Goal: Entertainment & Leisure: Consume media (video, audio)

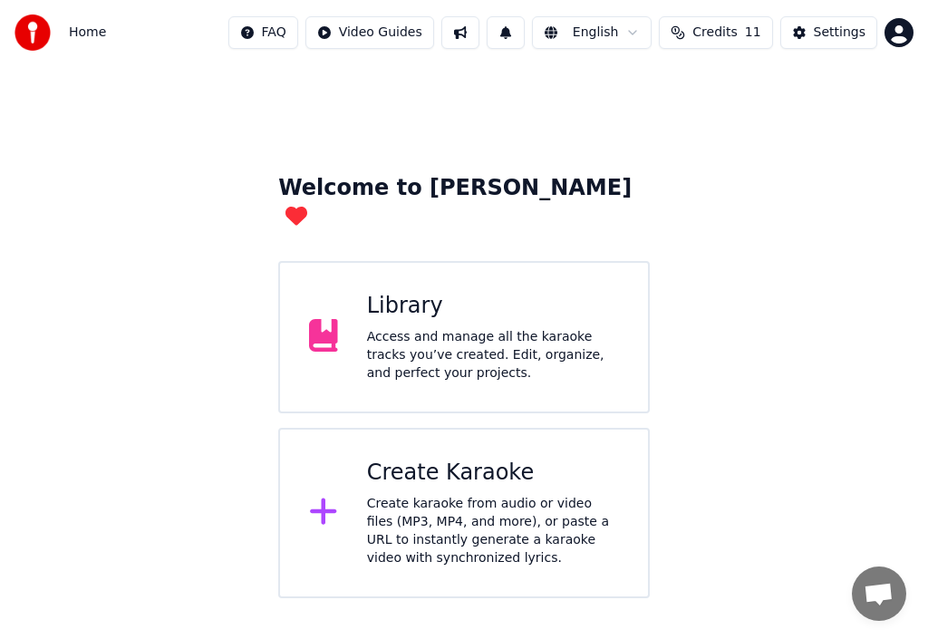
click at [321, 495] on icon at bounding box center [323, 511] width 29 height 33
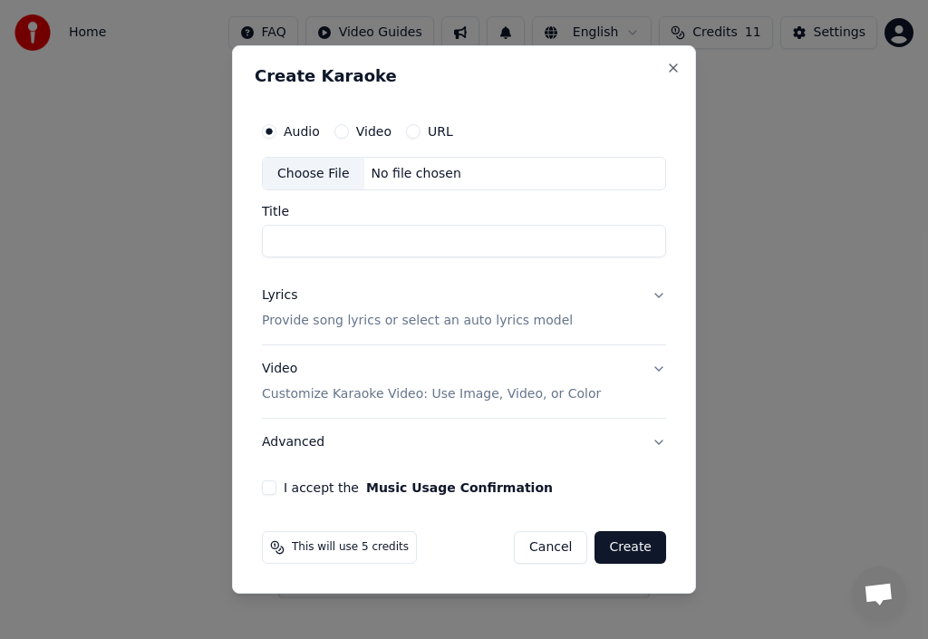
click at [315, 165] on div "Choose File" at bounding box center [313, 174] width 101 height 33
type input "**********"
click at [311, 321] on p "Provide song lyrics or select an auto lyrics model" at bounding box center [417, 322] width 311 height 18
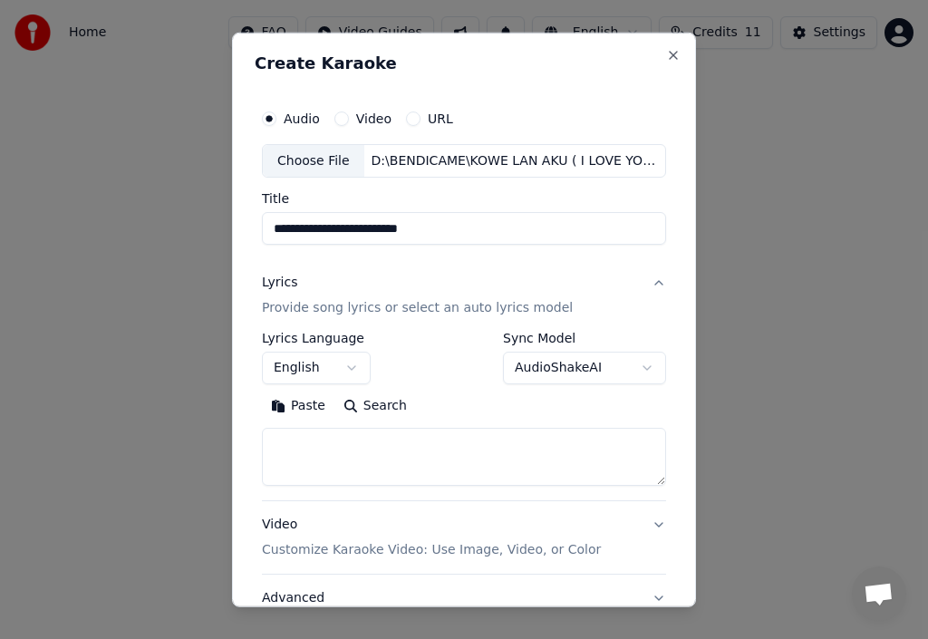
click at [311, 407] on button "Paste" at bounding box center [298, 405] width 72 height 29
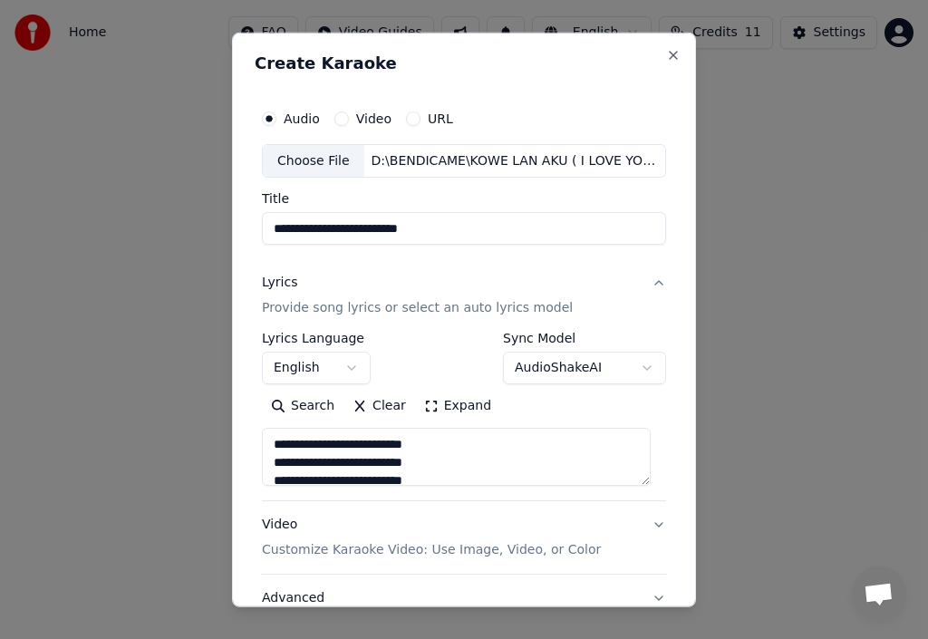
click at [464, 476] on textarea at bounding box center [456, 457] width 389 height 58
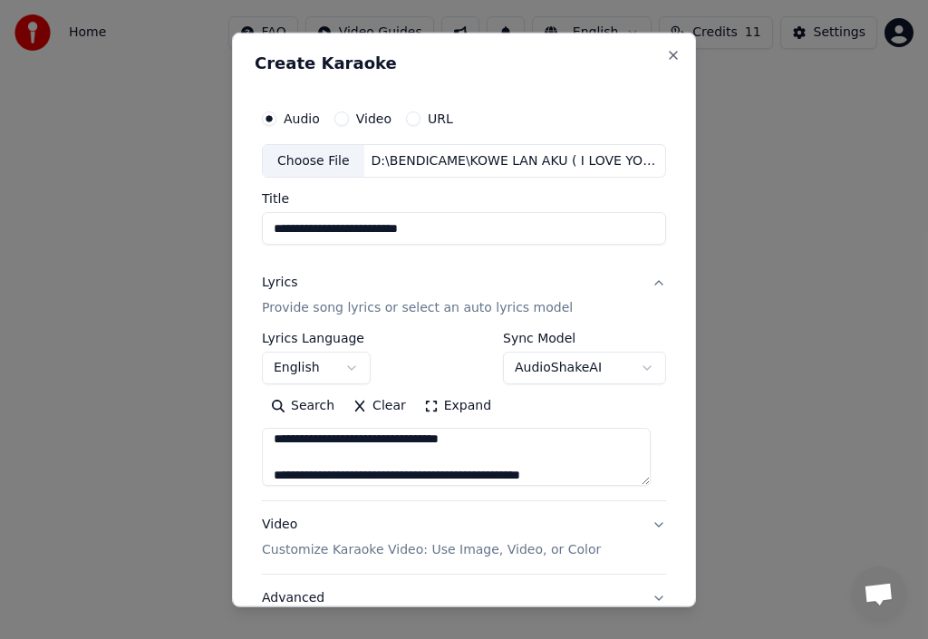
click at [599, 474] on textarea at bounding box center [456, 457] width 389 height 58
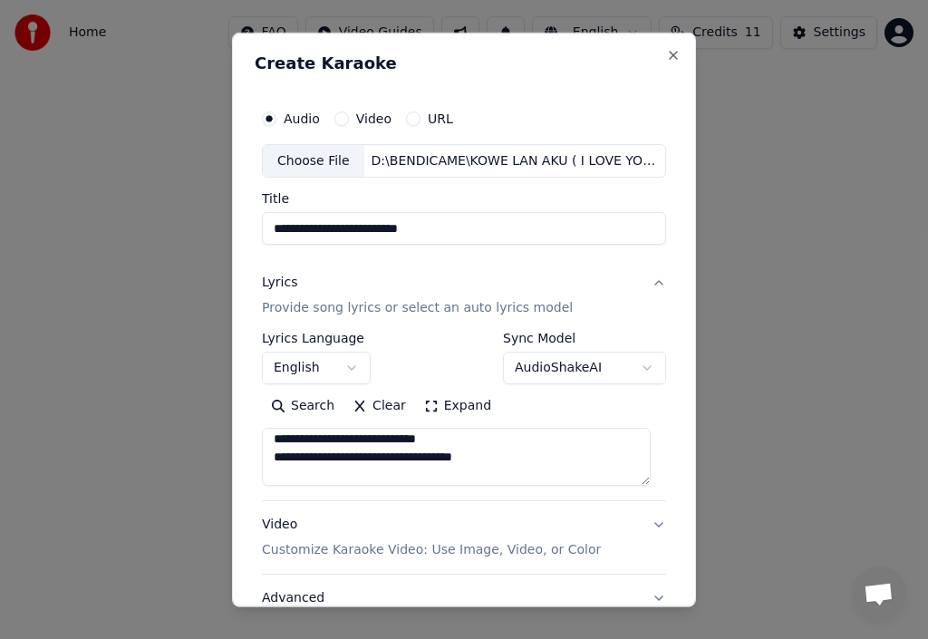
scroll to position [169, 0]
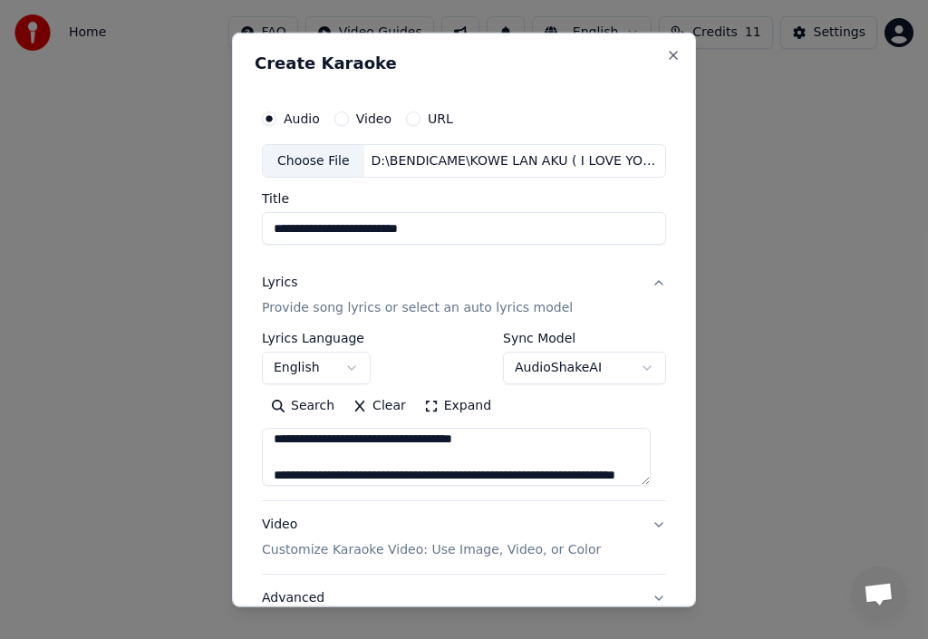
click at [595, 478] on textarea at bounding box center [456, 457] width 389 height 58
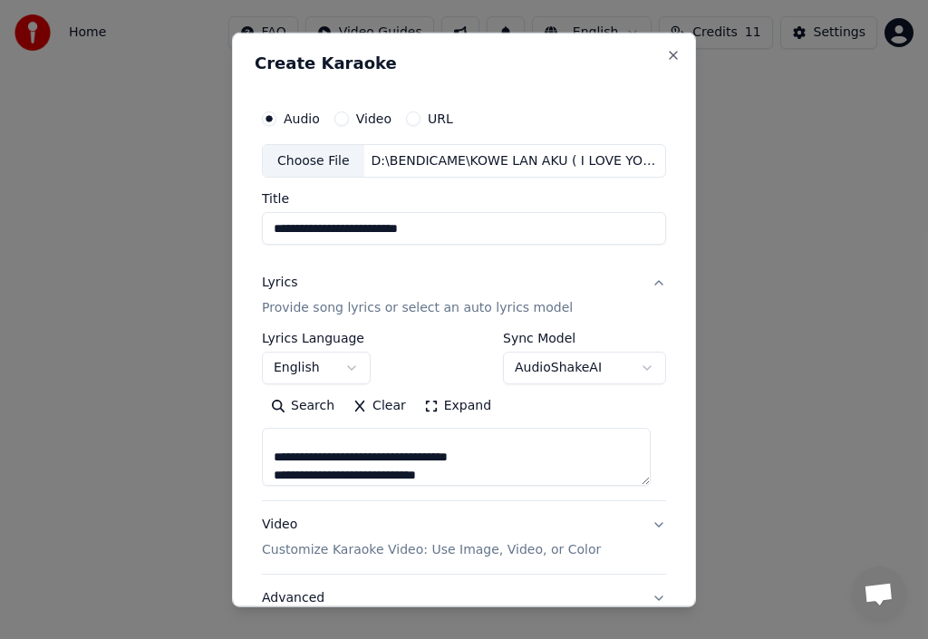
click at [511, 456] on textarea at bounding box center [456, 457] width 389 height 58
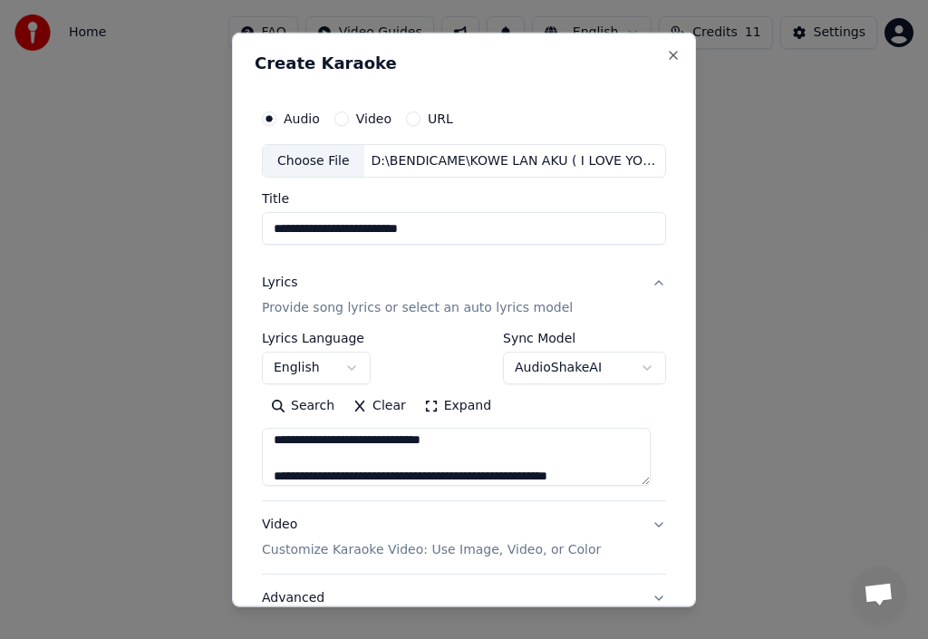
scroll to position [295, 0]
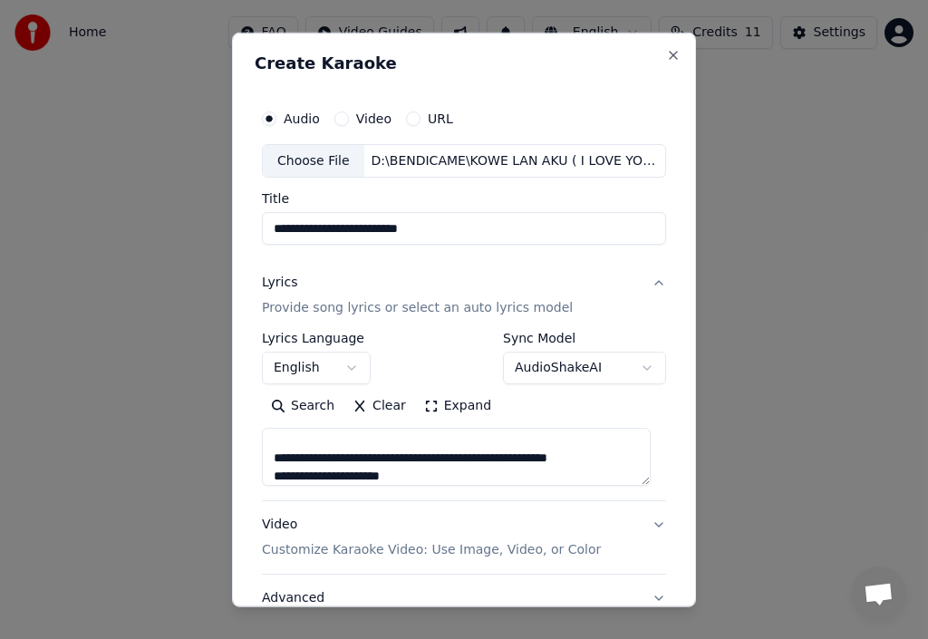
click at [618, 454] on textarea at bounding box center [456, 457] width 389 height 58
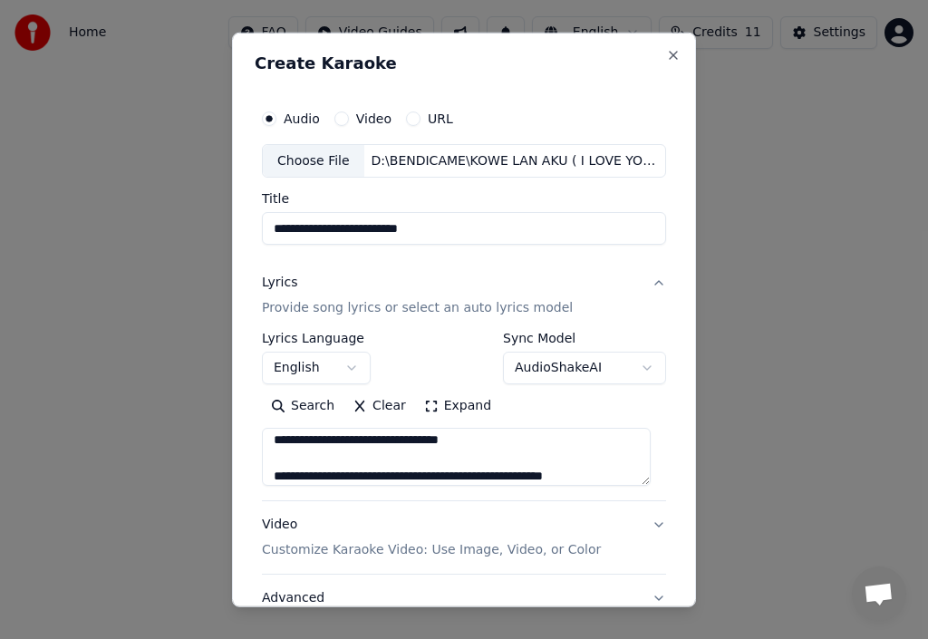
scroll to position [403, 0]
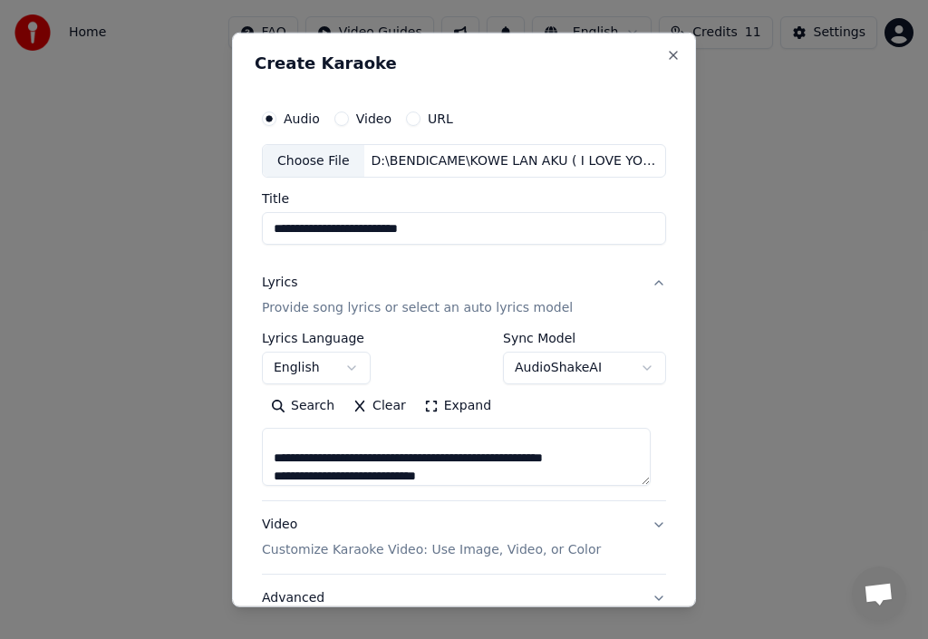
click at [390, 468] on textarea at bounding box center [456, 457] width 389 height 58
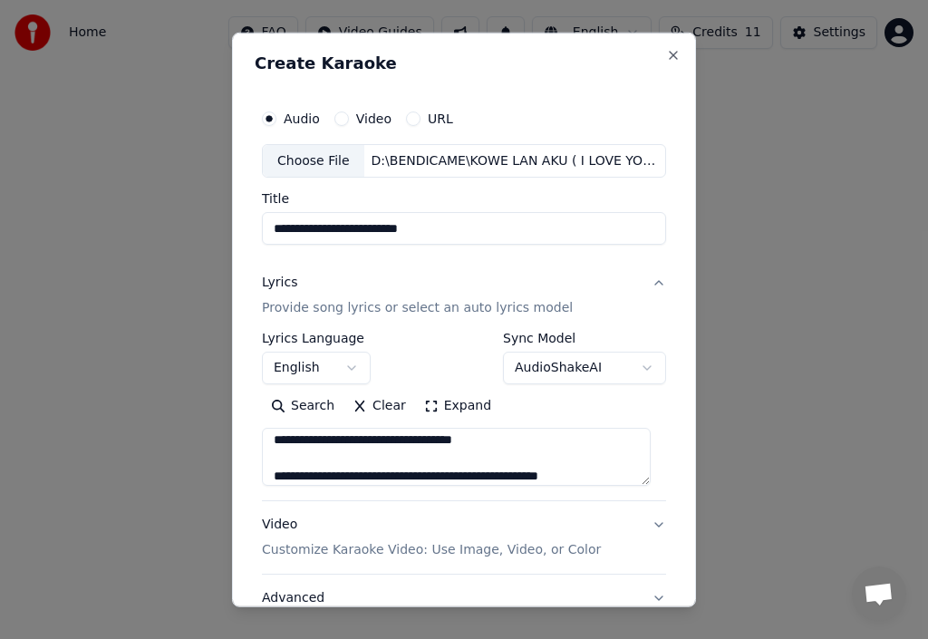
scroll to position [512, 0]
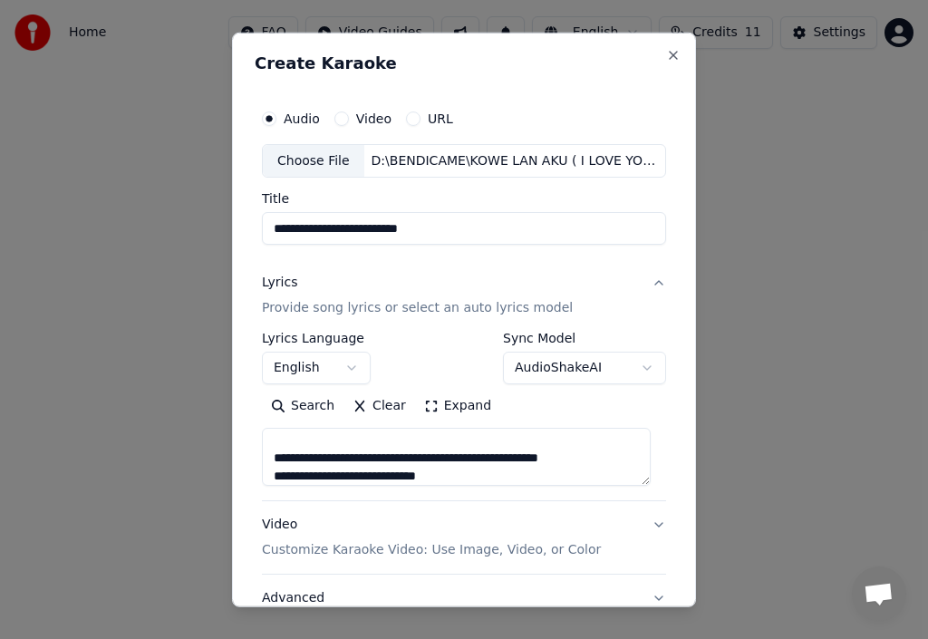
click at [377, 472] on textarea at bounding box center [456, 457] width 389 height 58
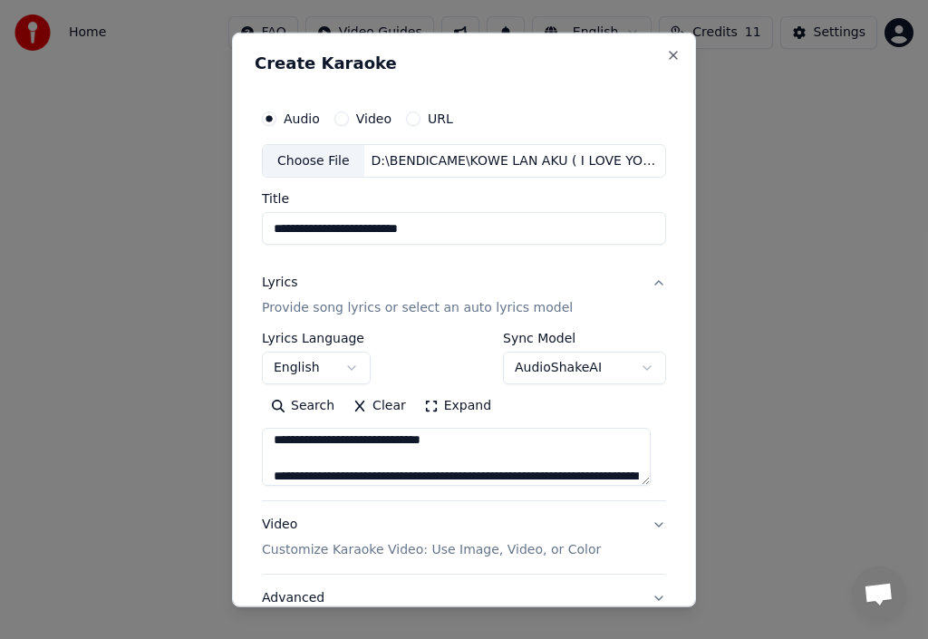
scroll to position [621, 0]
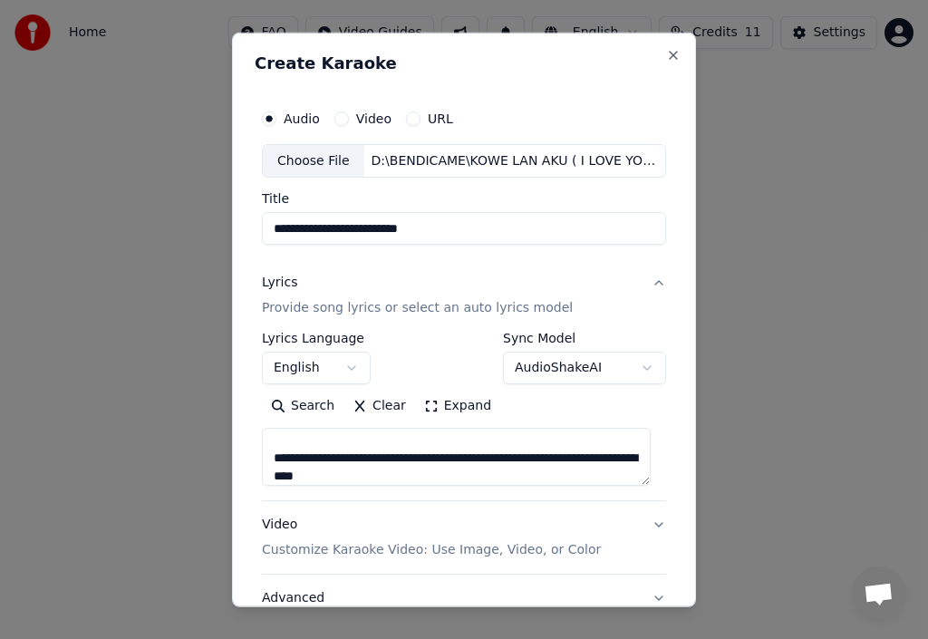
click at [455, 472] on textarea at bounding box center [456, 457] width 389 height 58
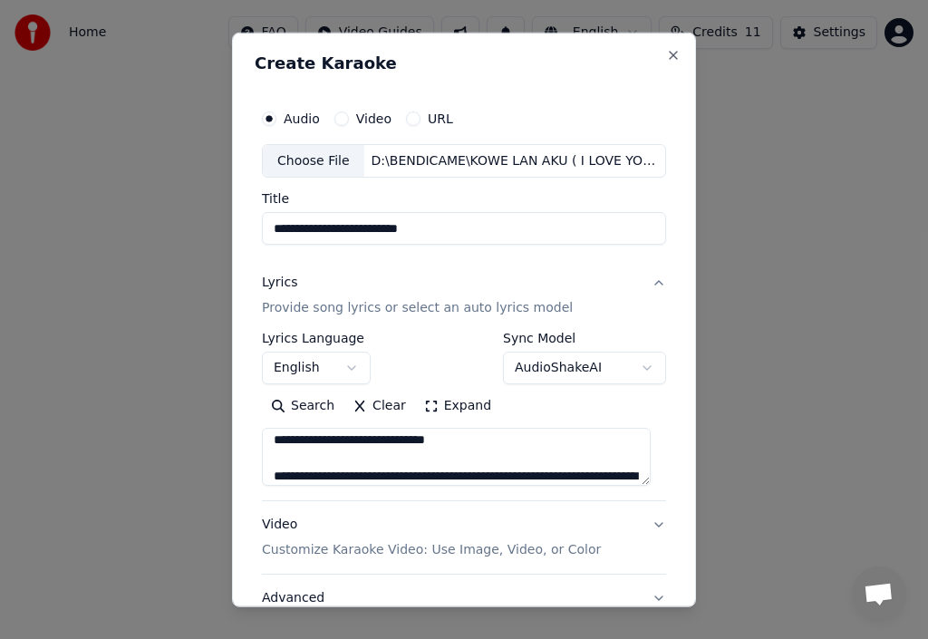
scroll to position [729, 0]
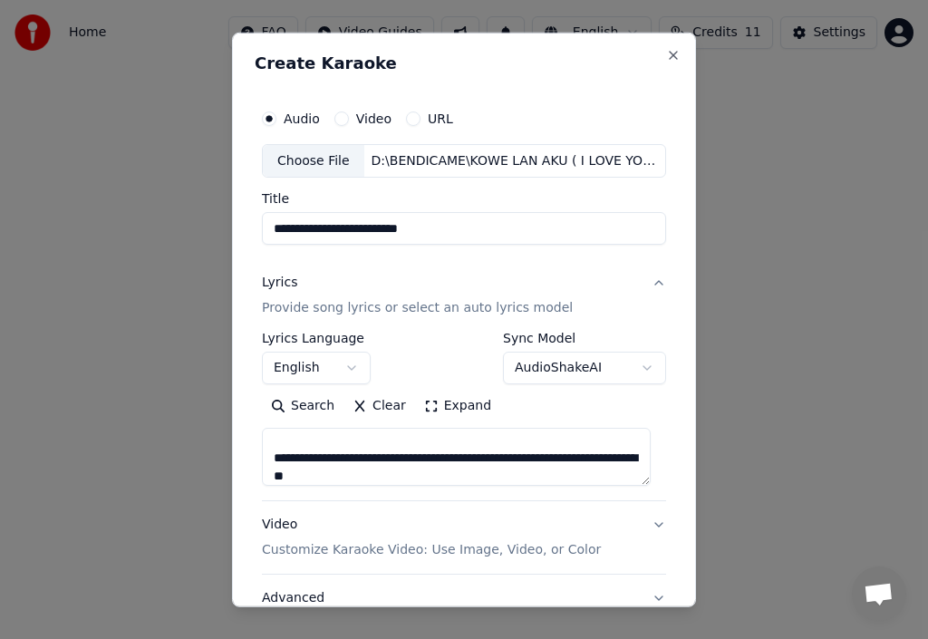
click at [415, 474] on textarea at bounding box center [456, 457] width 389 height 58
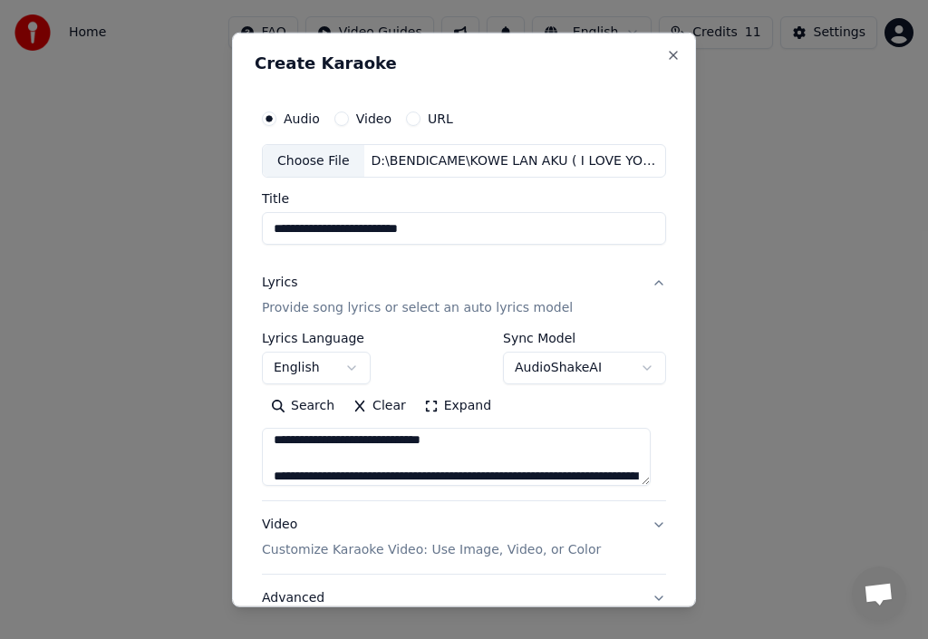
scroll to position [838, 0]
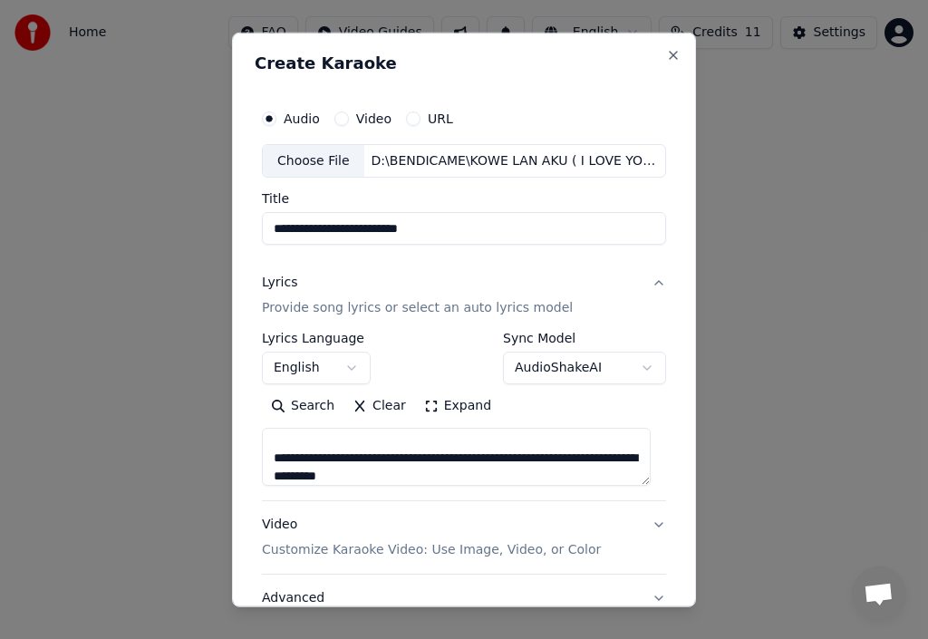
click at [448, 475] on textarea at bounding box center [456, 457] width 389 height 58
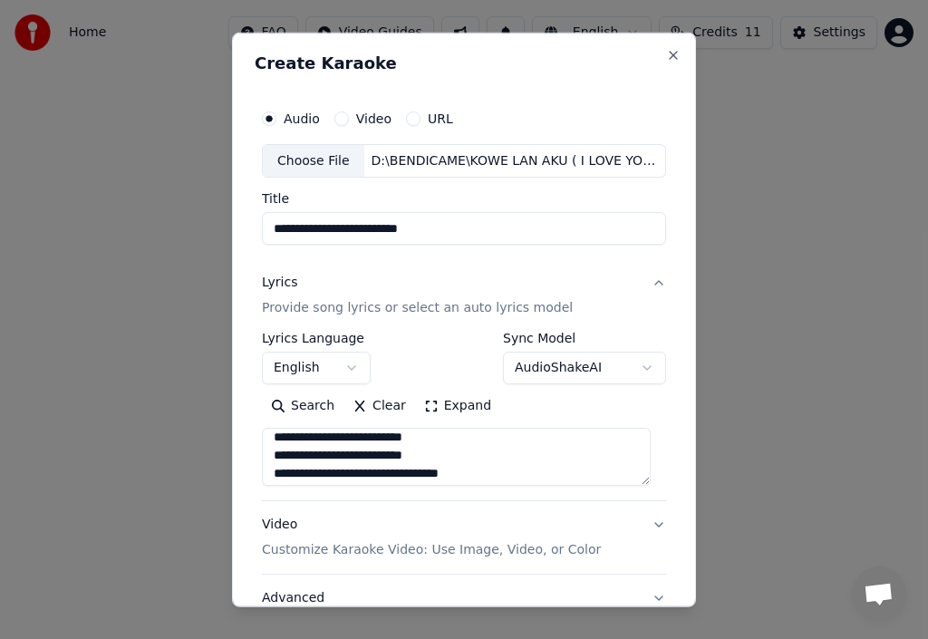
scroll to position [7, 0]
type textarea "**********"
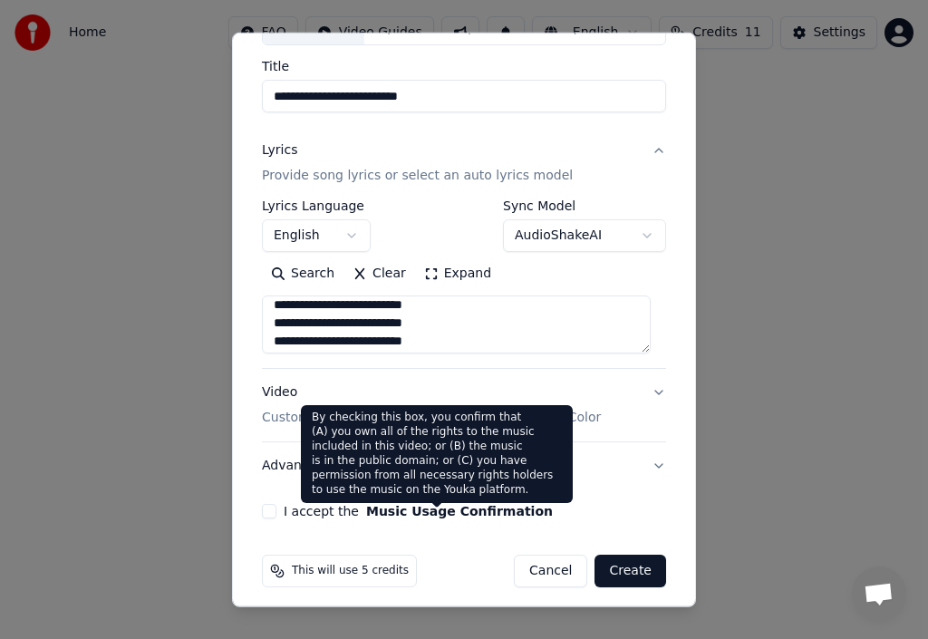
scroll to position [142, 0]
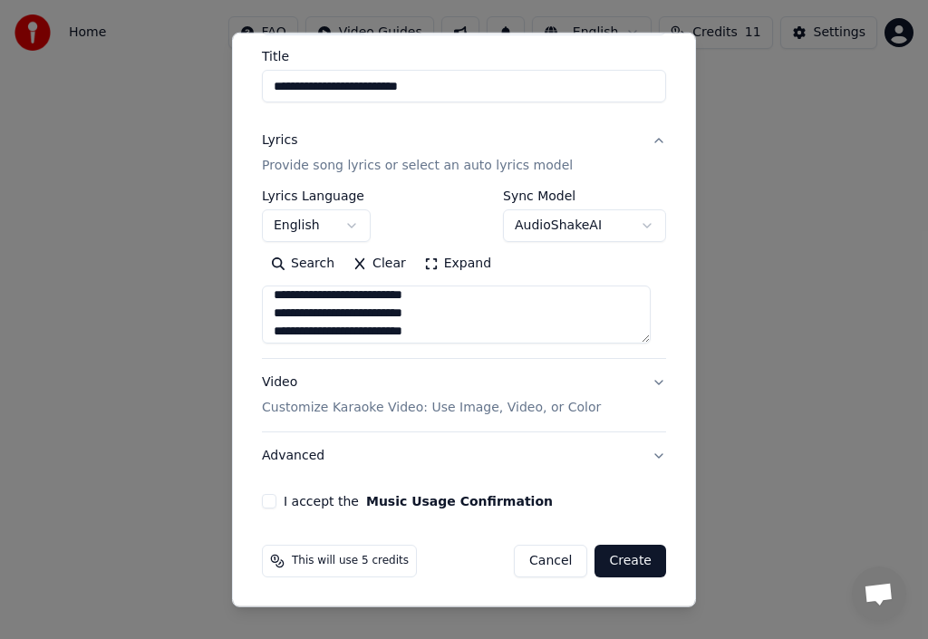
click at [420, 406] on p "Customize Karaoke Video: Use Image, Video, or Color" at bounding box center [431, 408] width 339 height 18
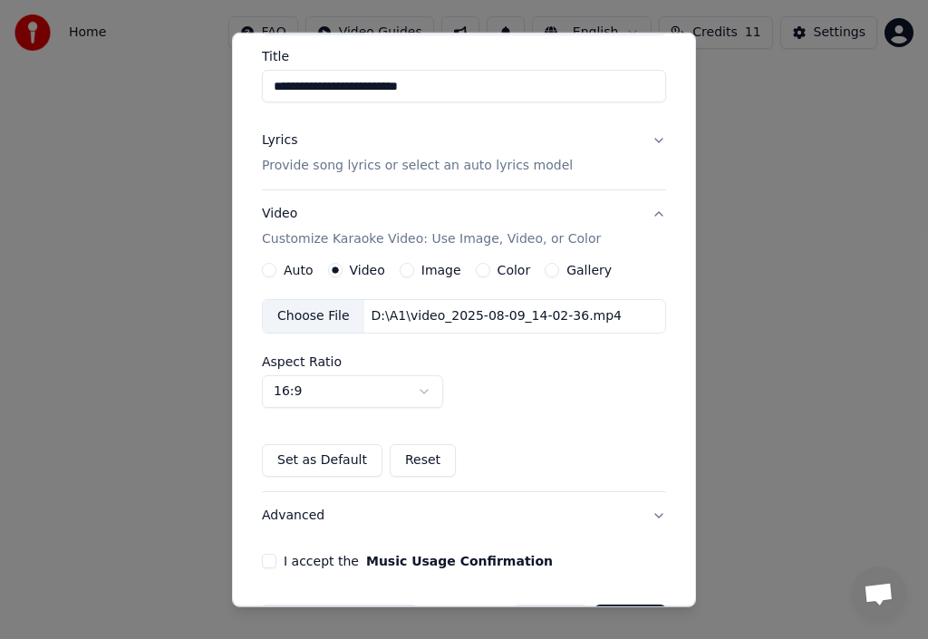
click at [445, 268] on label "Image" at bounding box center [441, 270] width 40 height 13
click at [414, 268] on button "Image" at bounding box center [407, 270] width 14 height 14
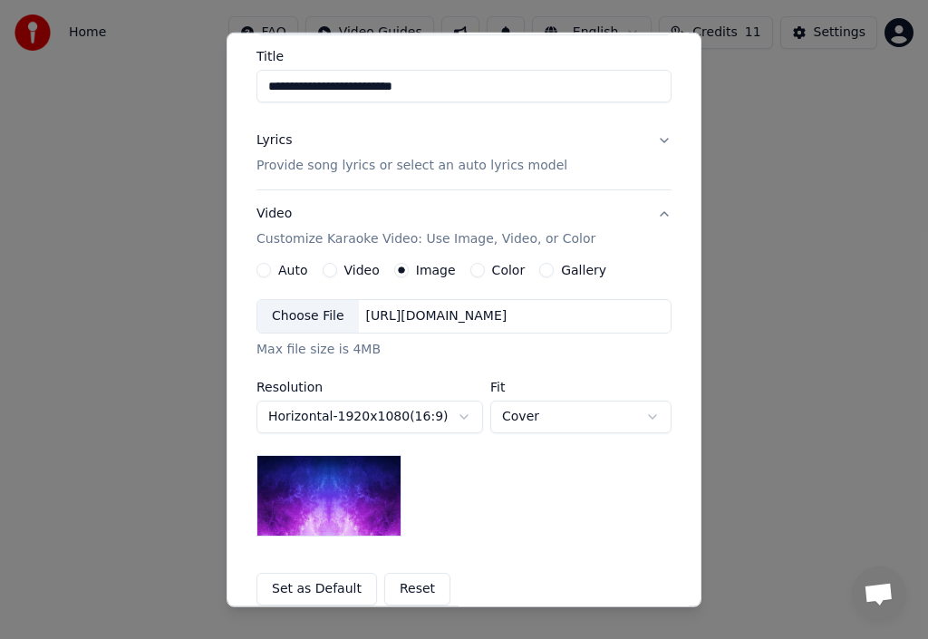
click at [314, 311] on div "Choose File" at bounding box center [307, 316] width 101 height 33
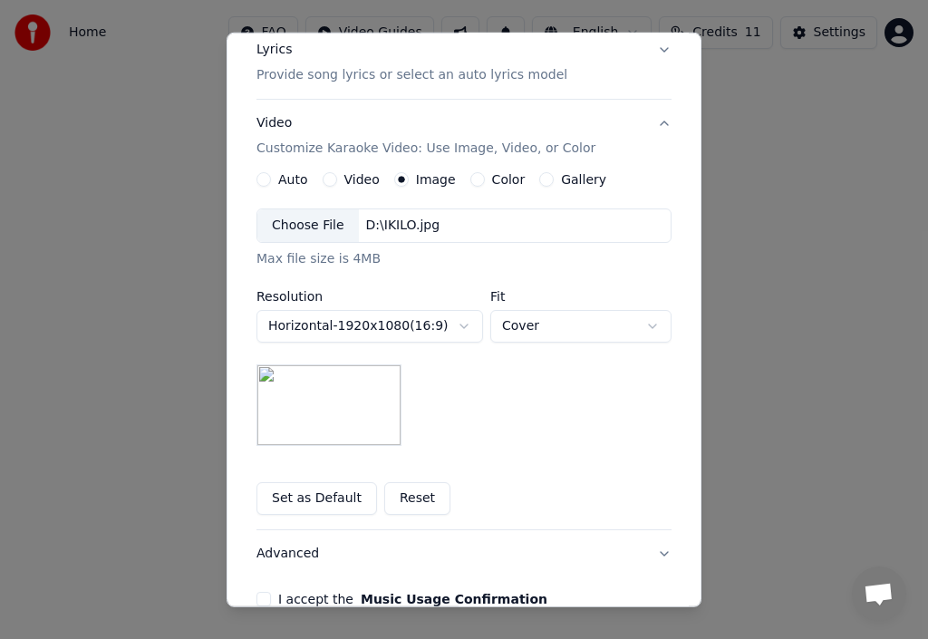
scroll to position [331, 0]
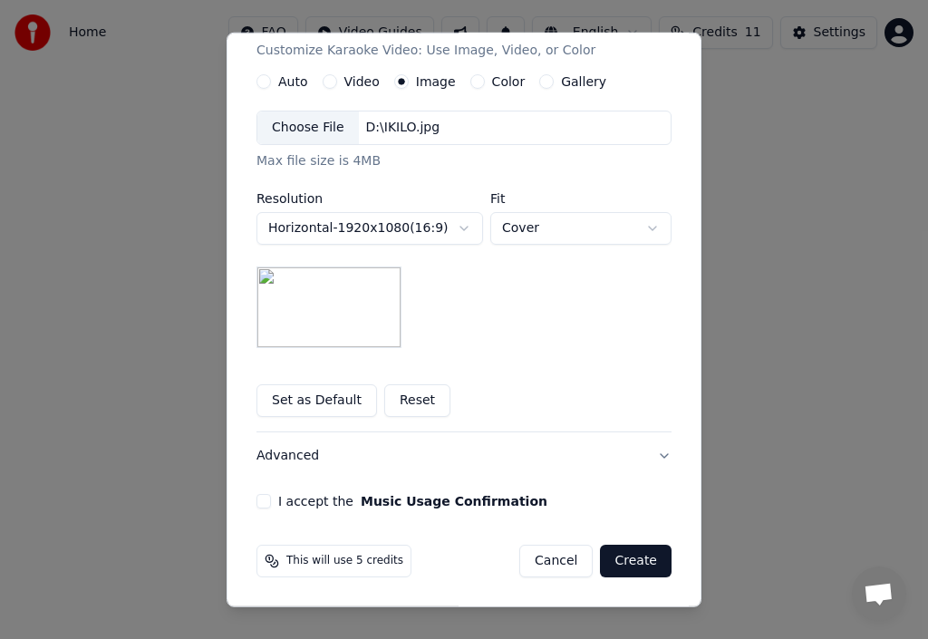
click at [264, 499] on div "I accept the Music Usage Confirmation" at bounding box center [463, 501] width 415 height 14
click at [266, 503] on div "I accept the Music Usage Confirmation" at bounding box center [463, 501] width 415 height 14
drag, startPoint x: 286, startPoint y: 505, endPoint x: 277, endPoint y: 502, distance: 9.5
click at [283, 503] on label "I accept the Music Usage Confirmation" at bounding box center [412, 501] width 269 height 13
click at [271, 503] on button "I accept the Music Usage Confirmation" at bounding box center [263, 501] width 14 height 14
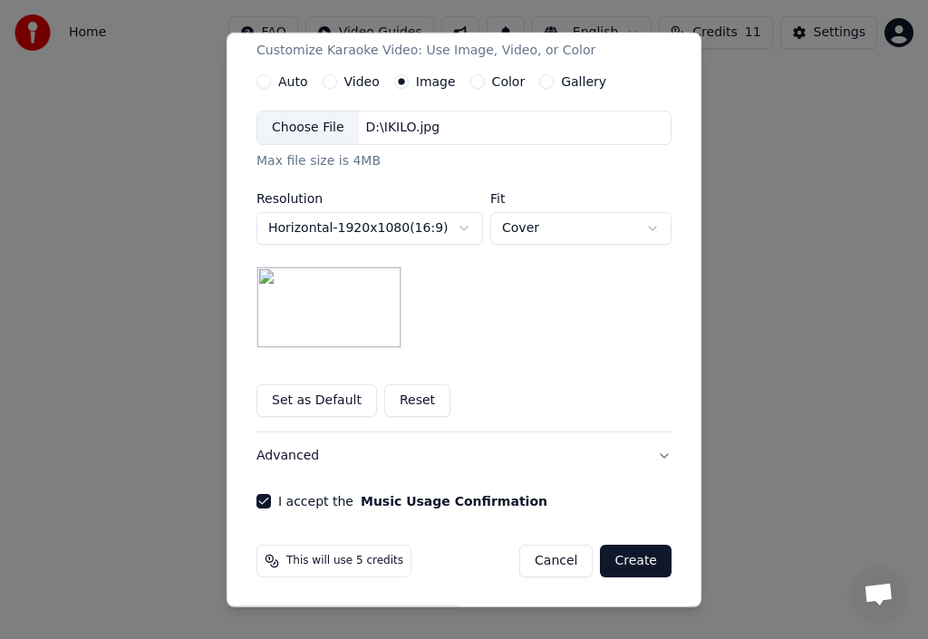
click at [621, 556] on button "Create" at bounding box center [636, 561] width 72 height 33
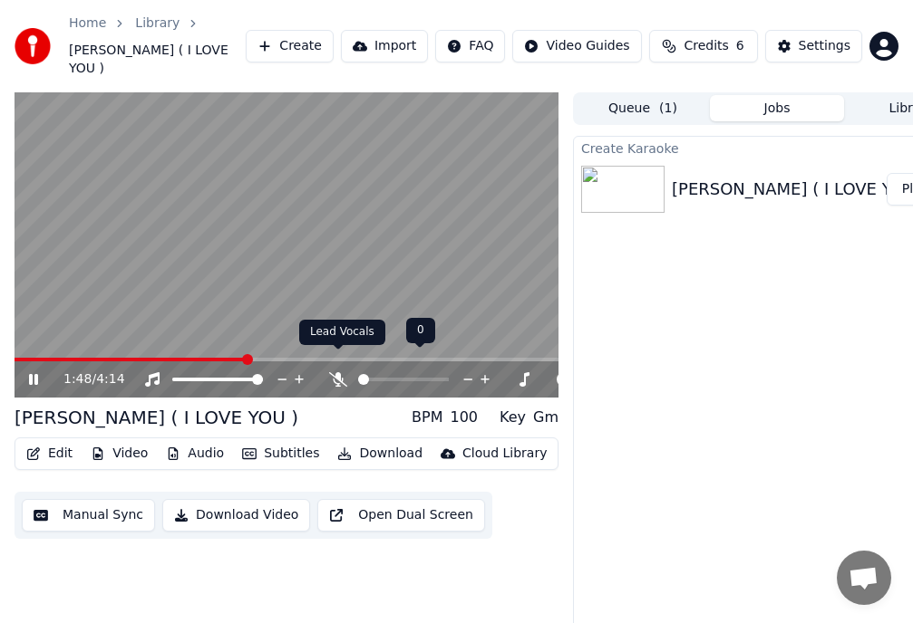
click at [333, 372] on icon at bounding box center [338, 379] width 18 height 14
click at [332, 372] on icon at bounding box center [338, 379] width 18 height 14
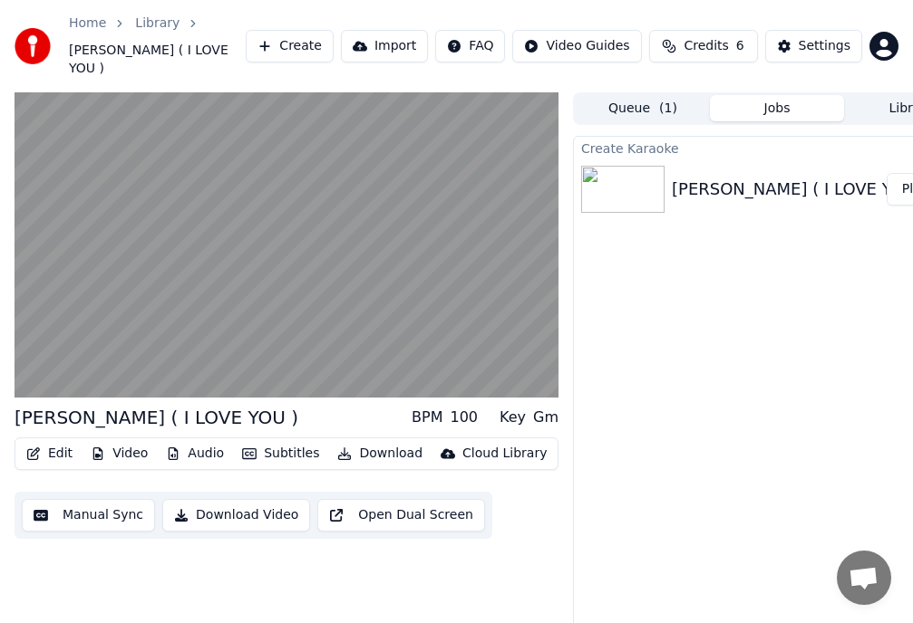
click at [229, 499] on button "Download Video" at bounding box center [236, 515] width 148 height 33
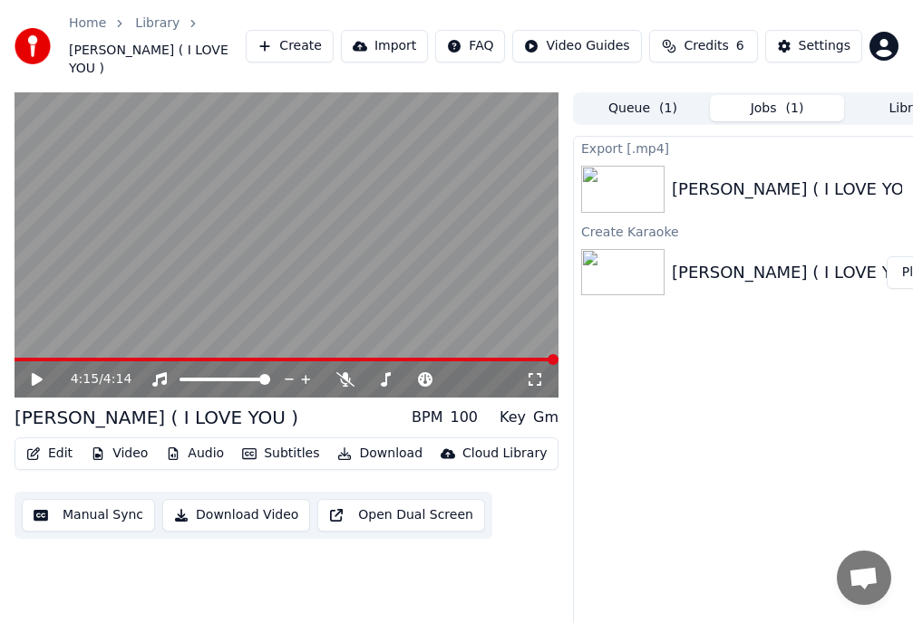
click at [37, 448] on icon "button" at bounding box center [33, 454] width 14 height 13
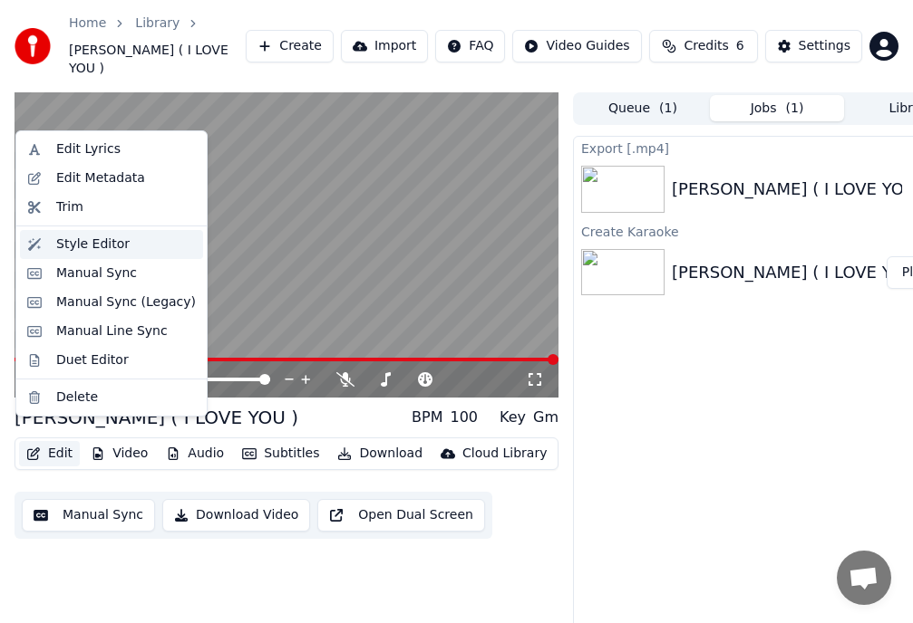
click at [116, 245] on div "Style Editor" at bounding box center [92, 245] width 73 height 18
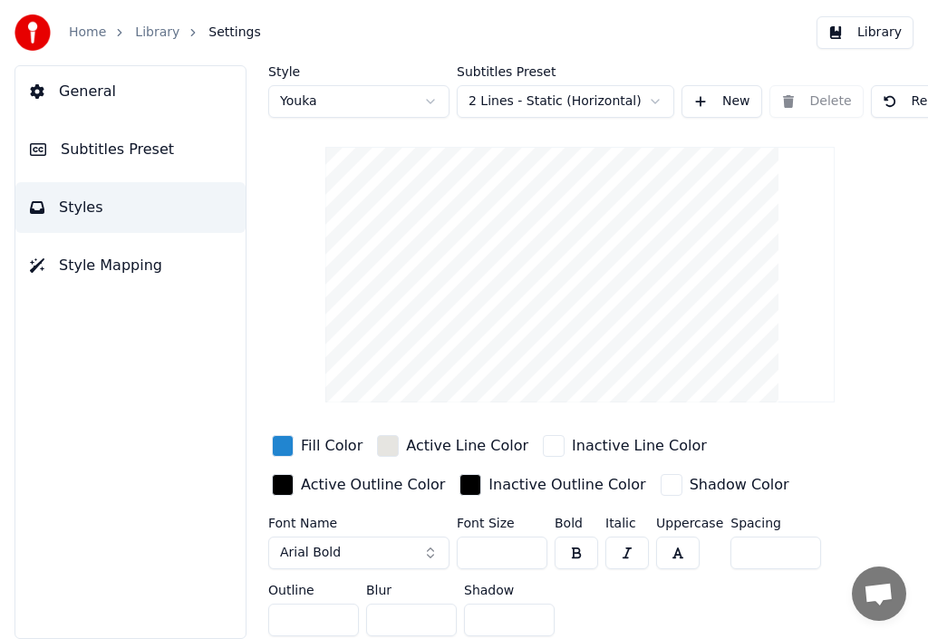
click at [448, 444] on div "Active Line Color" at bounding box center [467, 446] width 122 height 22
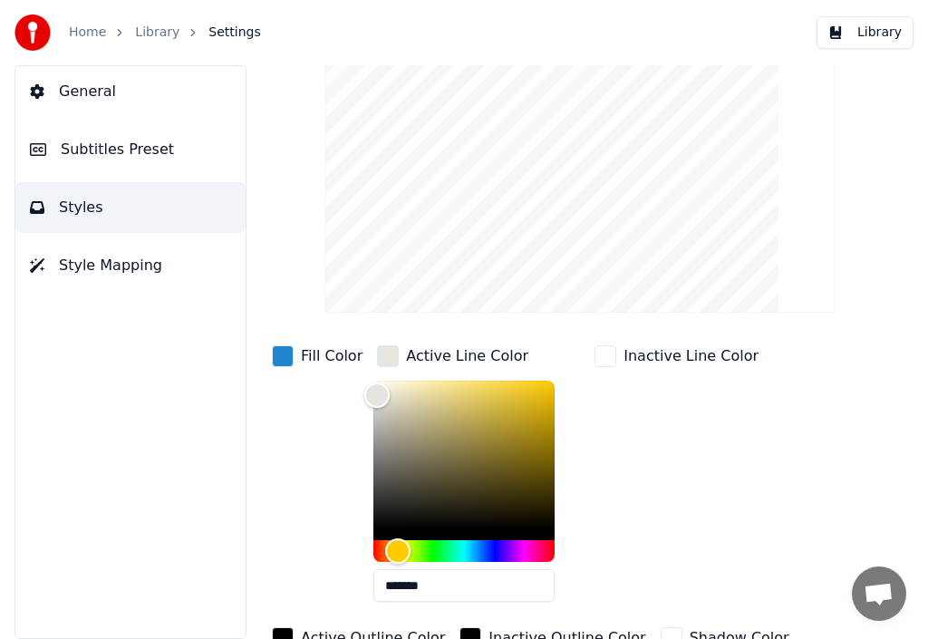
scroll to position [91, 0]
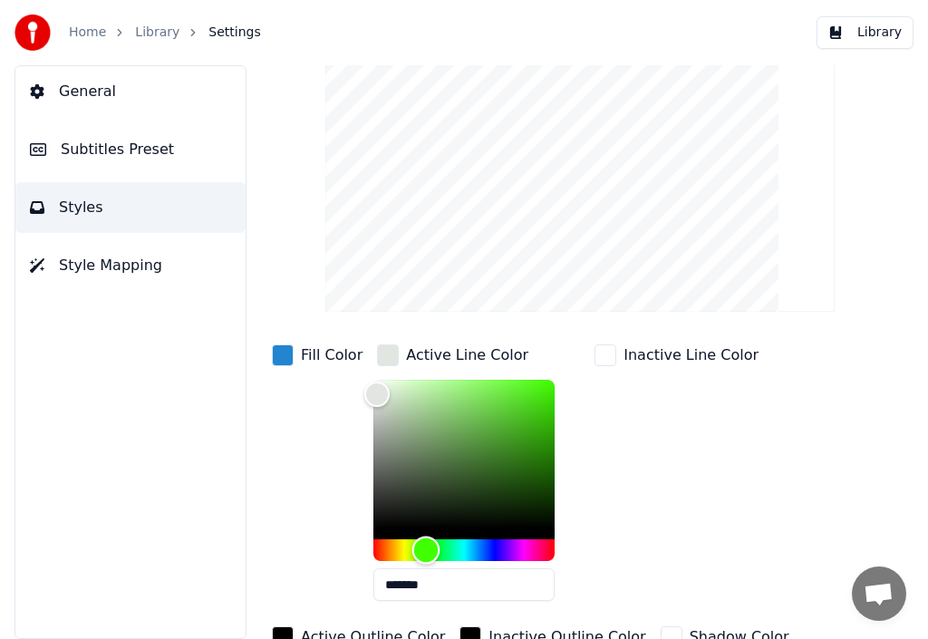
click at [420, 547] on div "Hue" at bounding box center [463, 550] width 181 height 22
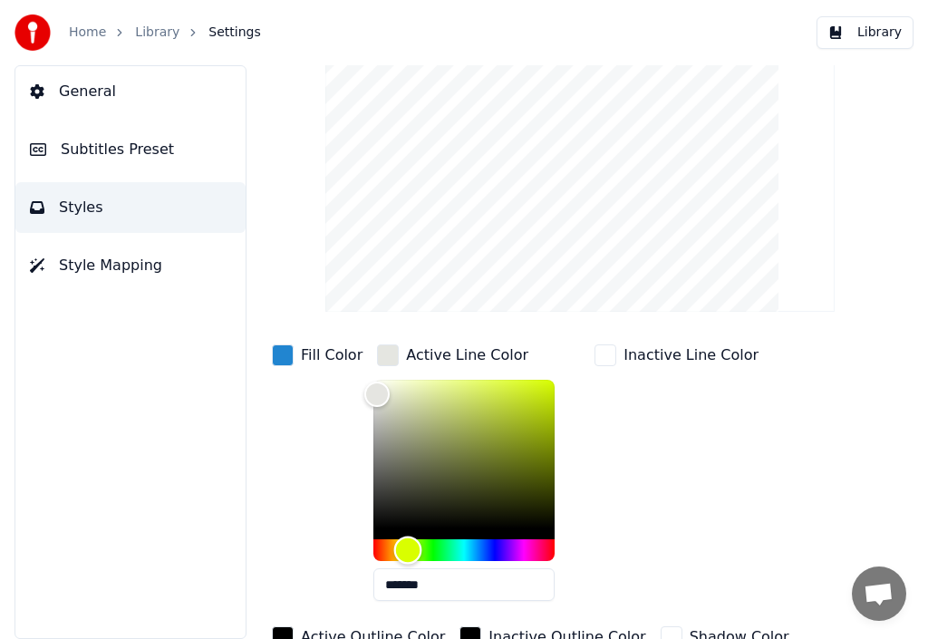
drag, startPoint x: 420, startPoint y: 544, endPoint x: 402, endPoint y: 546, distance: 18.3
click at [402, 546] on div "Hue" at bounding box center [408, 550] width 28 height 28
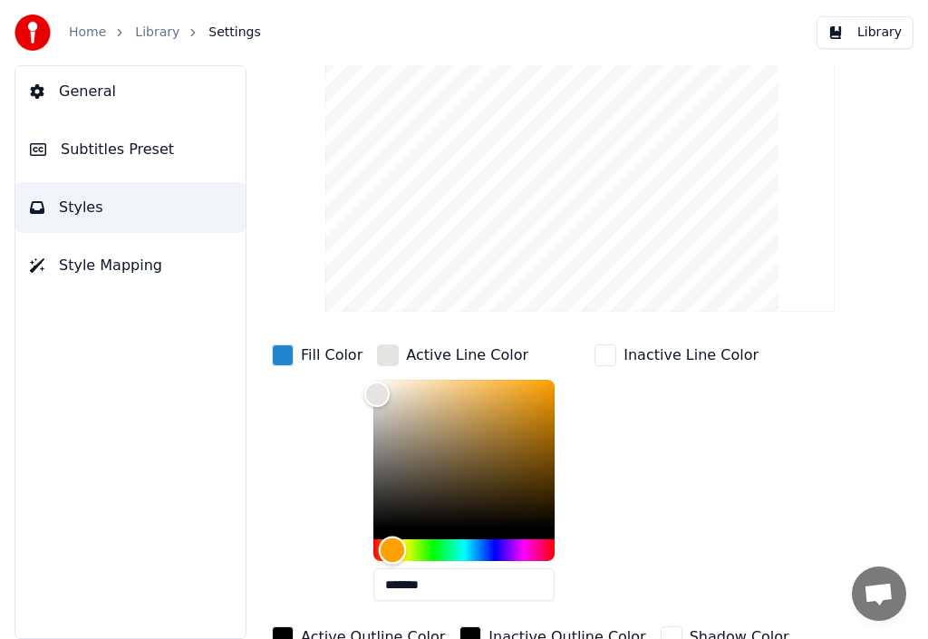
drag, startPoint x: 401, startPoint y: 546, endPoint x: 385, endPoint y: 546, distance: 16.3
click at [385, 546] on div "Hue" at bounding box center [393, 550] width 28 height 28
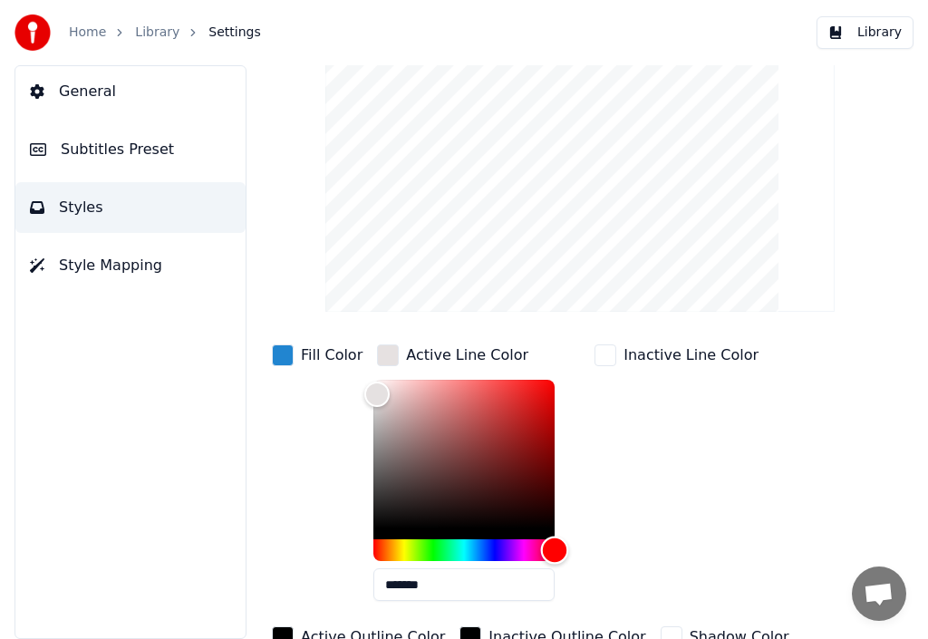
drag, startPoint x: 390, startPoint y: 544, endPoint x: 555, endPoint y: 550, distance: 165.9
click at [555, 550] on div "Hue" at bounding box center [555, 550] width 28 height 28
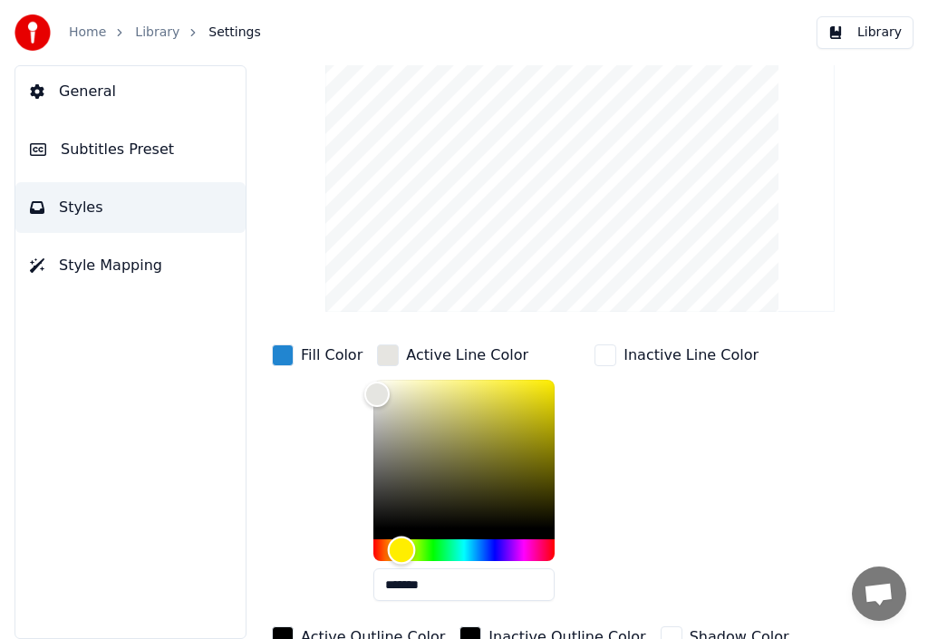
drag, startPoint x: 542, startPoint y: 549, endPoint x: 396, endPoint y: 548, distance: 145.9
click at [396, 548] on div "Hue" at bounding box center [402, 550] width 28 height 28
type input "*******"
drag, startPoint x: 372, startPoint y: 391, endPoint x: 376, endPoint y: 379, distance: 13.5
click at [376, 379] on div "Color" at bounding box center [382, 380] width 28 height 28
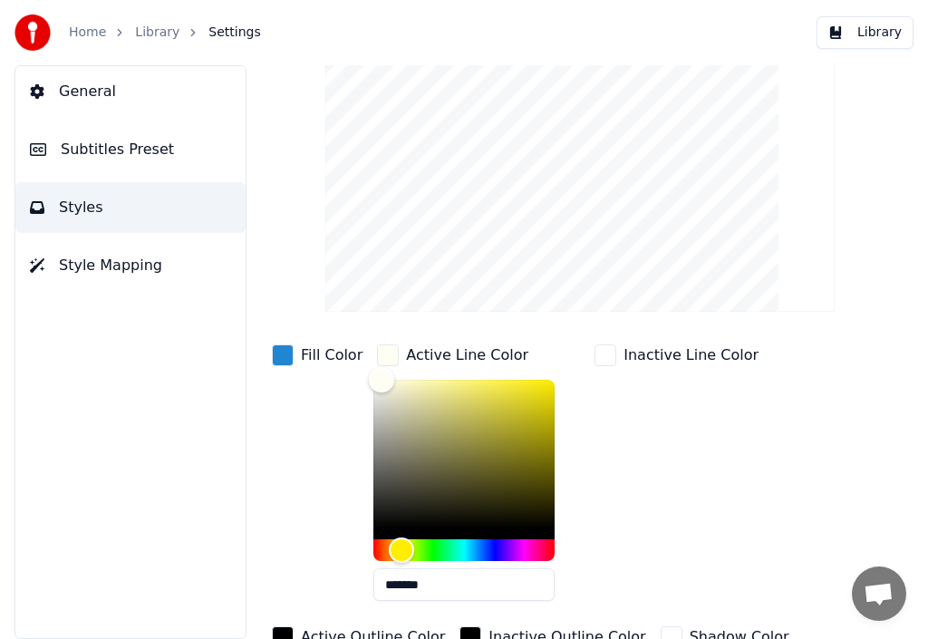
click at [85, 204] on span "Styles" at bounding box center [81, 208] width 44 height 22
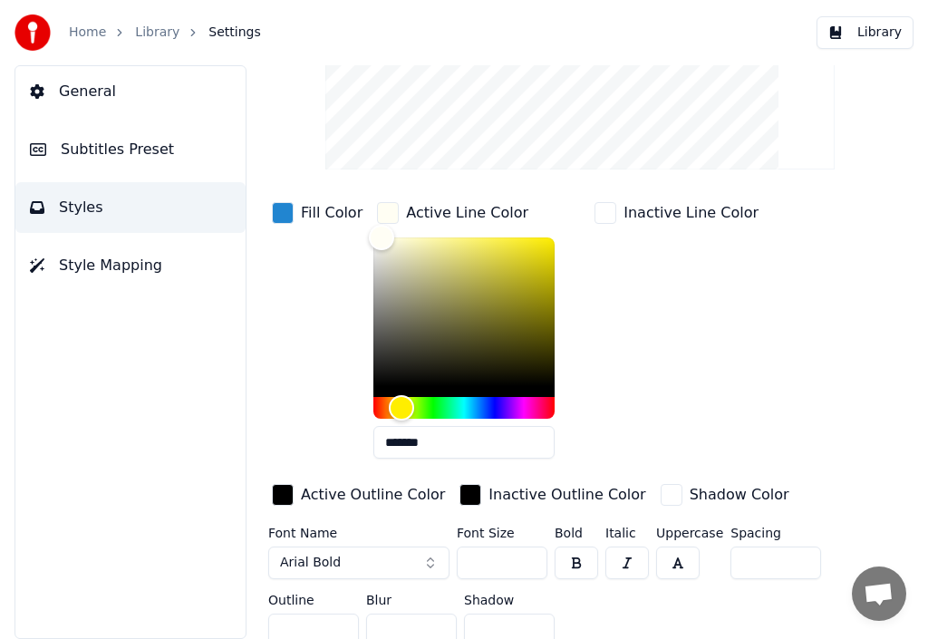
scroll to position [261, 0]
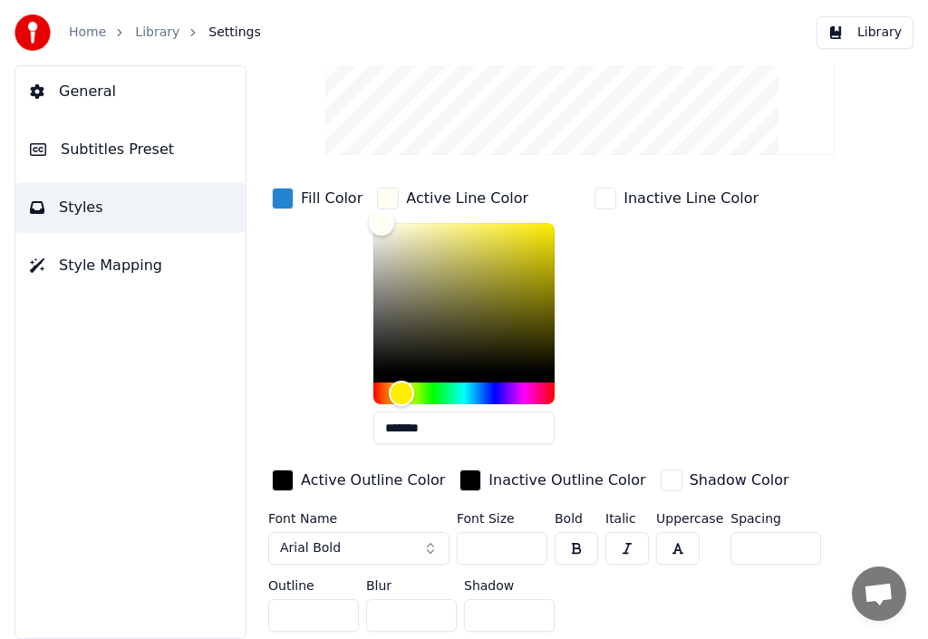
click at [572, 533] on button "button" at bounding box center [576, 548] width 43 height 33
click at [576, 532] on button "button" at bounding box center [576, 548] width 43 height 33
click at [690, 469] on div "Shadow Color" at bounding box center [740, 480] width 100 height 22
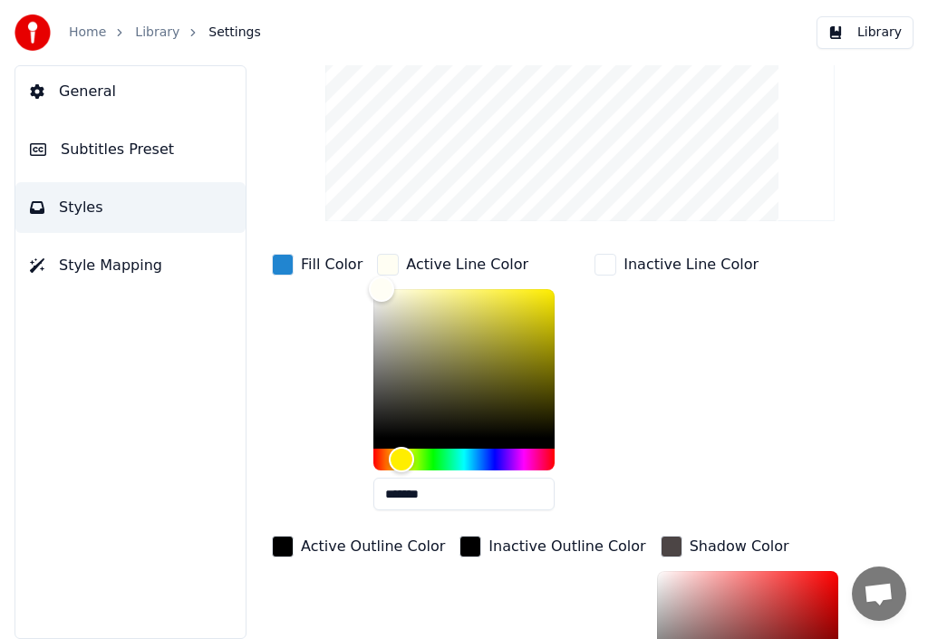
scroll to position [275, 0]
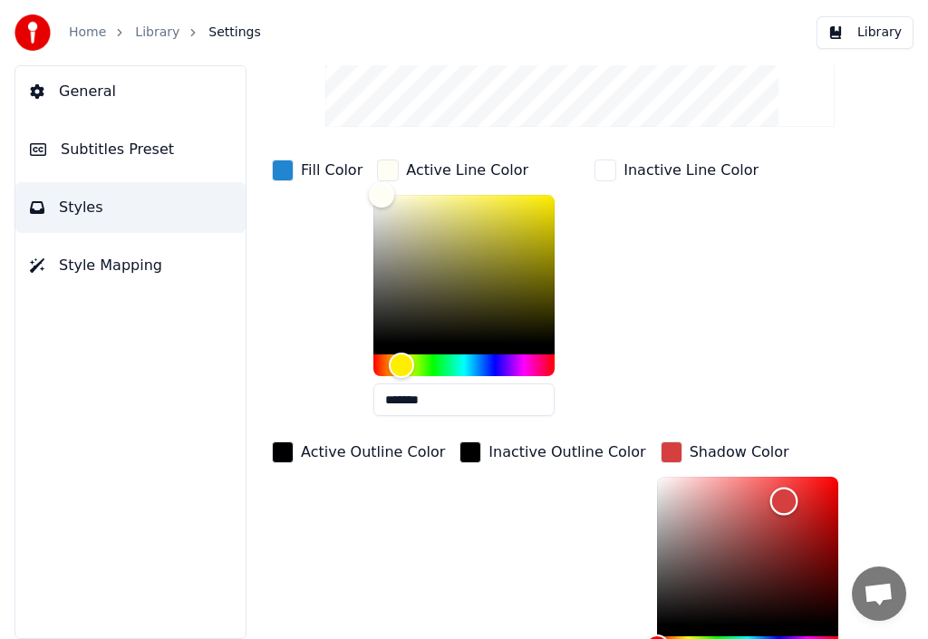
type input "*******"
drag, startPoint x: 651, startPoint y: 580, endPoint x: 749, endPoint y: 497, distance: 129.3
click at [749, 497] on div "Color" at bounding box center [747, 551] width 181 height 149
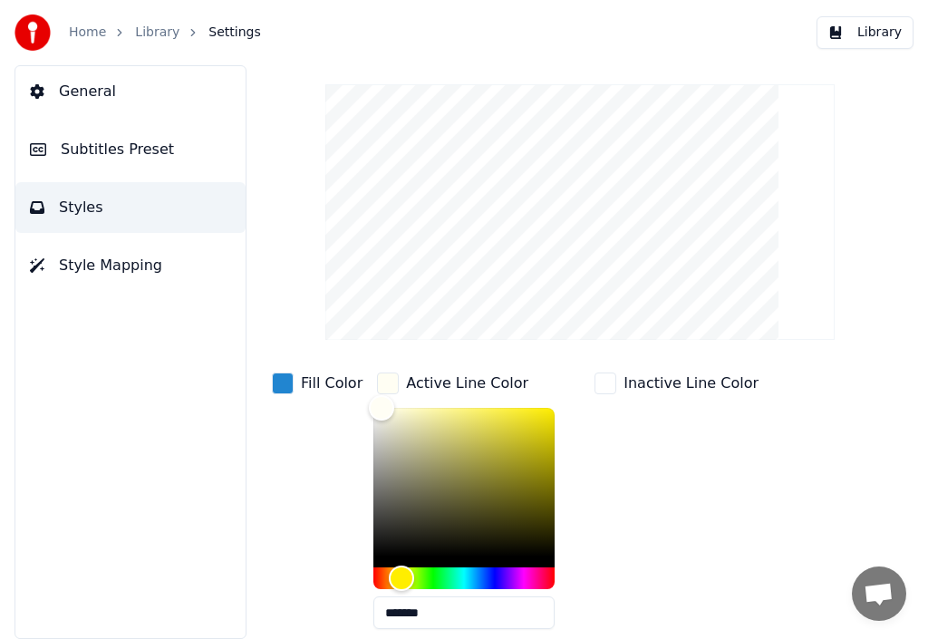
scroll to position [94, 0]
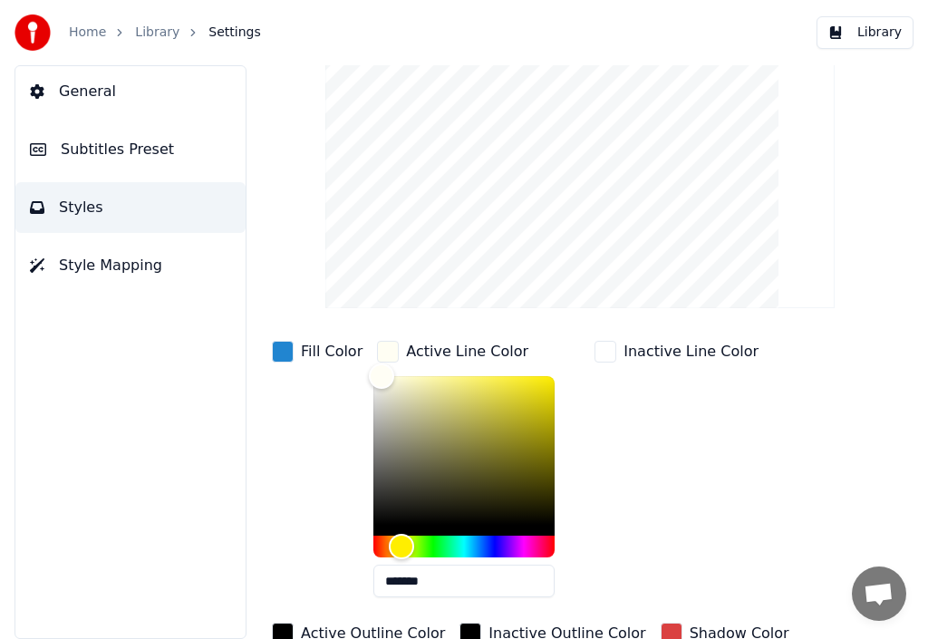
click at [88, 88] on span "General" at bounding box center [87, 92] width 57 height 22
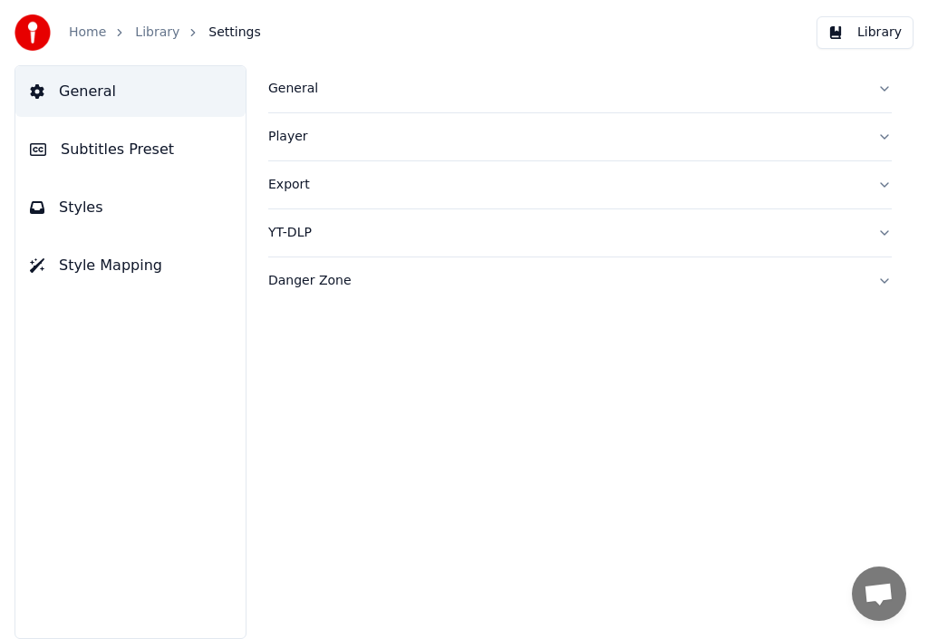
click at [91, 210] on span "Styles" at bounding box center [81, 208] width 44 height 22
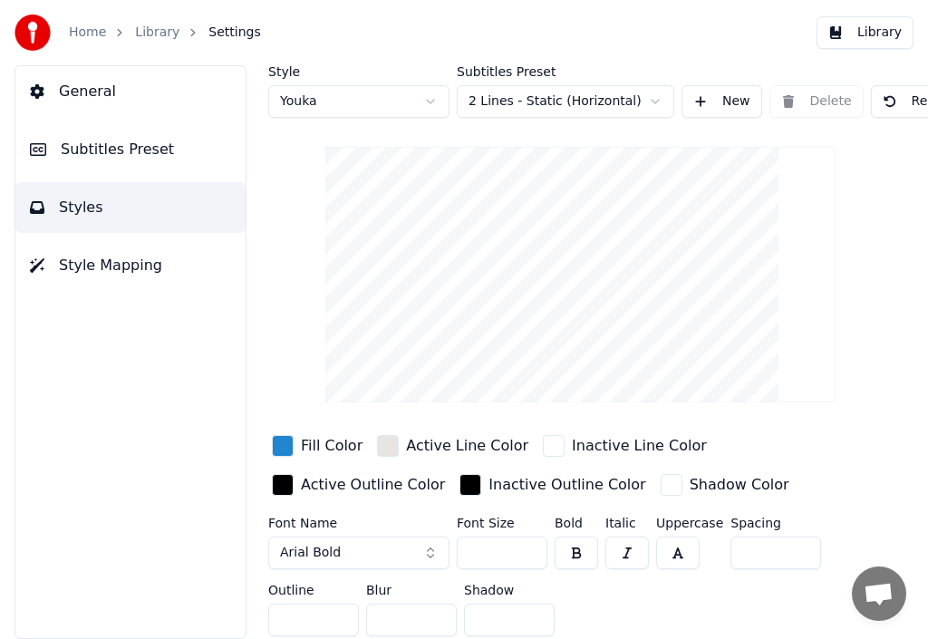
click at [113, 261] on span "Style Mapping" at bounding box center [110, 266] width 103 height 22
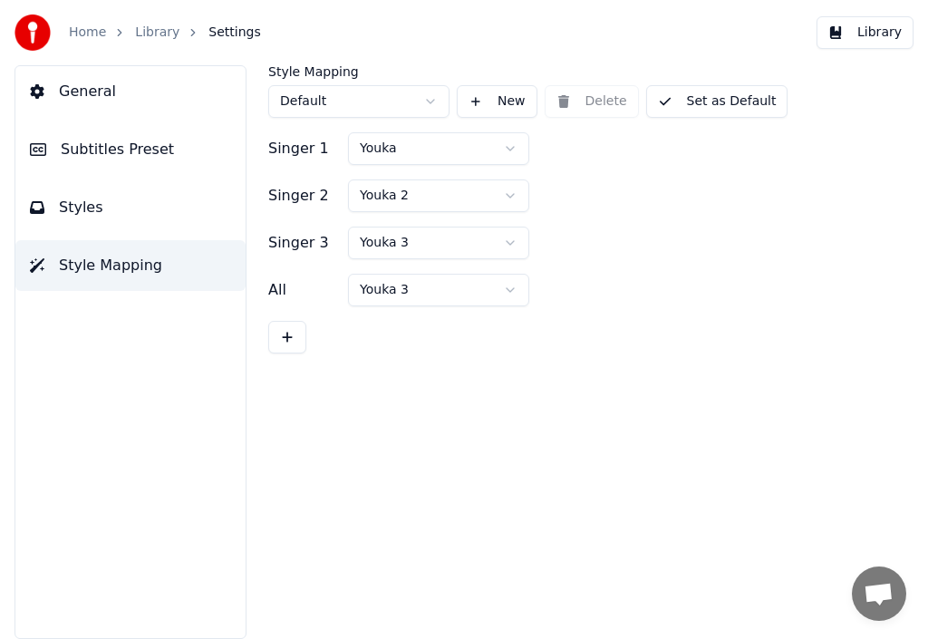
click at [111, 261] on span "Style Mapping" at bounding box center [110, 266] width 103 height 22
click at [83, 207] on span "Styles" at bounding box center [81, 208] width 44 height 22
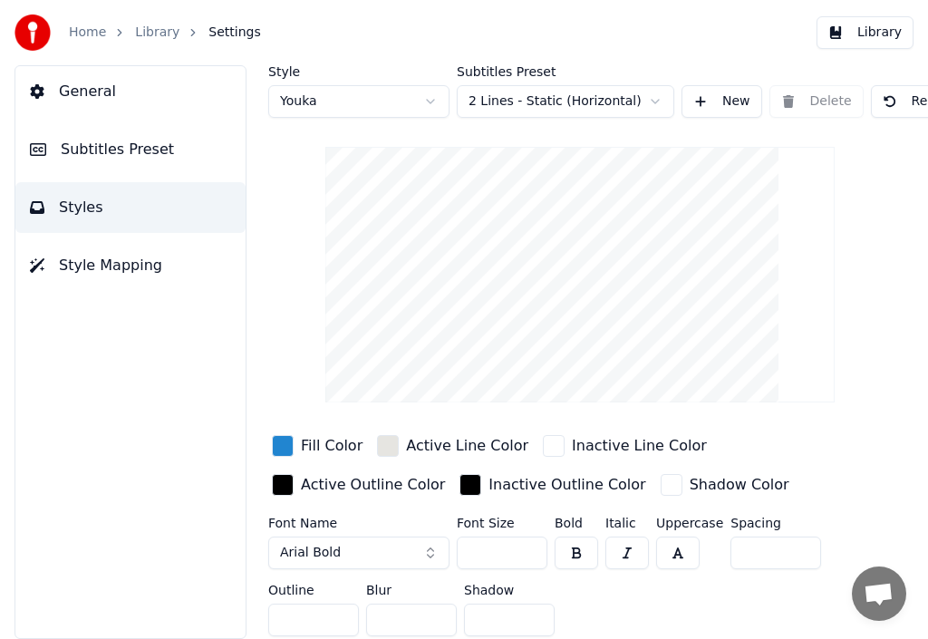
click at [283, 439] on div "button" at bounding box center [283, 446] width 22 height 22
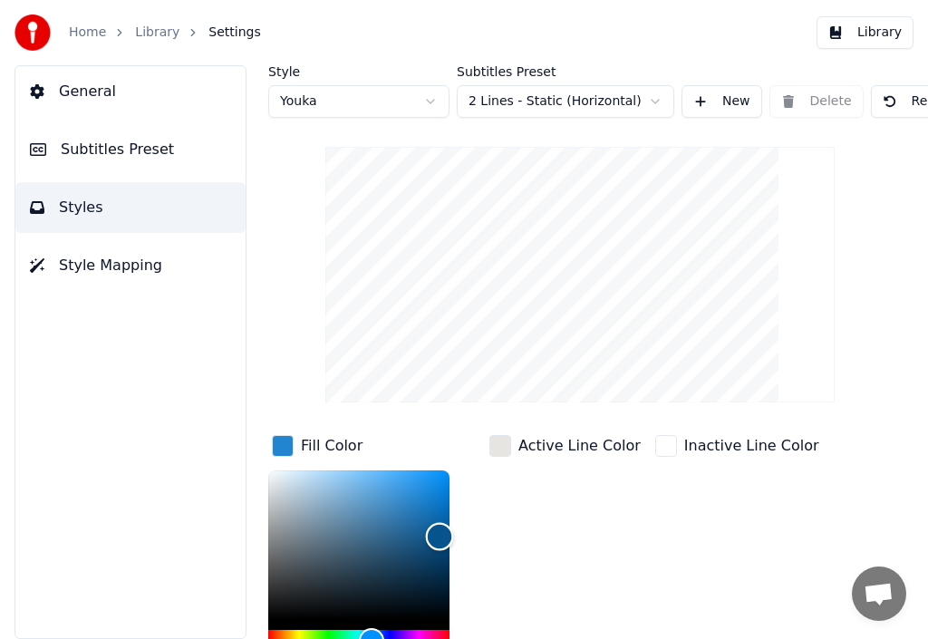
click at [439, 536] on div "Color" at bounding box center [358, 544] width 181 height 149
click at [421, 478] on div "Color" at bounding box center [358, 544] width 181 height 149
click at [372, 492] on div "Color" at bounding box center [358, 544] width 181 height 149
click at [425, 477] on div "Color" at bounding box center [358, 544] width 181 height 149
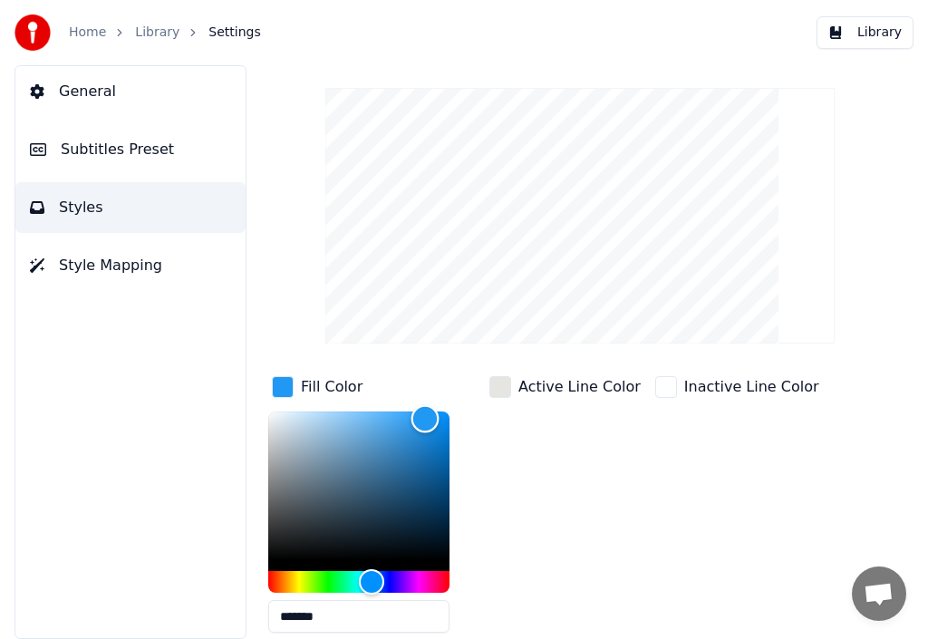
scroll to position [91, 0]
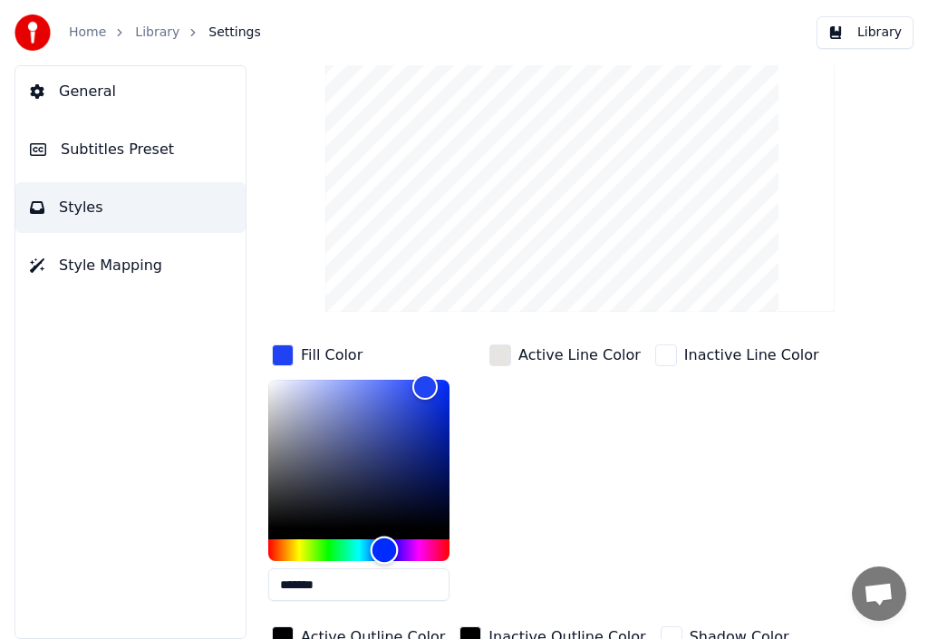
click at [384, 545] on div "Hue" at bounding box center [358, 550] width 181 height 22
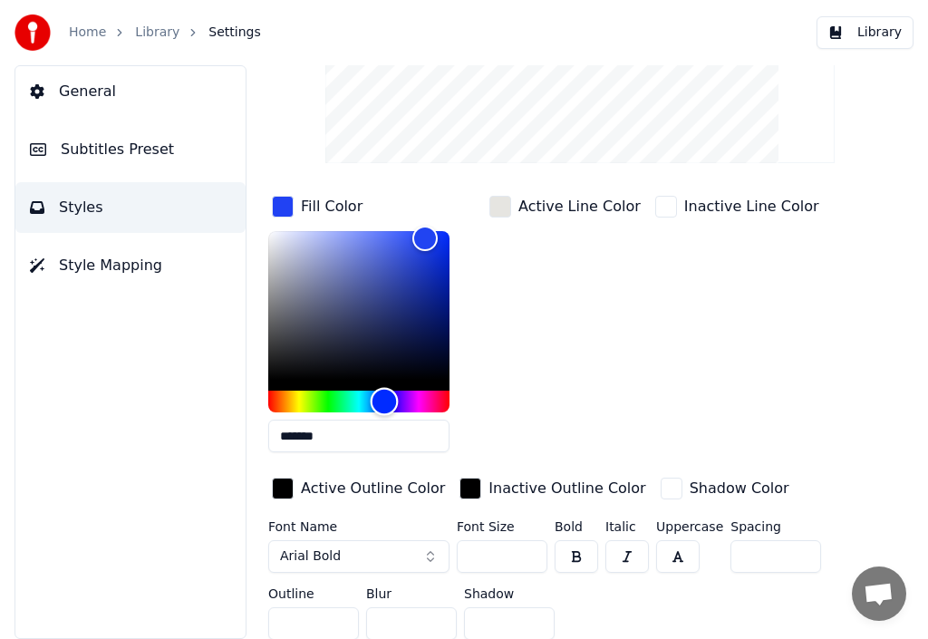
scroll to position [261, 0]
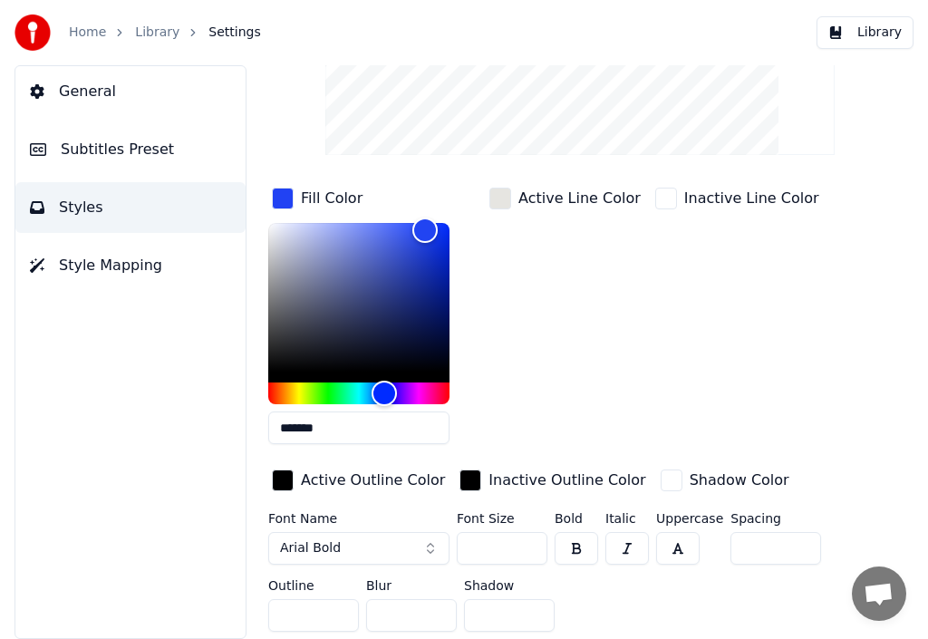
click at [331, 539] on span "Arial Bold" at bounding box center [310, 548] width 61 height 18
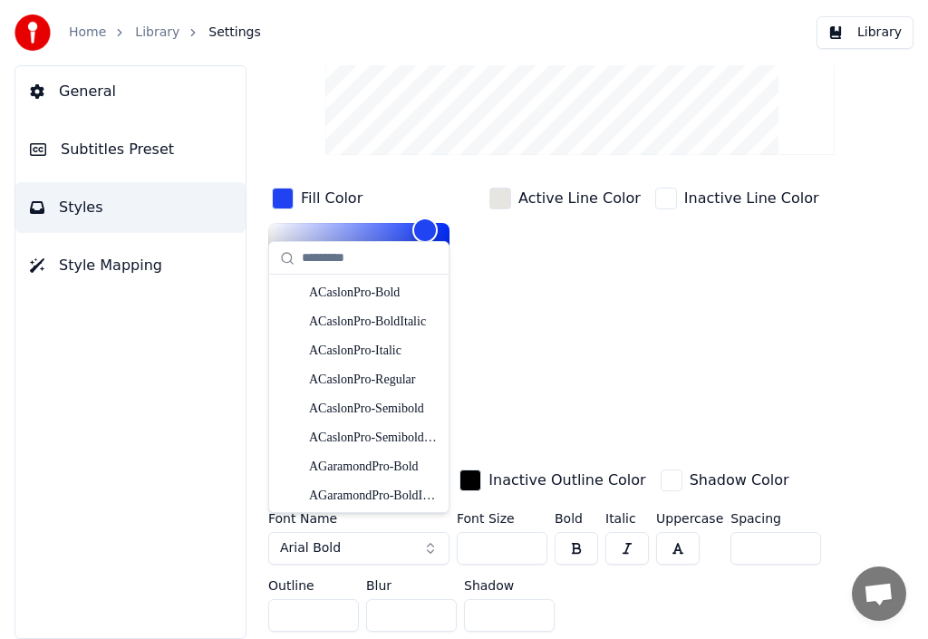
click at [299, 579] on label "Outline" at bounding box center [313, 585] width 91 height 13
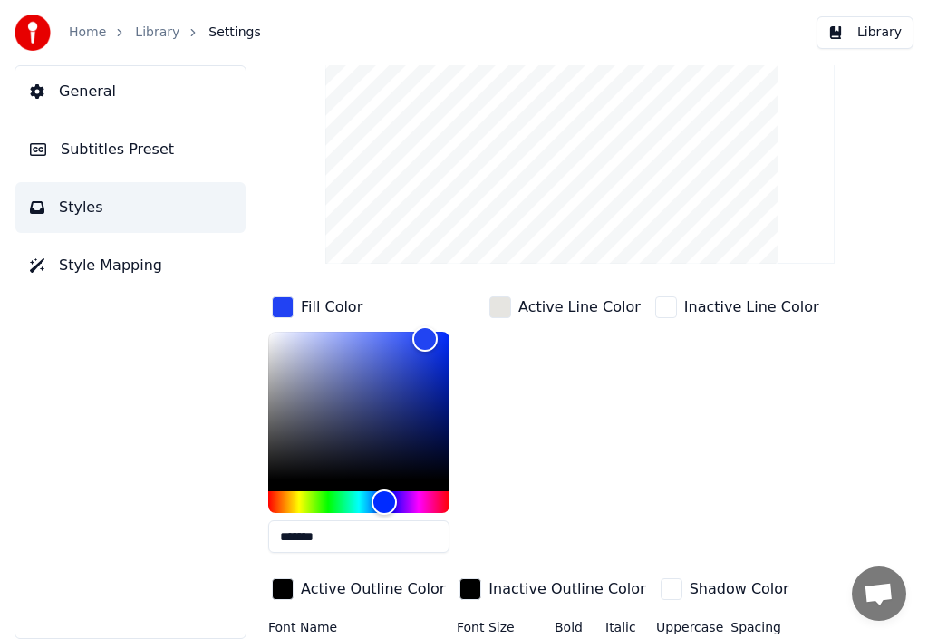
scroll to position [80, 0]
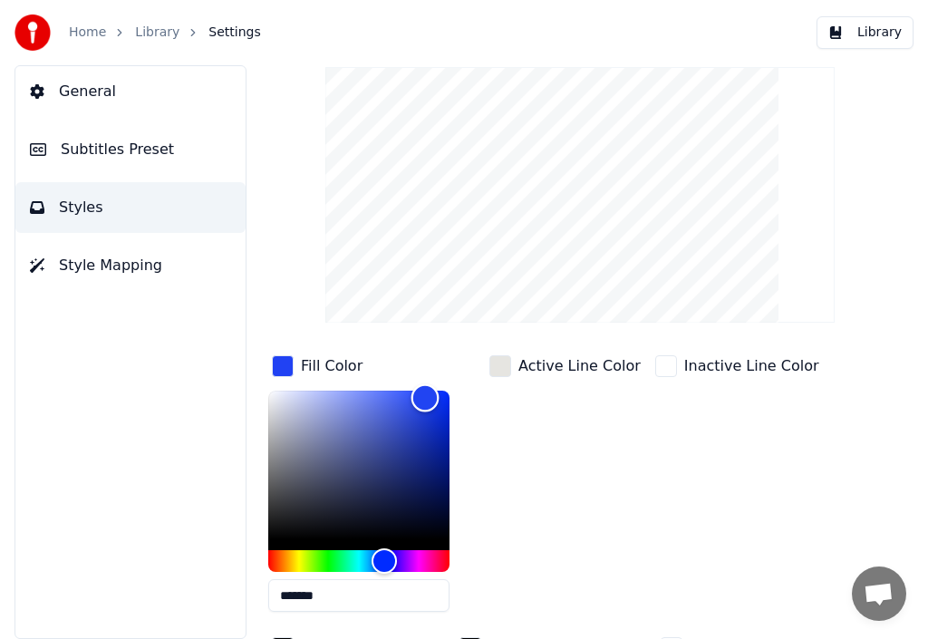
click at [380, 399] on div "Color" at bounding box center [358, 465] width 181 height 149
click at [421, 401] on div "Color" at bounding box center [358, 465] width 181 height 149
click at [360, 555] on div "Hue" at bounding box center [358, 561] width 181 height 22
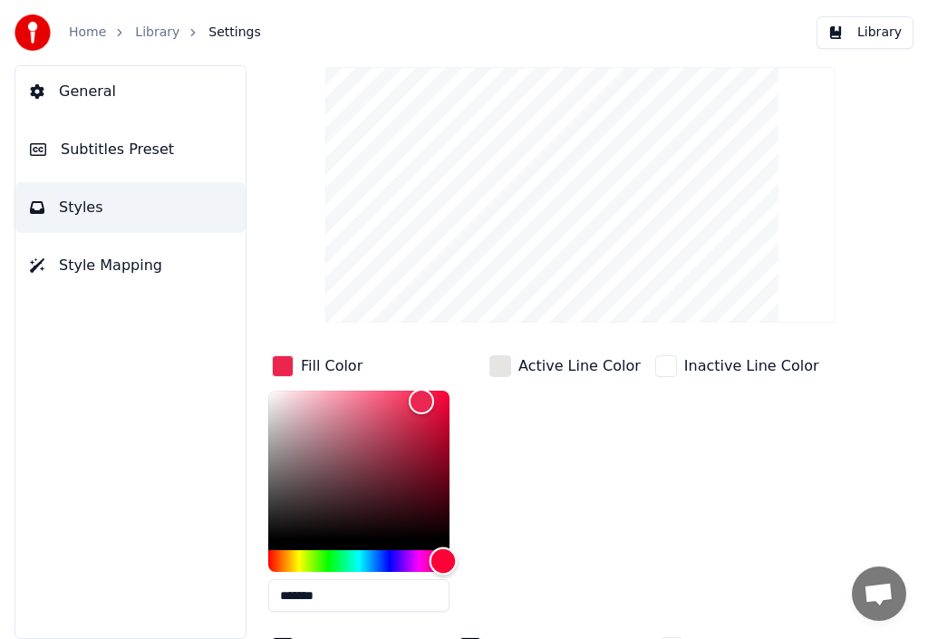
click at [443, 555] on div "Hue" at bounding box center [358, 561] width 181 height 22
click at [372, 550] on div "Hue" at bounding box center [358, 561] width 181 height 22
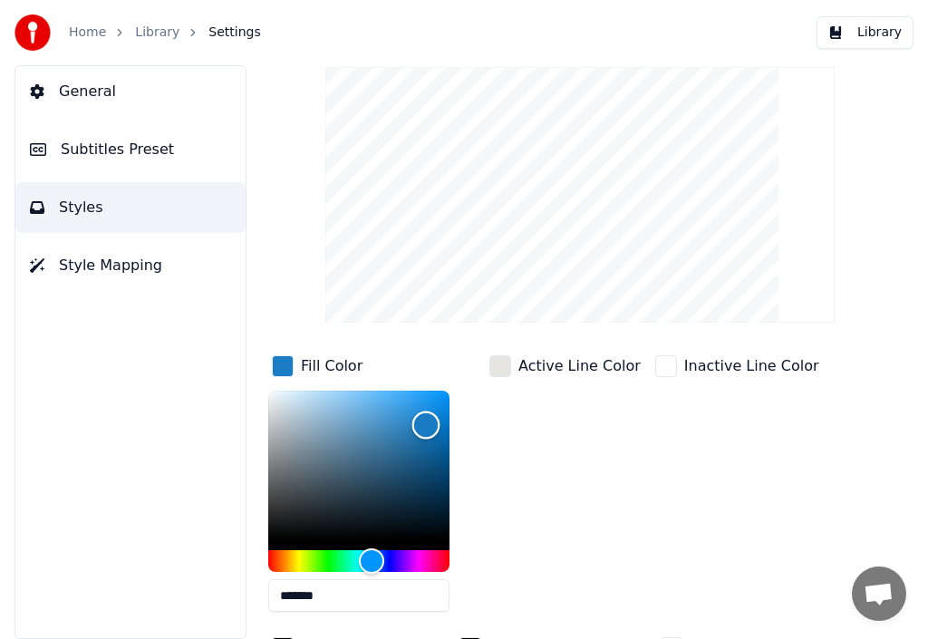
click at [426, 424] on div "Color" at bounding box center [358, 465] width 181 height 149
type input "*******"
click at [412, 392] on div "Color" at bounding box center [358, 465] width 181 height 149
click at [210, 34] on span "Settings" at bounding box center [234, 33] width 52 height 18
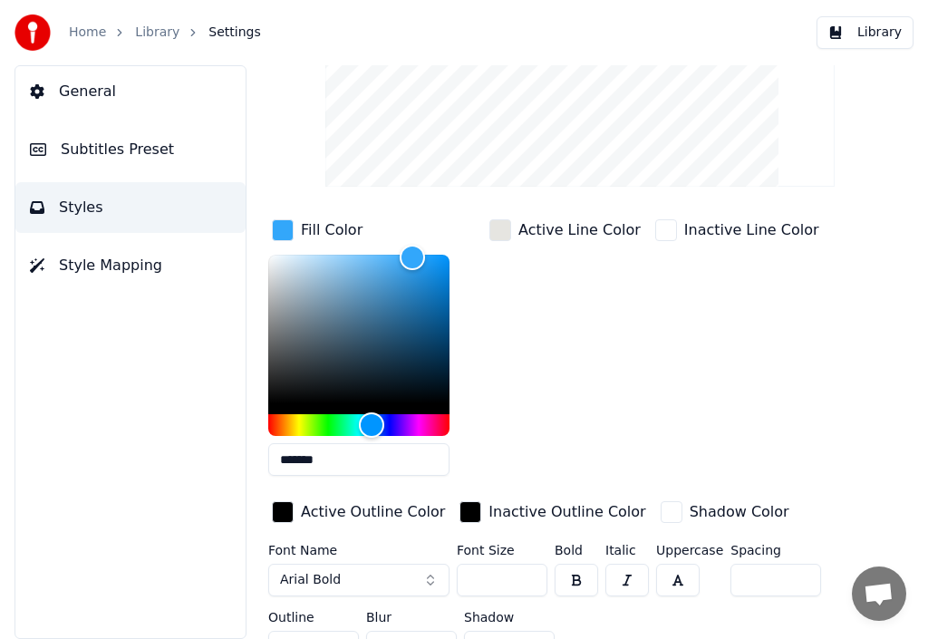
scroll to position [261, 0]
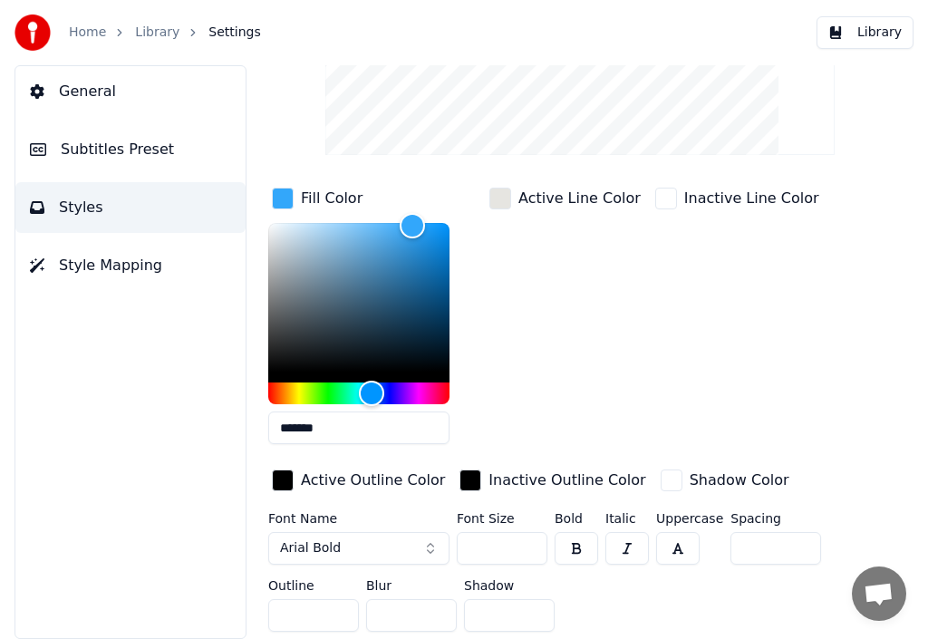
click at [469, 512] on label "Font Size" at bounding box center [502, 518] width 91 height 13
click at [531, 532] on input "**" at bounding box center [502, 548] width 91 height 33
click at [531, 532] on input "***" at bounding box center [502, 548] width 91 height 33
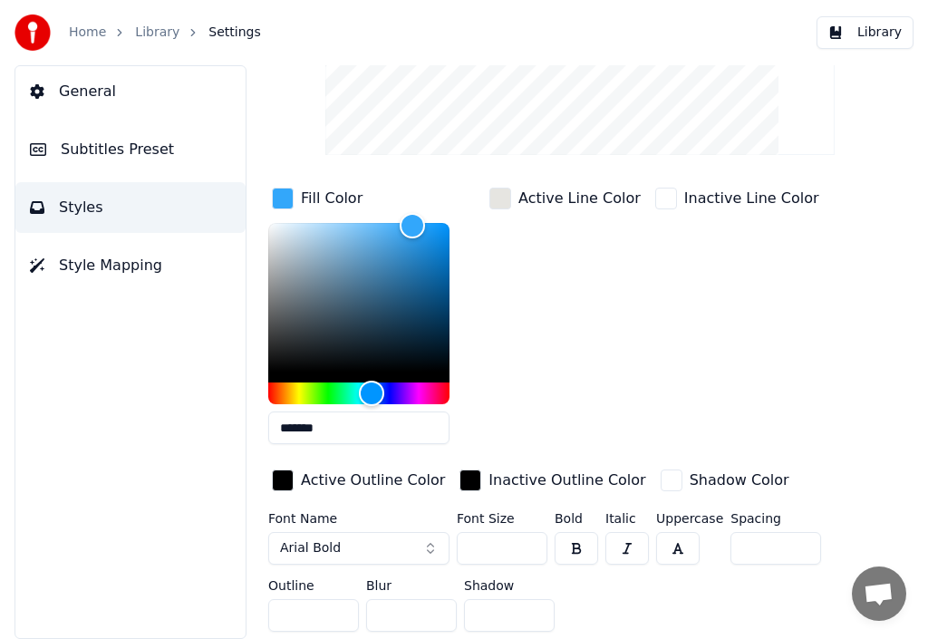
click at [529, 532] on input "***" at bounding box center [502, 548] width 91 height 33
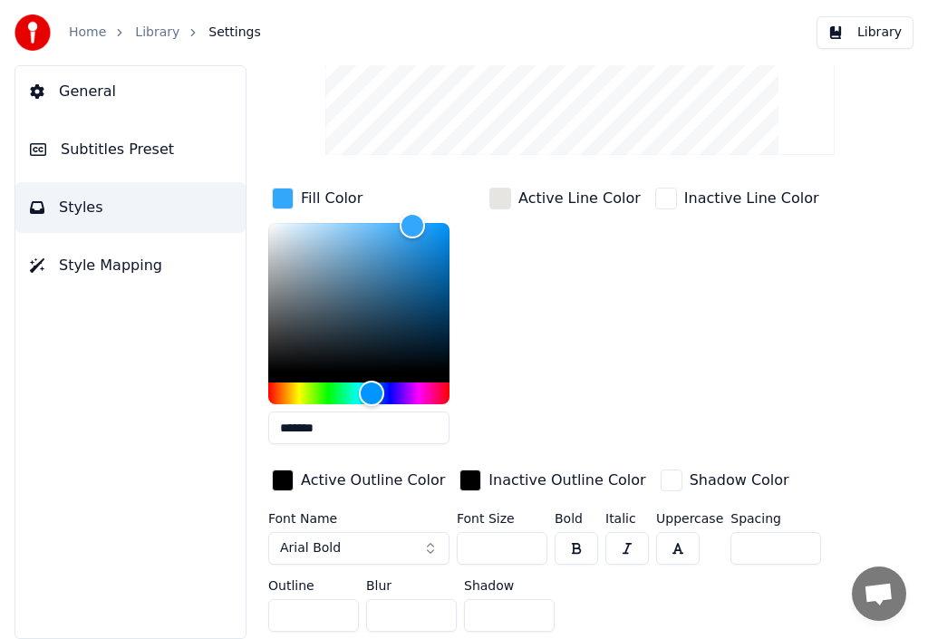
click at [529, 532] on input "***" at bounding box center [502, 548] width 91 height 33
type input "***"
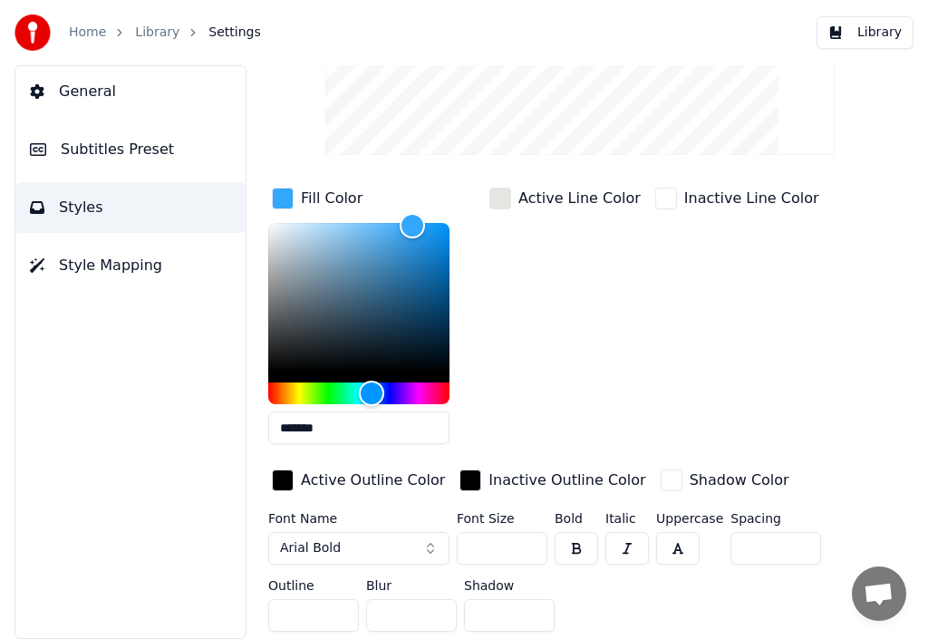
click at [529, 532] on input "***" at bounding box center [502, 548] width 91 height 33
click at [577, 532] on button "button" at bounding box center [576, 548] width 43 height 33
click at [576, 512] on label "Bold" at bounding box center [576, 518] width 43 height 13
click at [431, 535] on button "Arial Bold" at bounding box center [358, 548] width 181 height 33
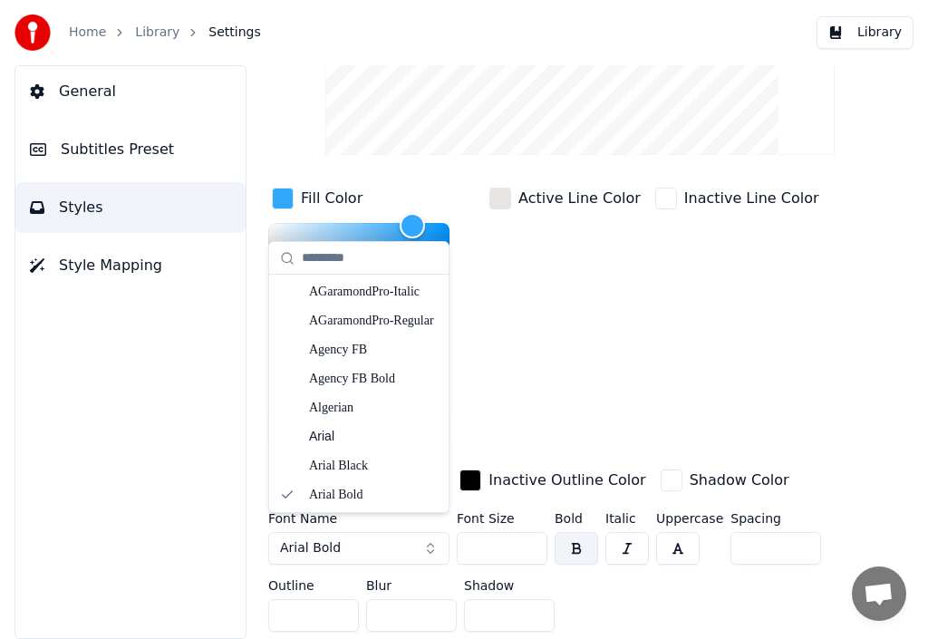
scroll to position [272, 0]
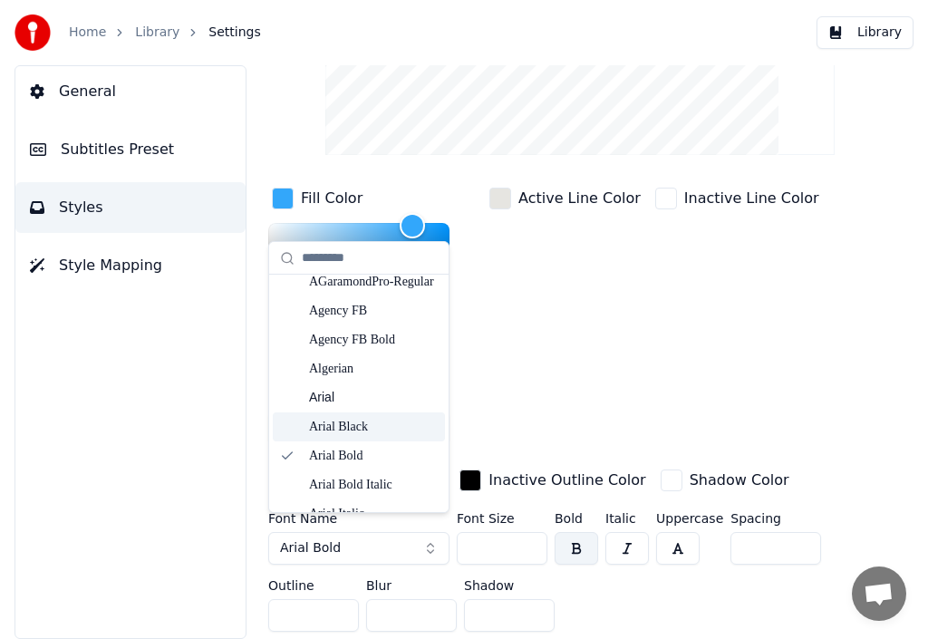
click at [377, 420] on div "Arial Black" at bounding box center [373, 427] width 129 height 18
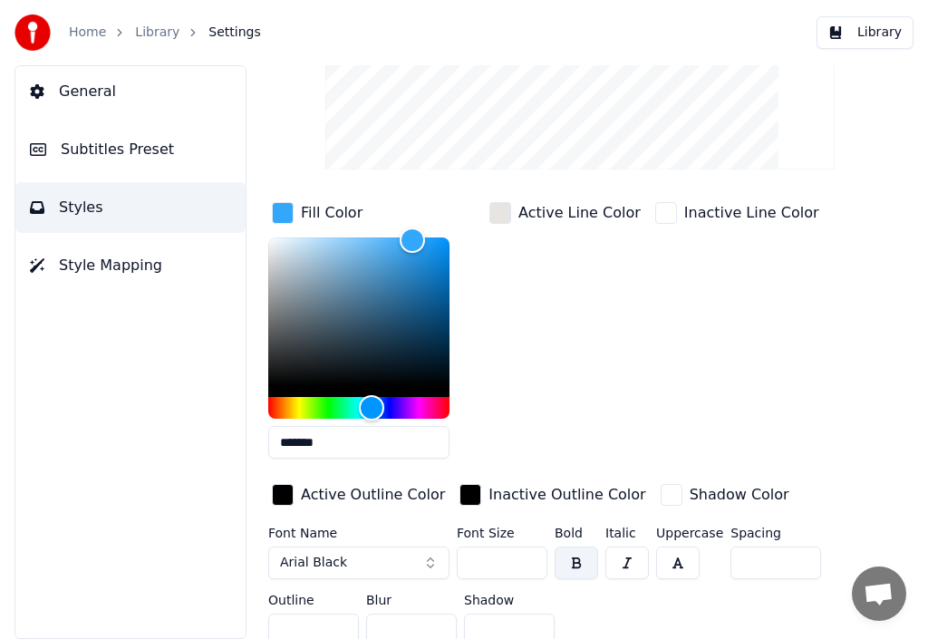
scroll to position [261, 0]
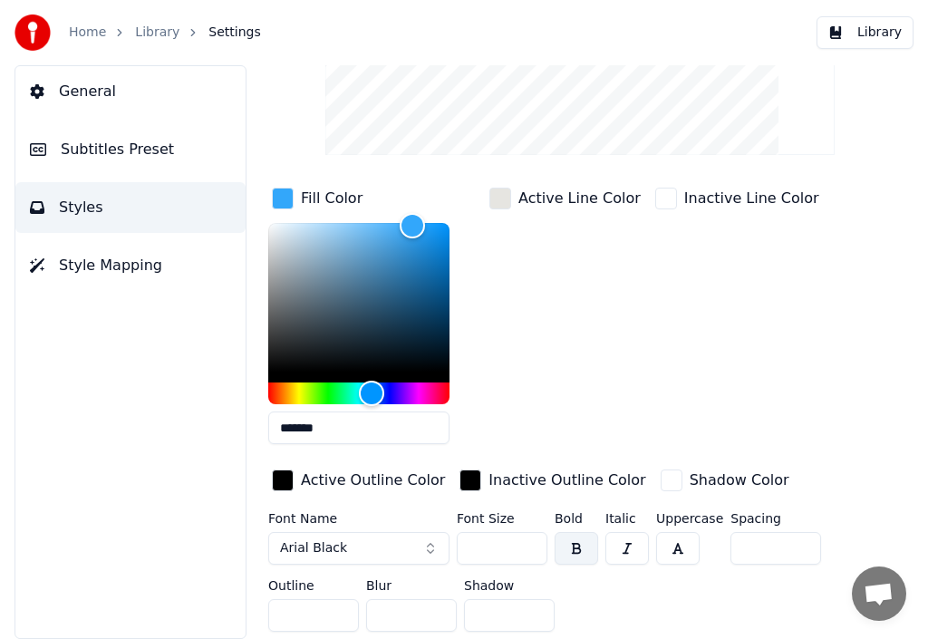
click at [287, 469] on div "button" at bounding box center [283, 480] width 22 height 22
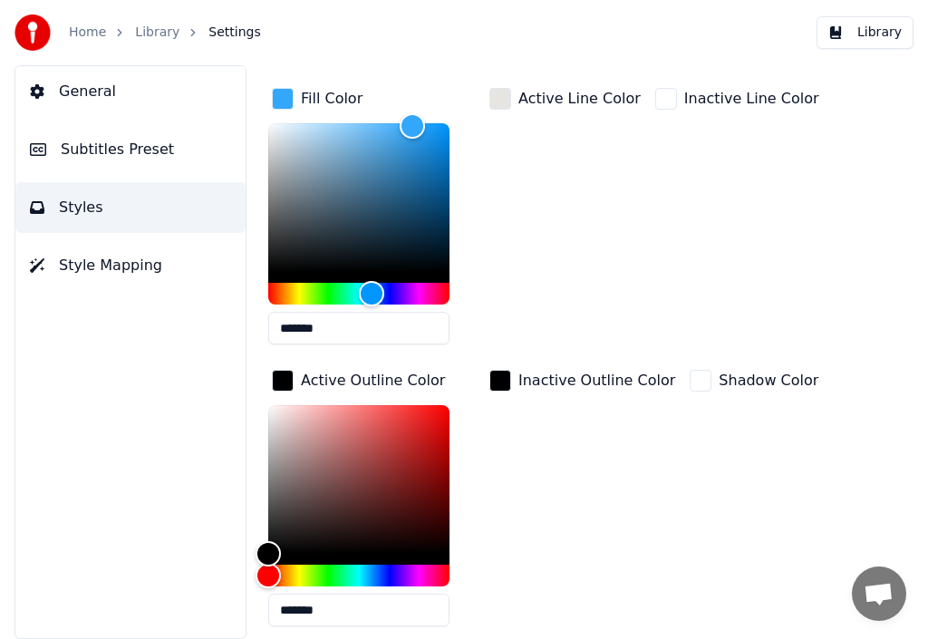
scroll to position [352, 0]
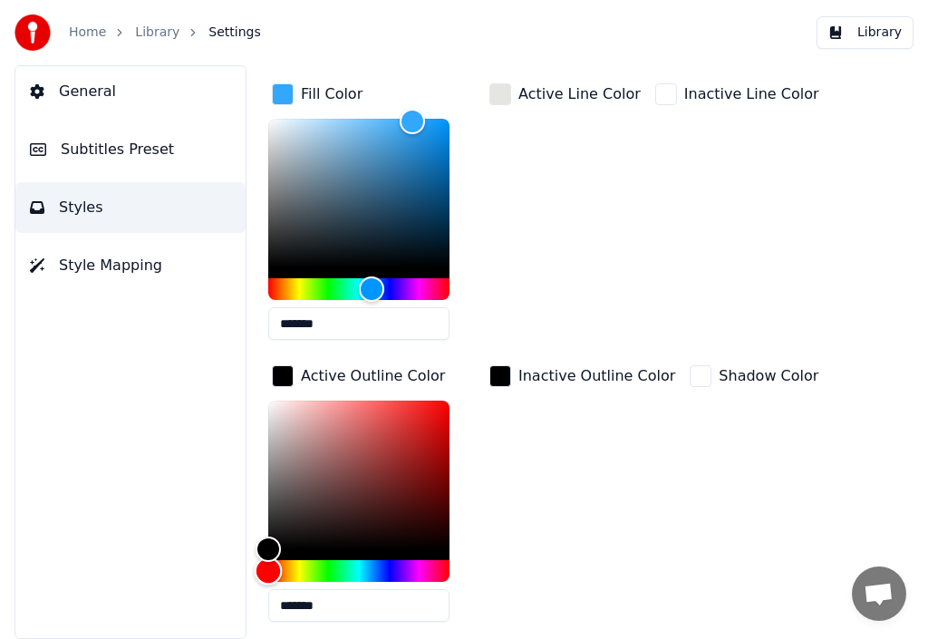
click at [331, 566] on div "Hue" at bounding box center [358, 571] width 181 height 22
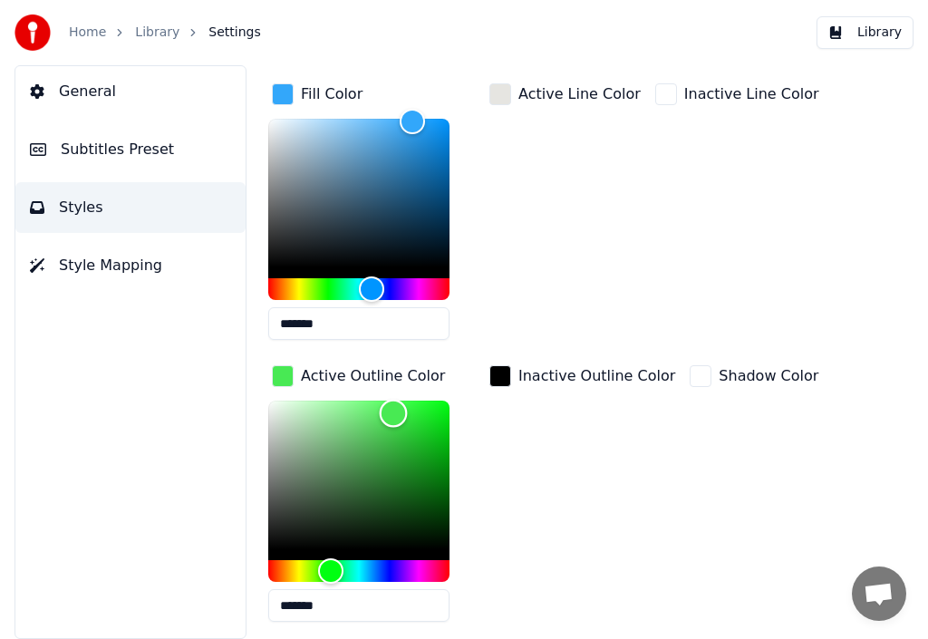
click at [393, 411] on div "Color" at bounding box center [358, 475] width 181 height 149
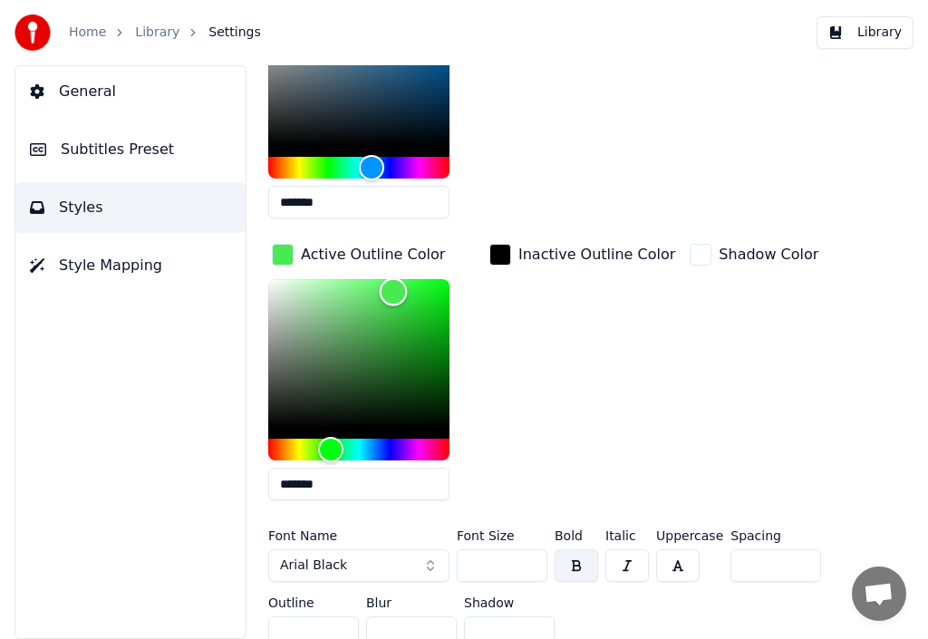
scroll to position [504, 0]
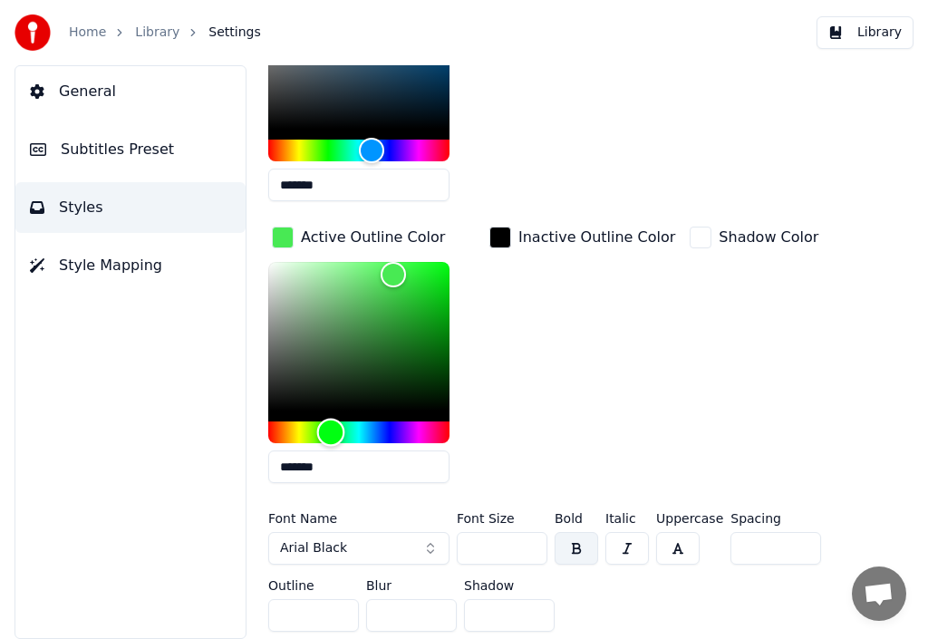
type input "*******"
click at [299, 421] on div "Hue" at bounding box center [358, 432] width 181 height 22
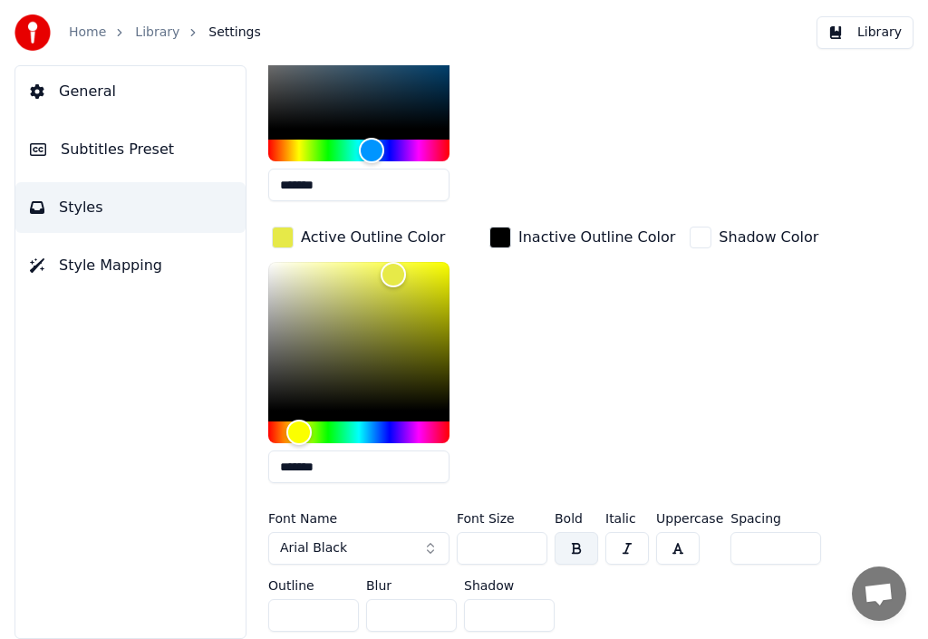
click at [294, 579] on label "Outline" at bounding box center [313, 585] width 91 height 13
click at [339, 599] on input "**" at bounding box center [313, 615] width 91 height 33
click at [340, 599] on input "**" at bounding box center [313, 615] width 91 height 33
click at [341, 599] on input "**" at bounding box center [313, 615] width 91 height 33
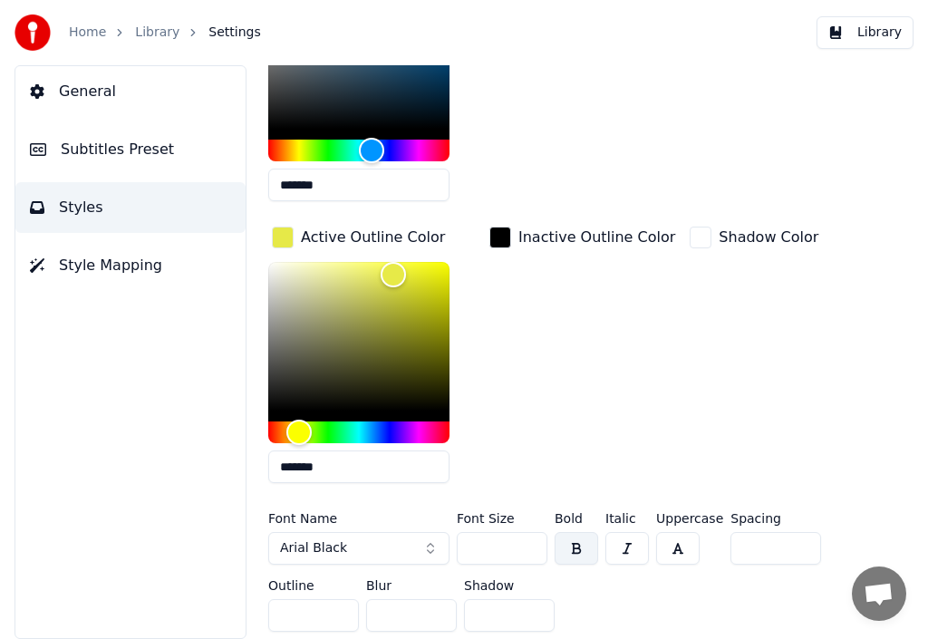
click at [342, 599] on input "**" at bounding box center [313, 615] width 91 height 33
type input "**"
click at [342, 599] on input "**" at bounding box center [313, 615] width 91 height 33
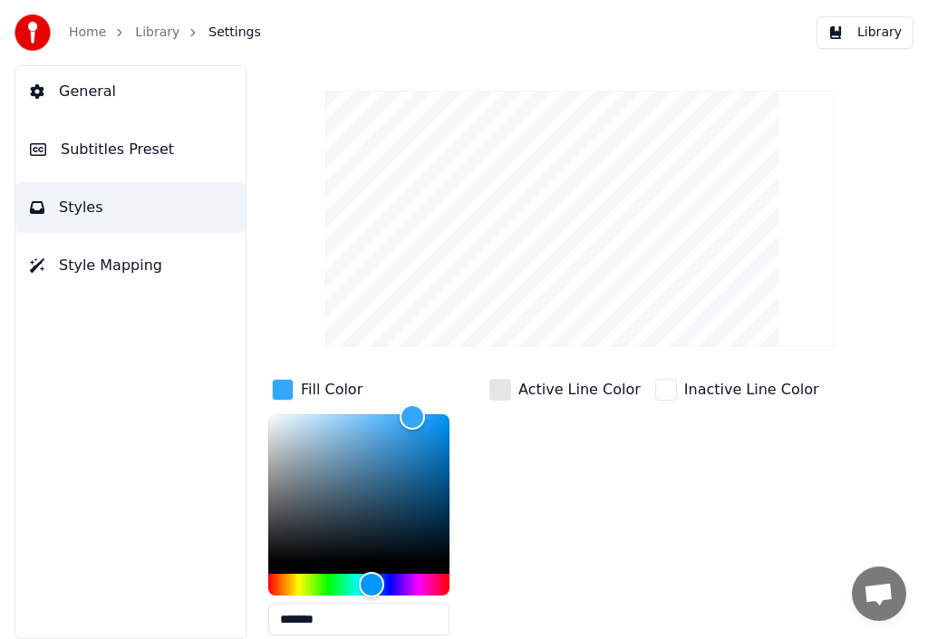
scroll to position [51, 0]
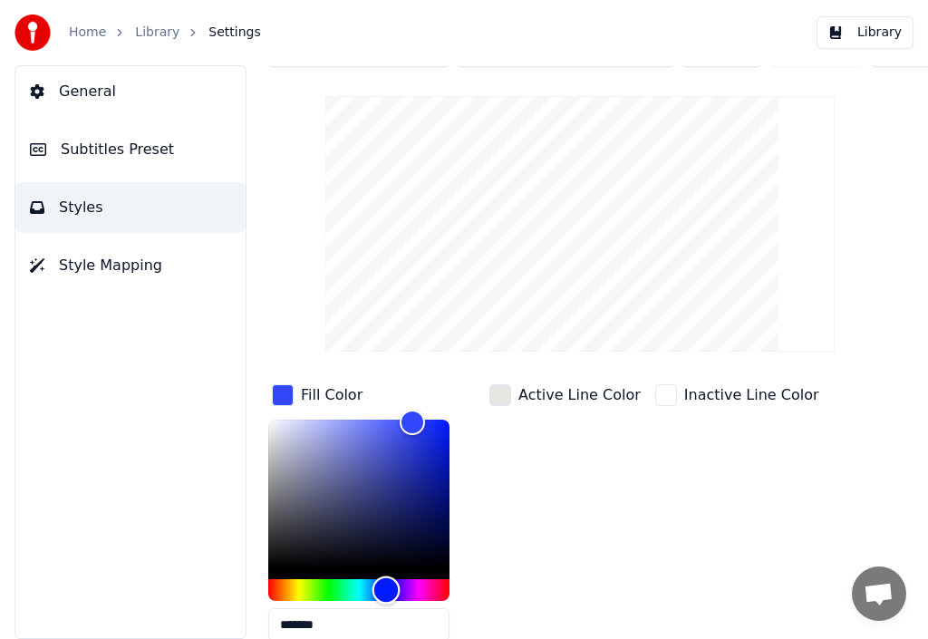
click at [386, 581] on div "Hue" at bounding box center [358, 590] width 181 height 22
type input "*******"
click at [435, 427] on div "Color" at bounding box center [358, 494] width 181 height 149
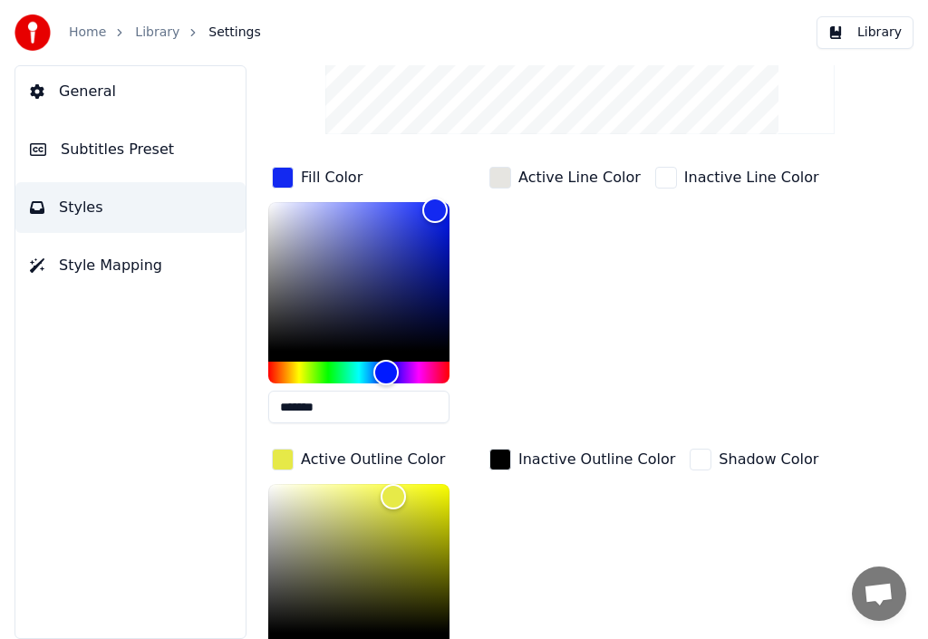
scroll to position [323, 0]
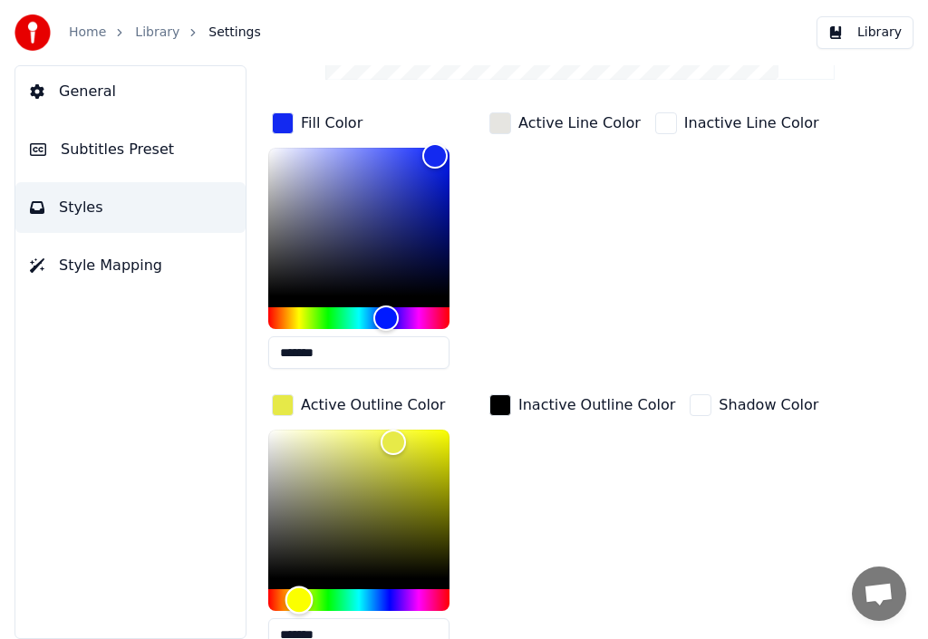
type input "*******"
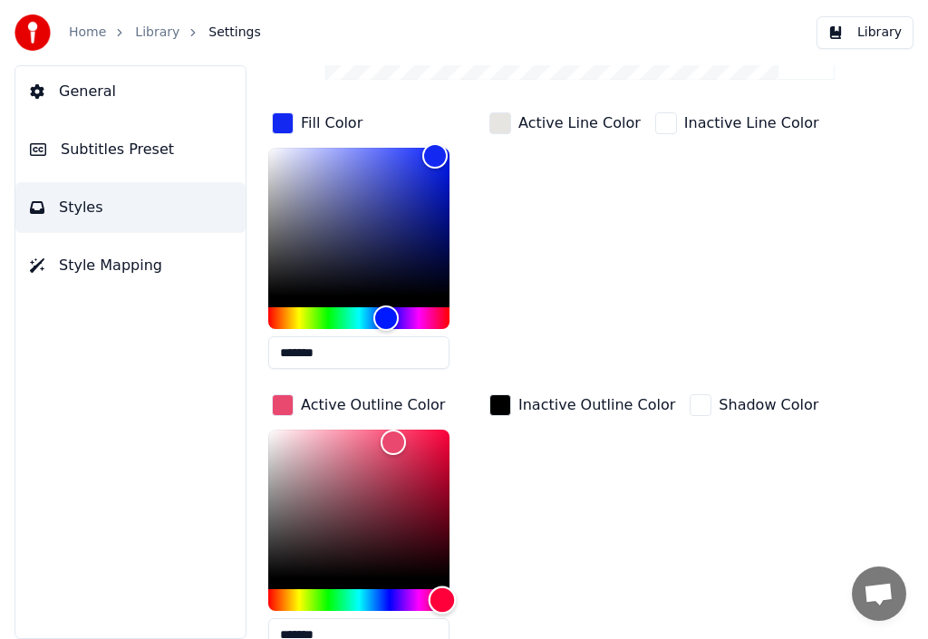
click at [442, 597] on div "Hue" at bounding box center [358, 600] width 181 height 22
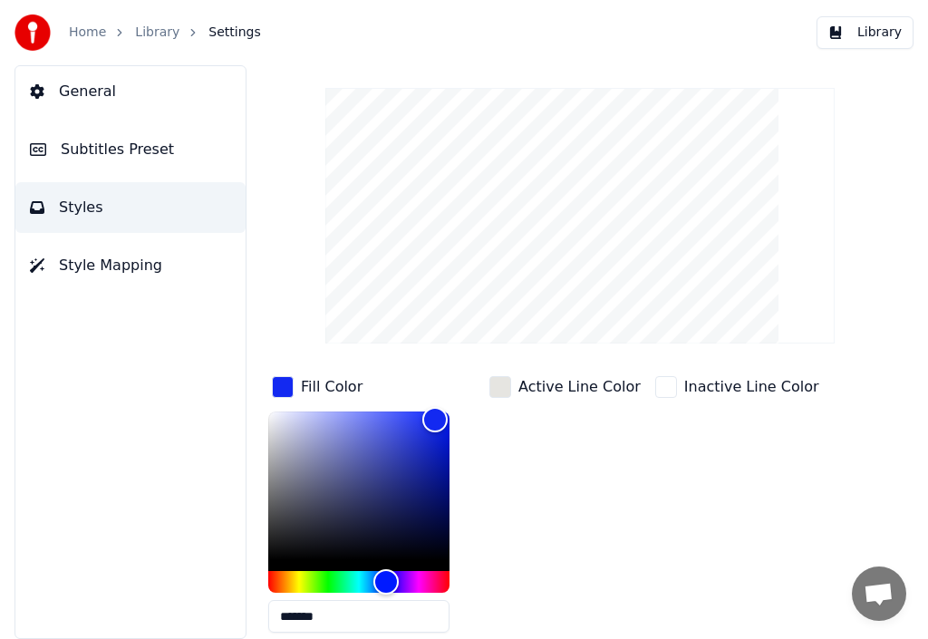
scroll to position [91, 0]
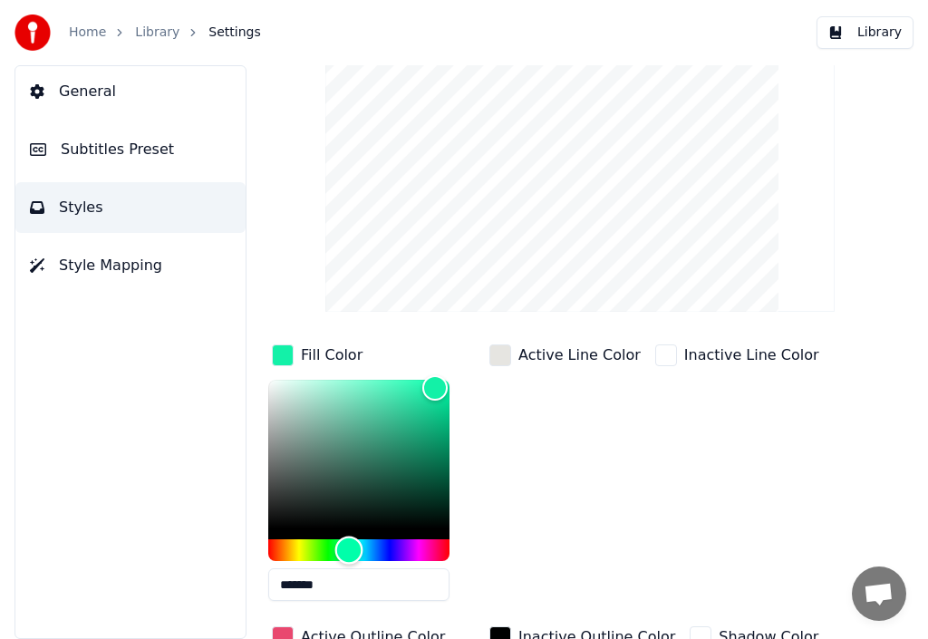
click at [349, 543] on div "Hue" at bounding box center [358, 550] width 181 height 22
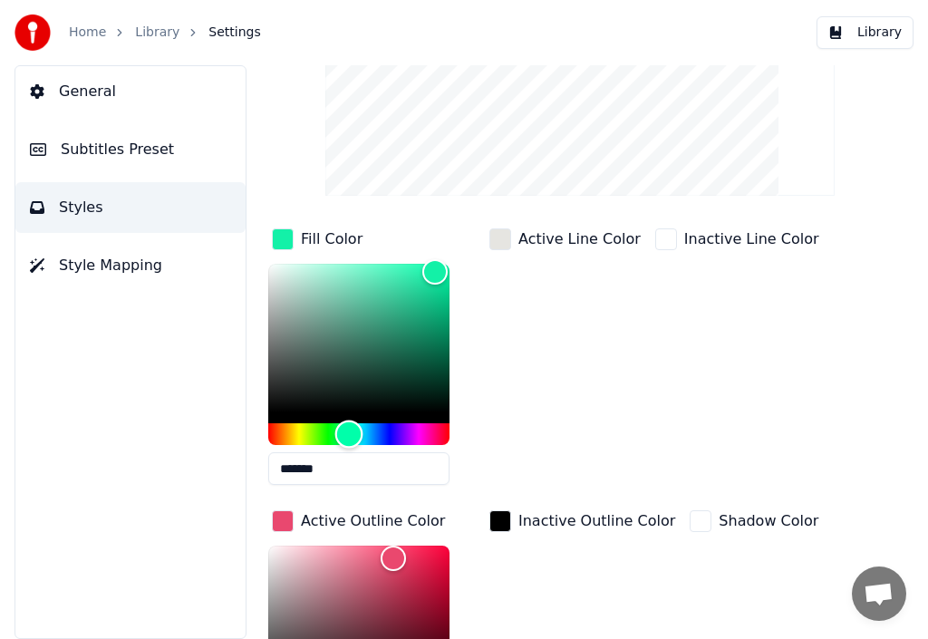
scroll to position [181, 0]
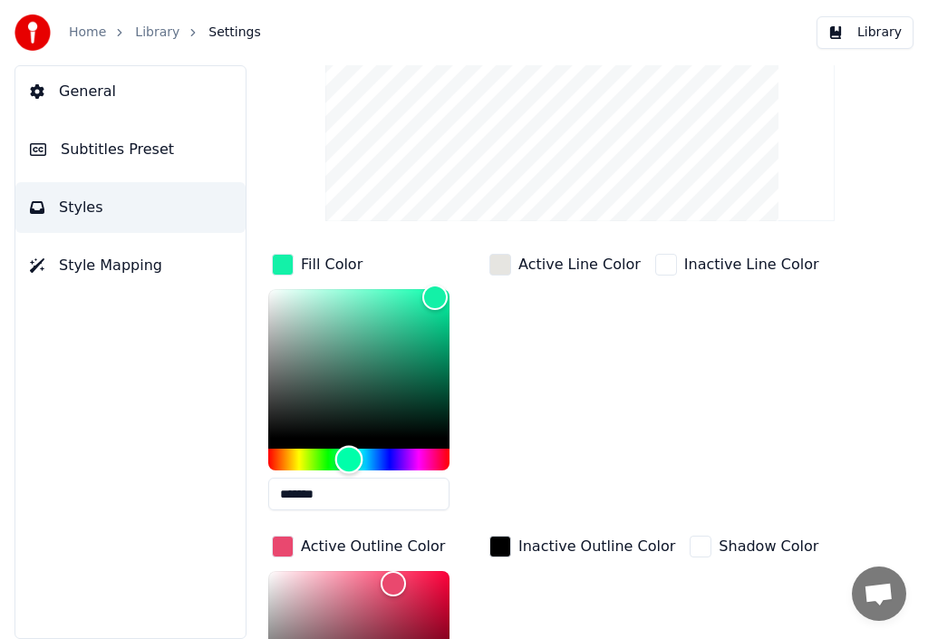
type input "*******"
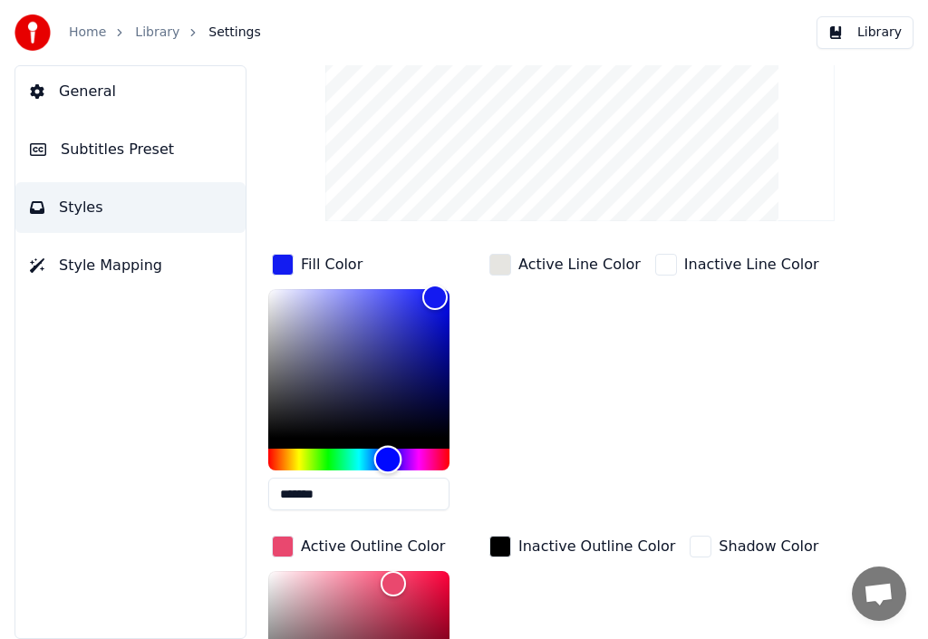
click at [388, 457] on div "Hue" at bounding box center [358, 460] width 181 height 22
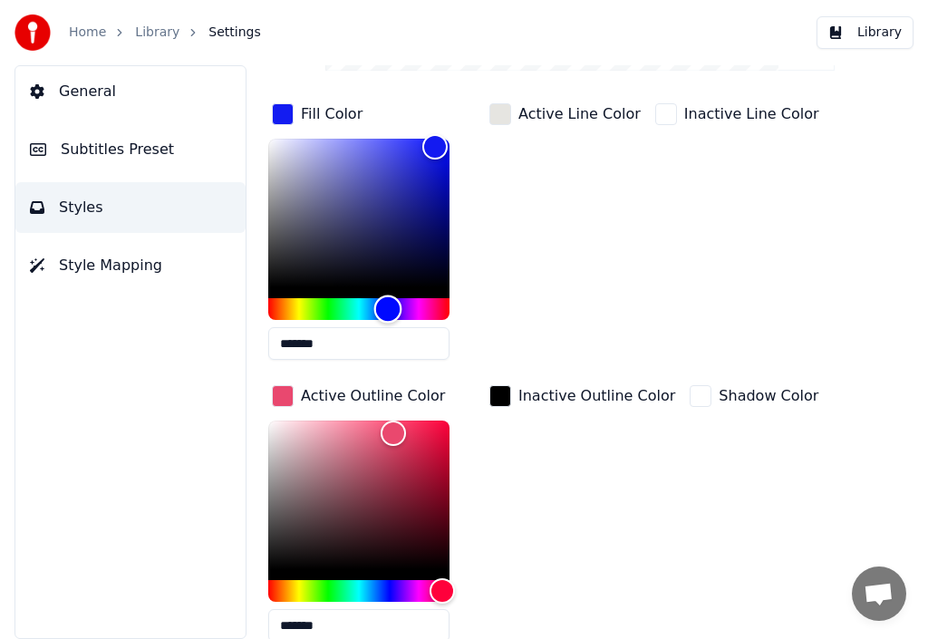
scroll to position [453, 0]
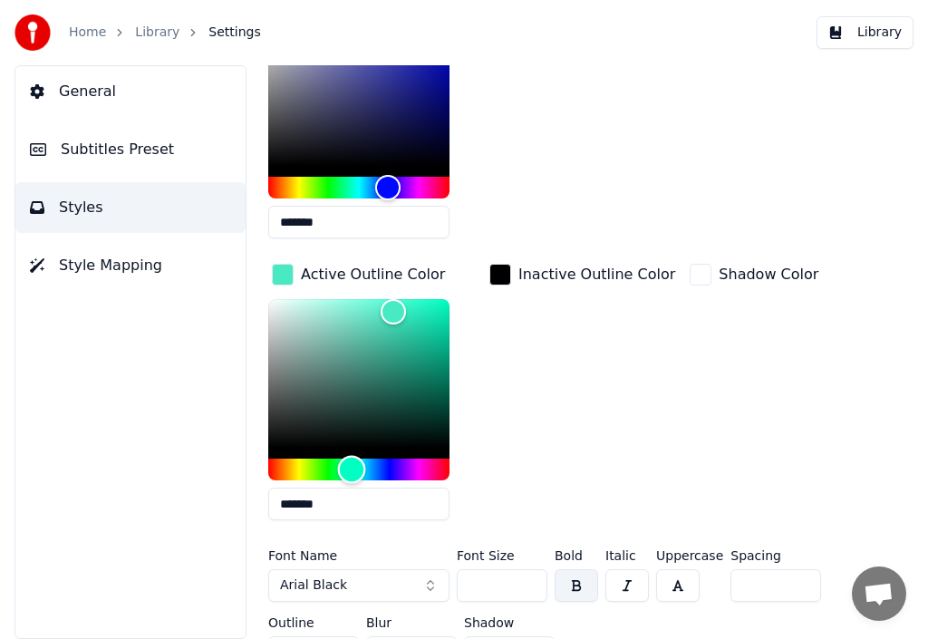
click at [352, 464] on div "Hue" at bounding box center [358, 470] width 181 height 22
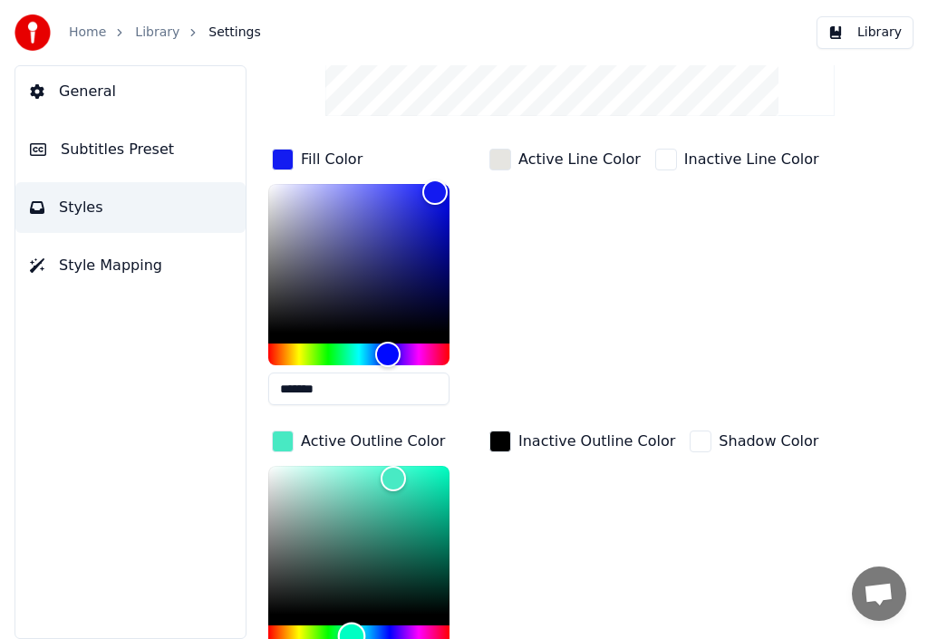
scroll to position [362, 0]
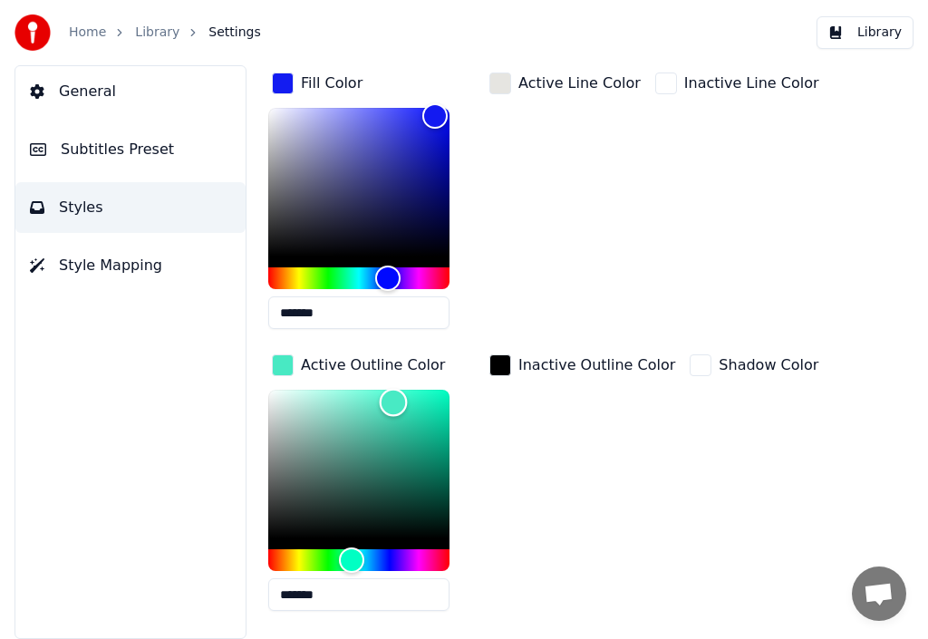
type input "*******"
click at [274, 396] on div "Color" at bounding box center [358, 464] width 181 height 149
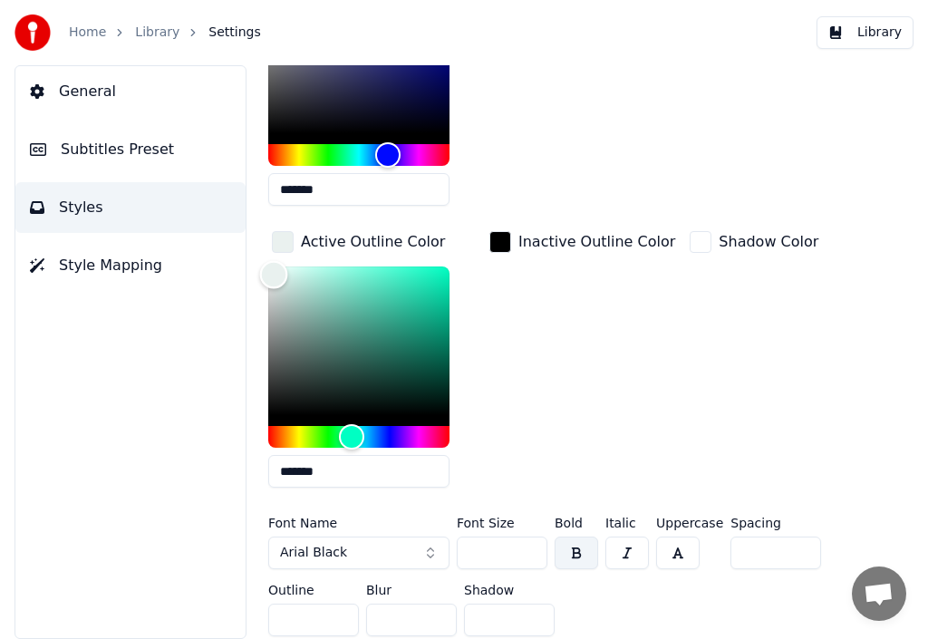
scroll to position [504, 0]
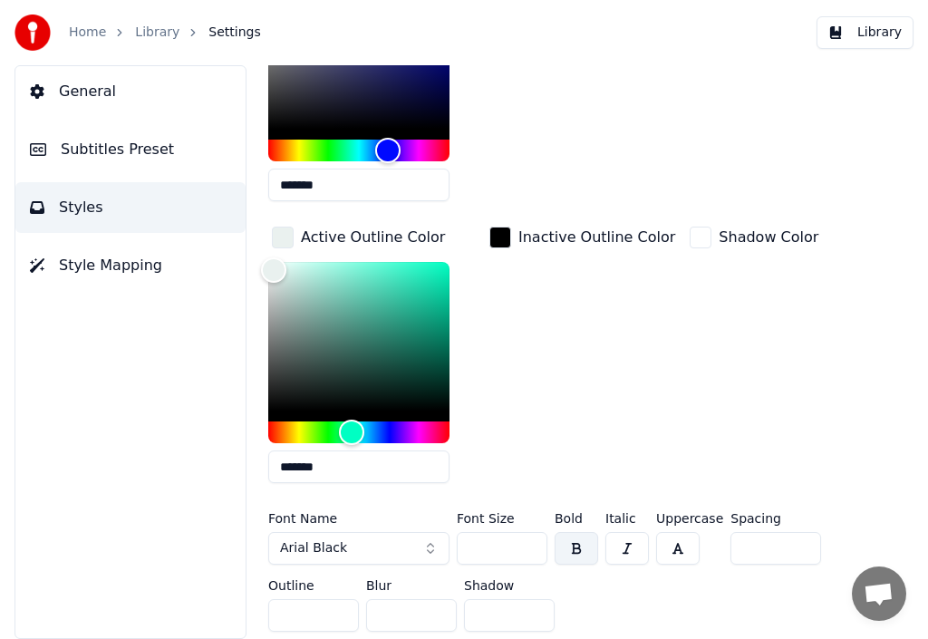
click at [536, 599] on input "*" at bounding box center [509, 615] width 91 height 33
click at [535, 599] on input "*" at bounding box center [509, 615] width 91 height 33
click at [534, 599] on input "*" at bounding box center [509, 615] width 91 height 33
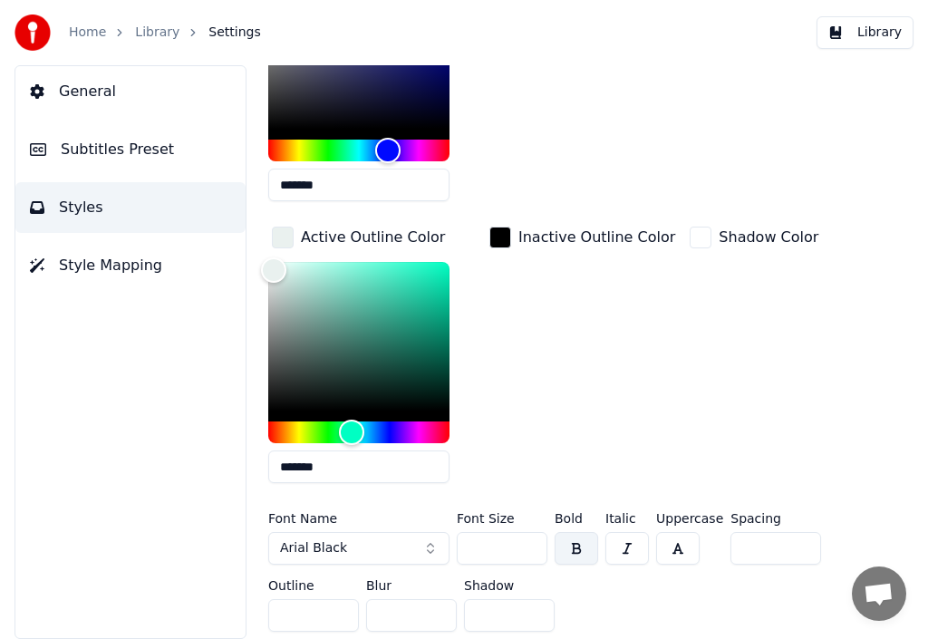
click at [534, 599] on input "*" at bounding box center [509, 615] width 91 height 33
click at [534, 599] on input "**" at bounding box center [509, 615] width 91 height 33
click at [540, 602] on input "*" at bounding box center [509, 615] width 91 height 33
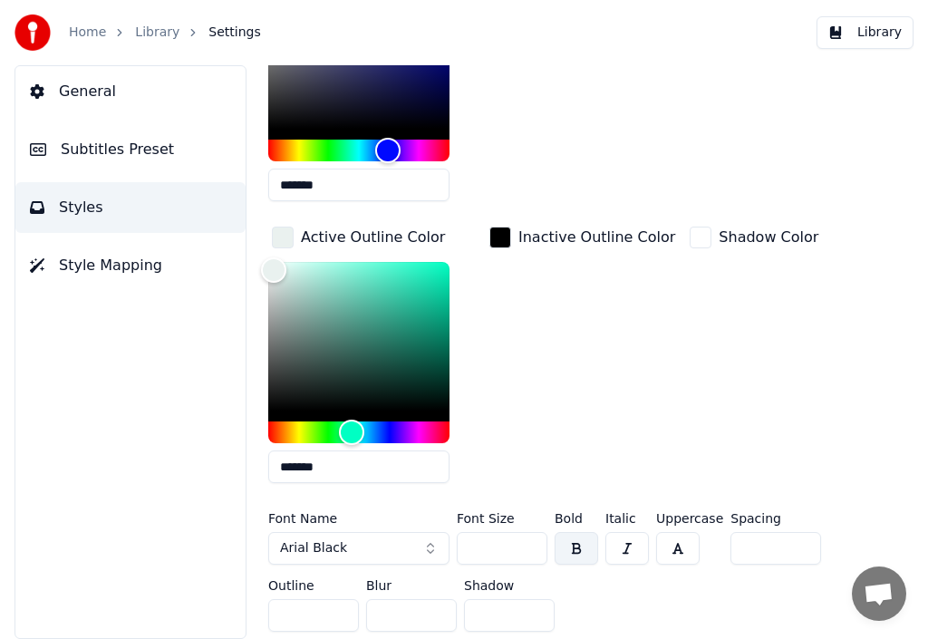
click at [539, 602] on input "*" at bounding box center [509, 615] width 91 height 33
click at [539, 603] on input "*" at bounding box center [509, 615] width 91 height 33
click at [539, 604] on input "*" at bounding box center [509, 615] width 91 height 33
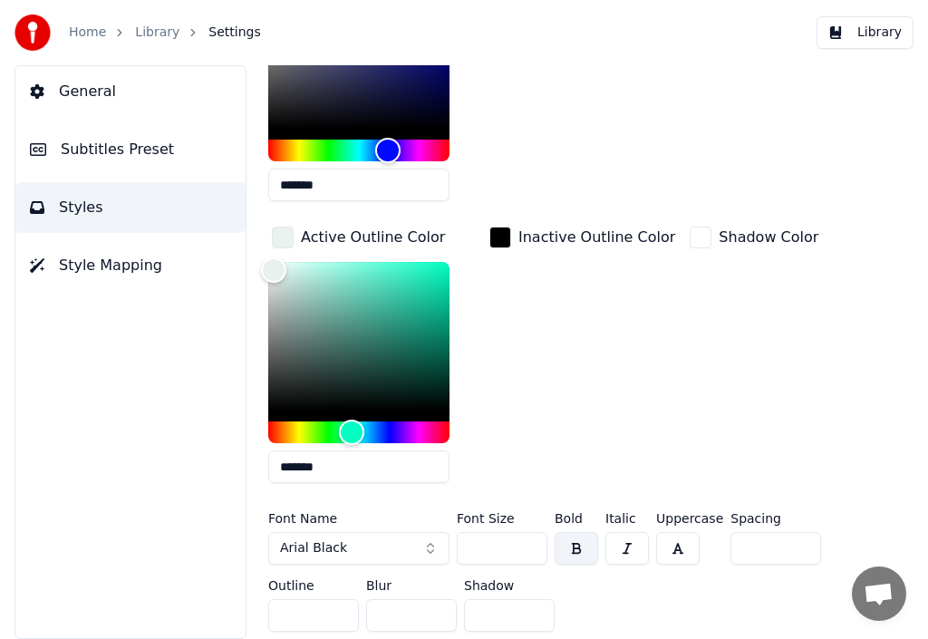
click at [539, 604] on input "*" at bounding box center [509, 615] width 91 height 33
click at [539, 604] on input "**" at bounding box center [509, 615] width 91 height 33
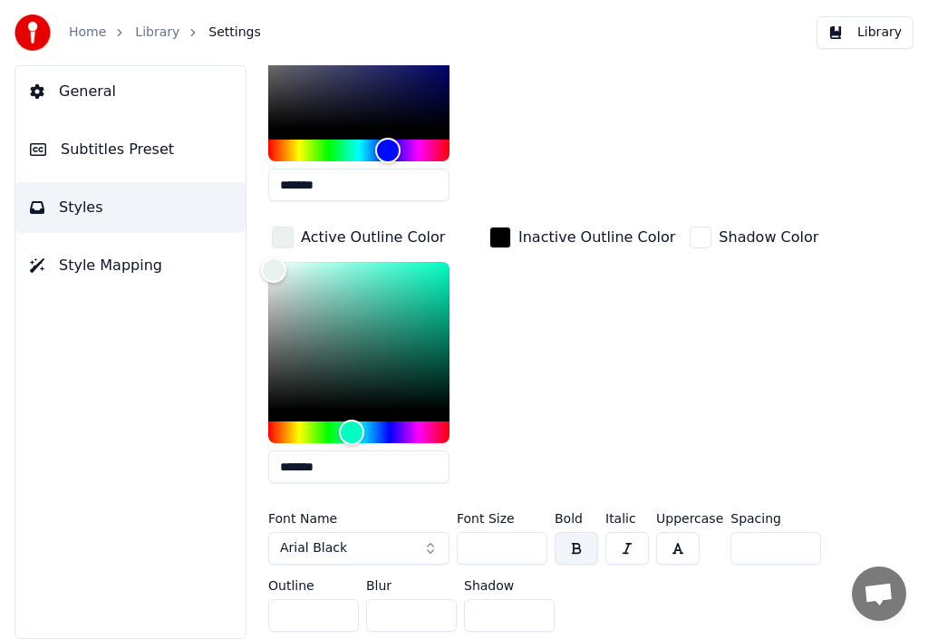
click at [539, 604] on input "**" at bounding box center [509, 615] width 91 height 33
type input "*"
click at [536, 599] on input "*" at bounding box center [509, 615] width 91 height 33
click at [380, 579] on label "Blur" at bounding box center [411, 585] width 91 height 13
click at [377, 601] on input "*" at bounding box center [411, 615] width 91 height 33
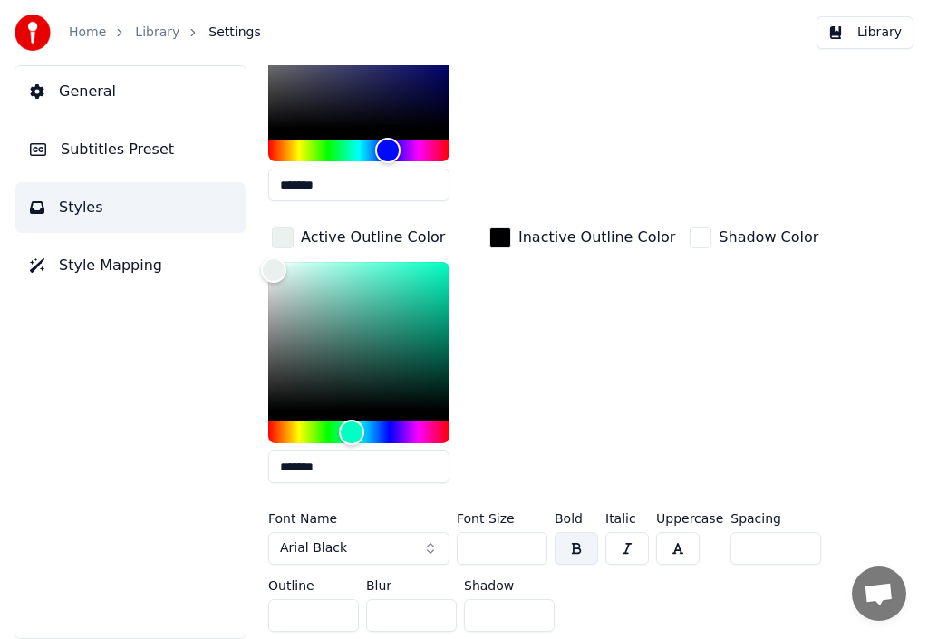
type input "*"
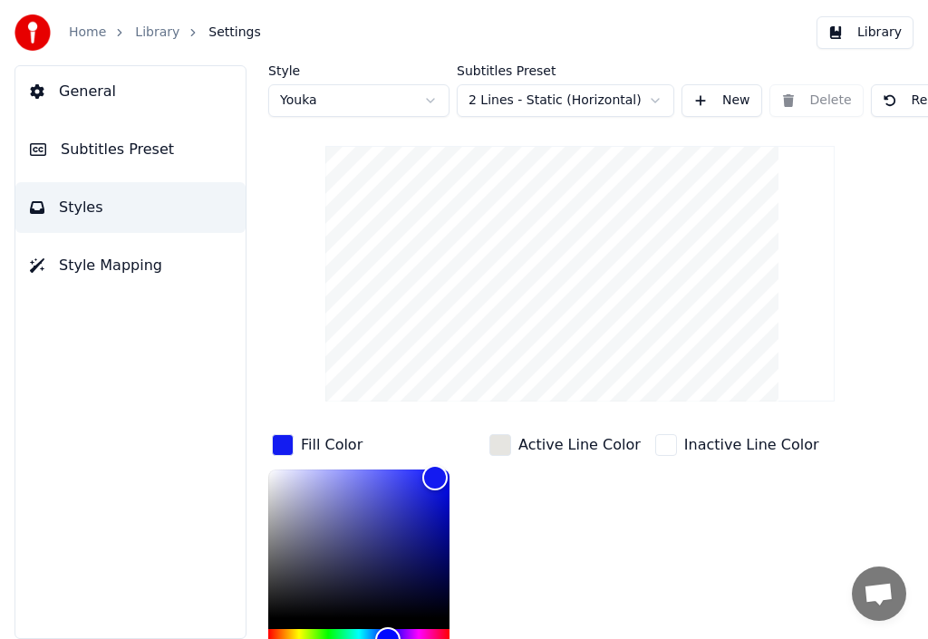
scroll to position [0, 0]
click at [640, 249] on video at bounding box center [579, 275] width 509 height 256
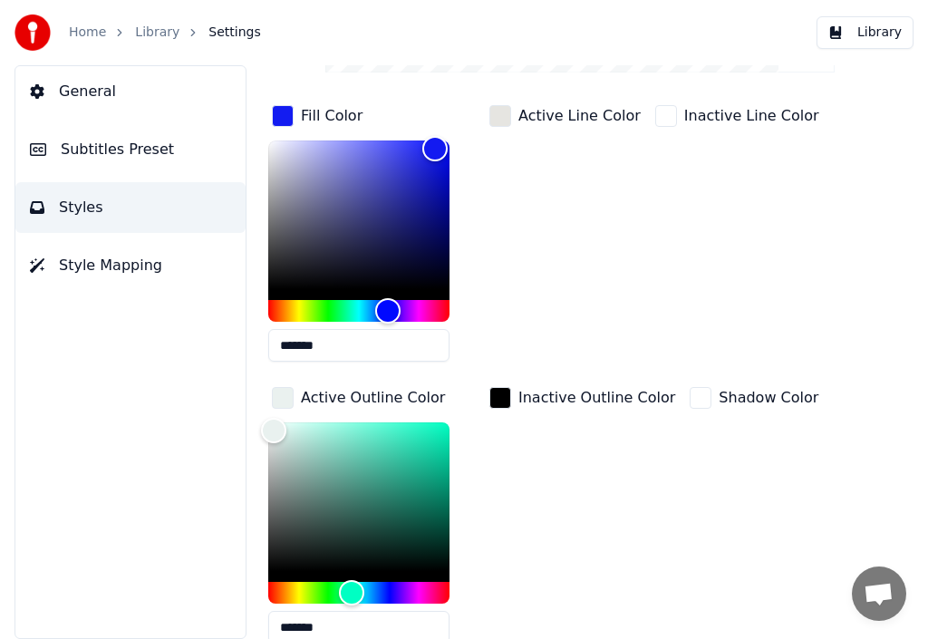
scroll to position [362, 0]
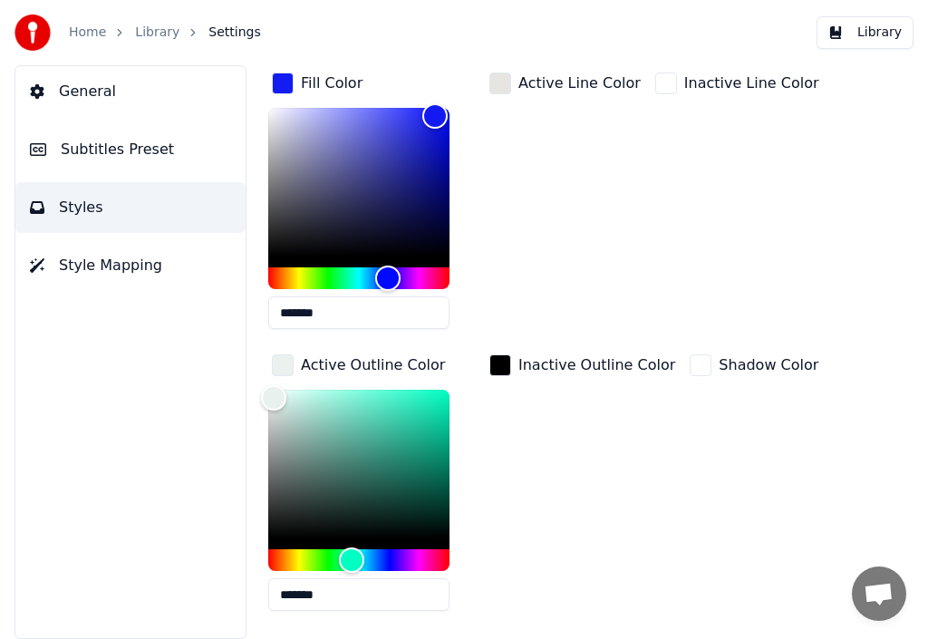
click at [501, 361] on div "button" at bounding box center [500, 365] width 22 height 22
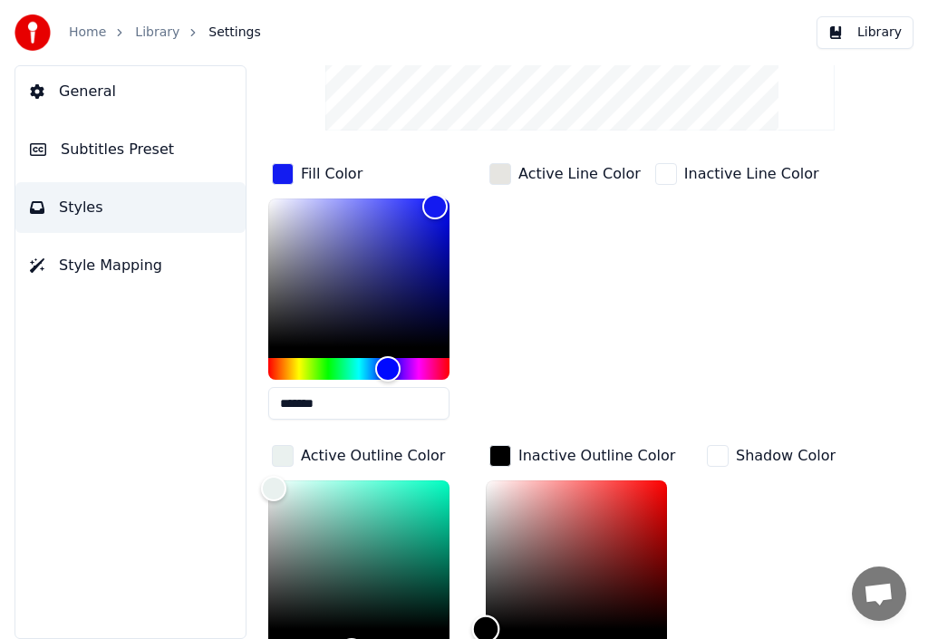
scroll to position [275, 0]
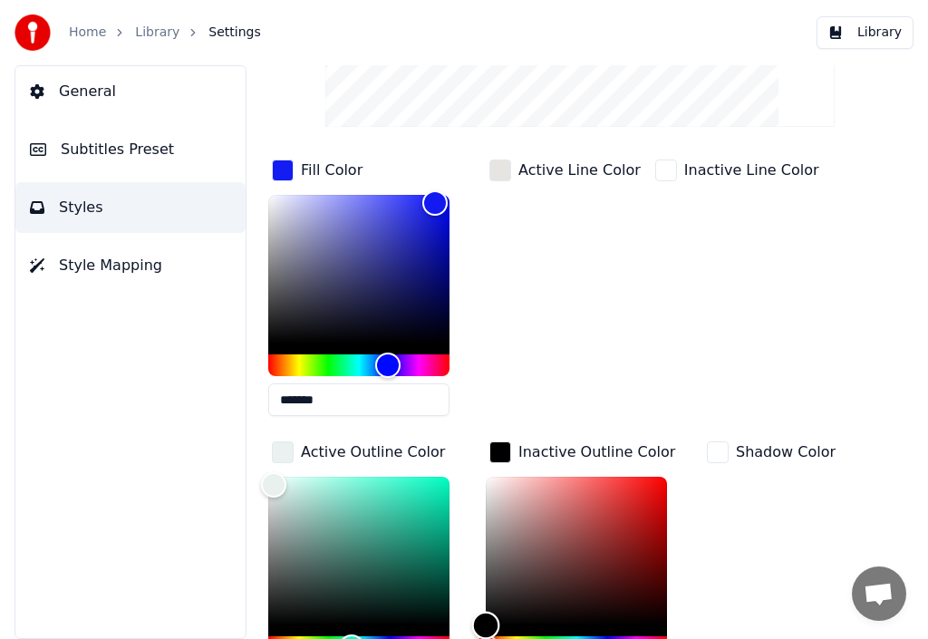
click at [606, 499] on div "Color" at bounding box center [576, 551] width 181 height 149
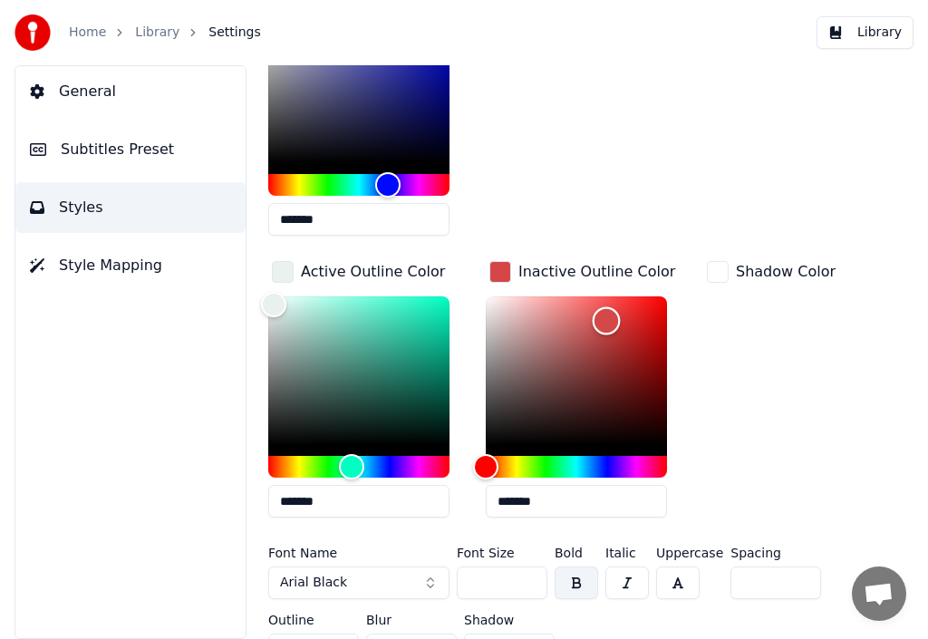
scroll to position [457, 0]
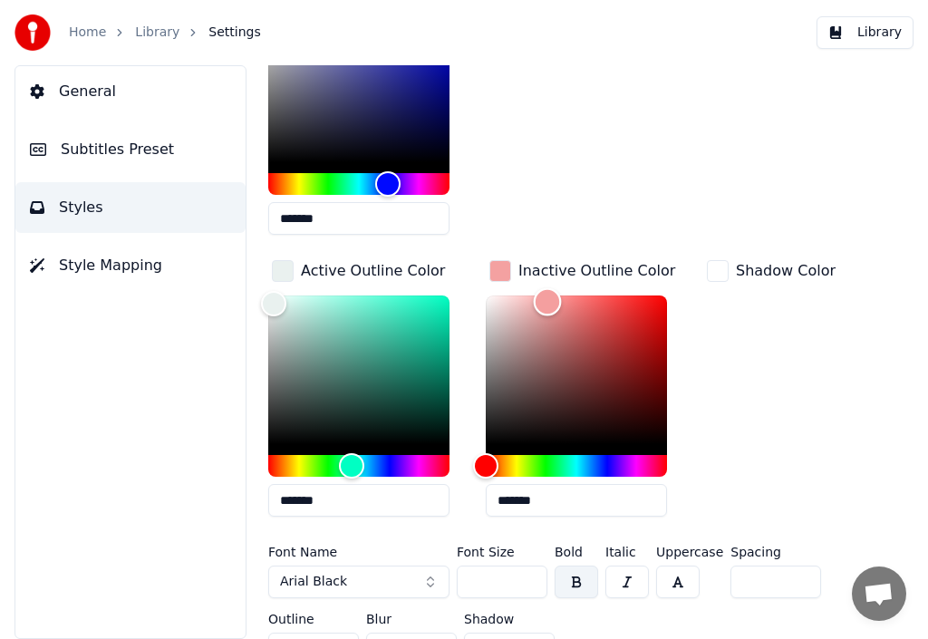
click at [547, 300] on div "Color" at bounding box center [576, 369] width 181 height 149
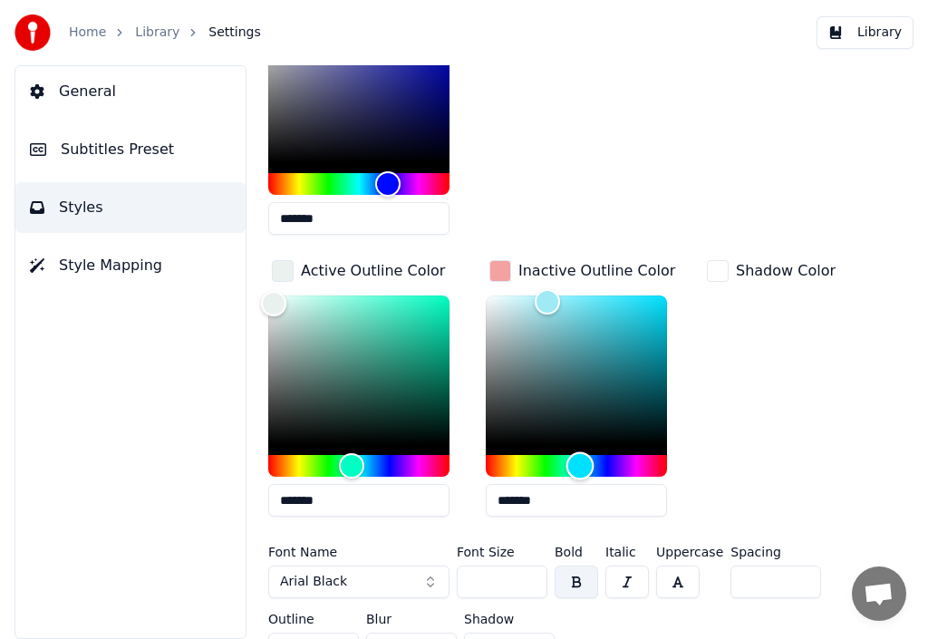
click at [579, 467] on div "Hue" at bounding box center [576, 466] width 181 height 22
click at [497, 302] on div "Color" at bounding box center [576, 369] width 181 height 149
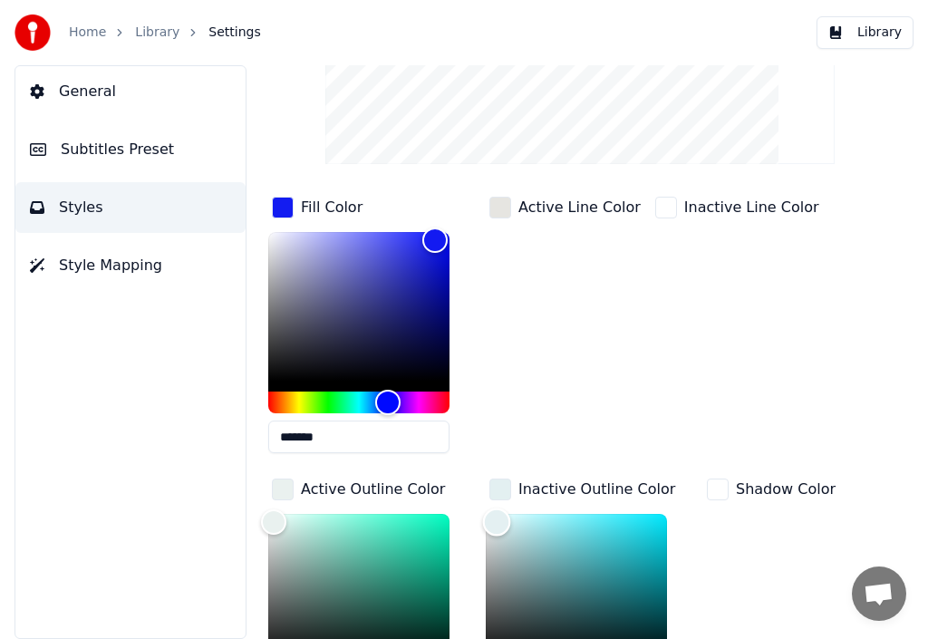
scroll to position [275, 0]
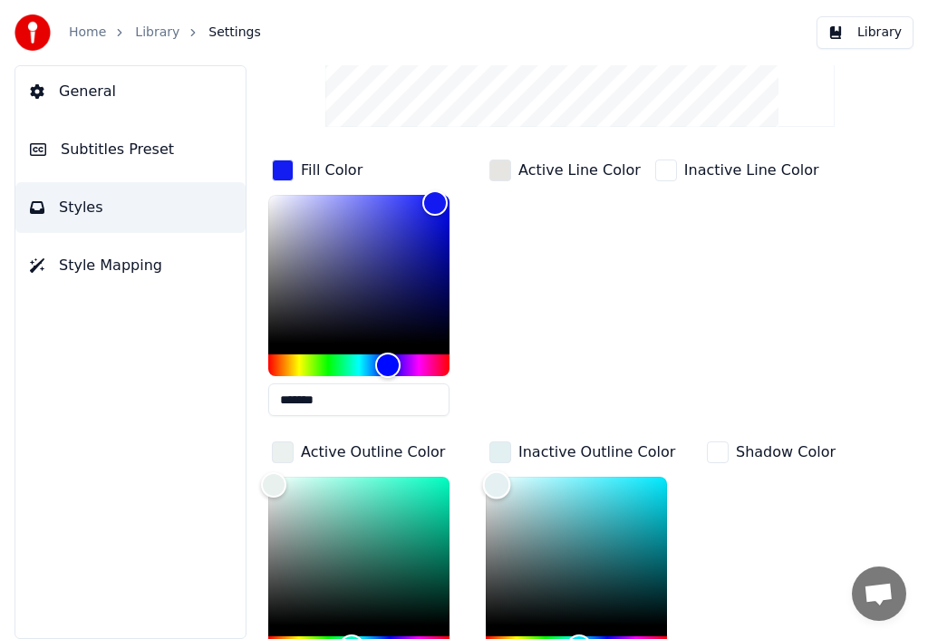
type input "*******"
click at [634, 495] on div "Color" at bounding box center [576, 551] width 181 height 149
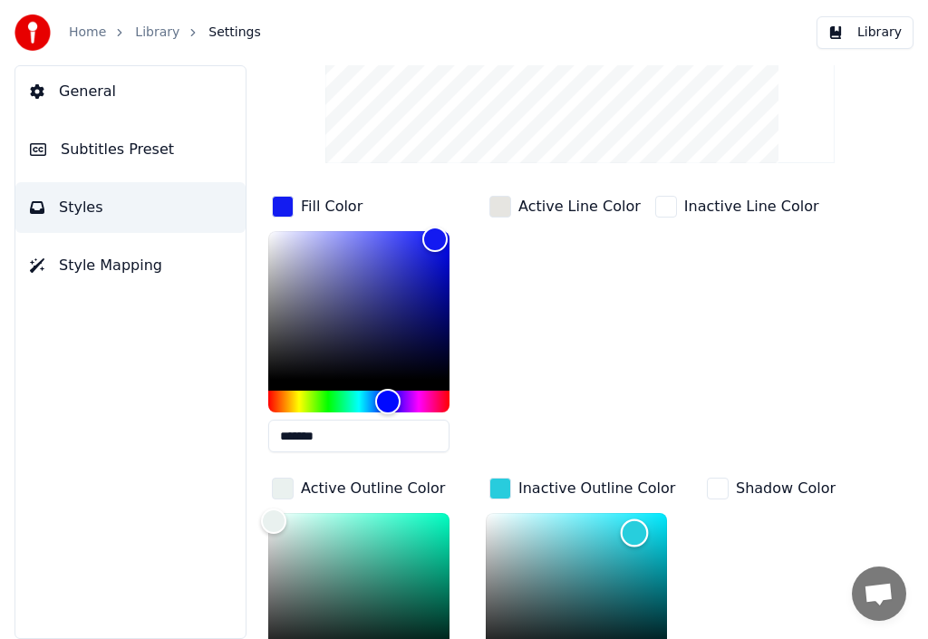
scroll to position [366, 0]
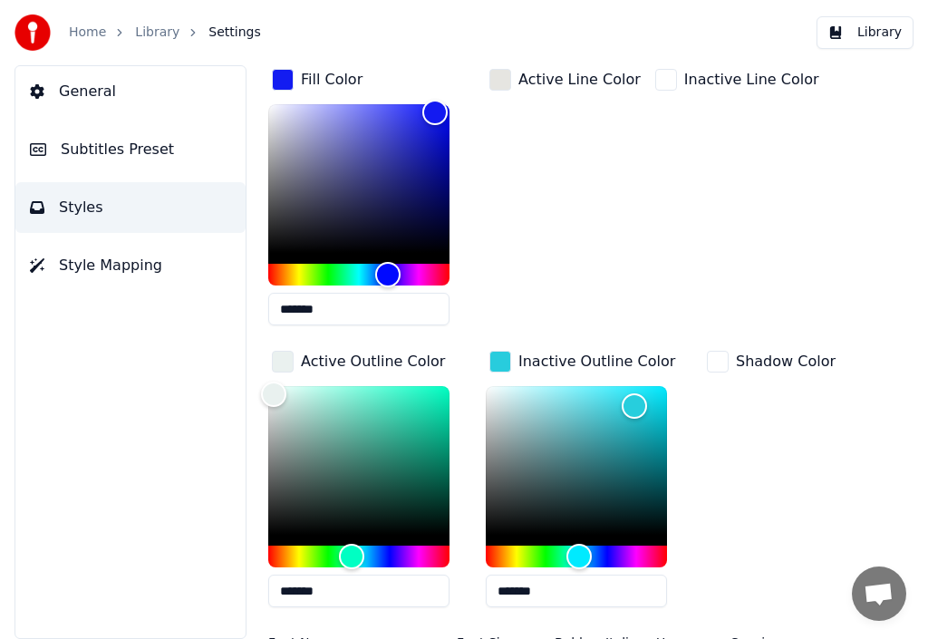
click at [498, 364] on div "button" at bounding box center [500, 362] width 22 height 22
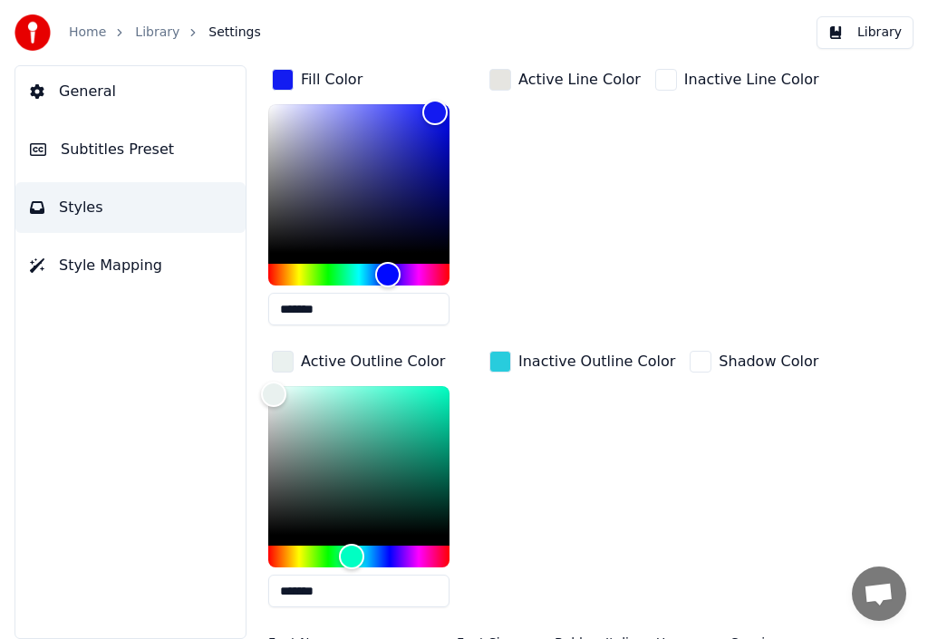
click at [504, 357] on div "button" at bounding box center [500, 362] width 22 height 22
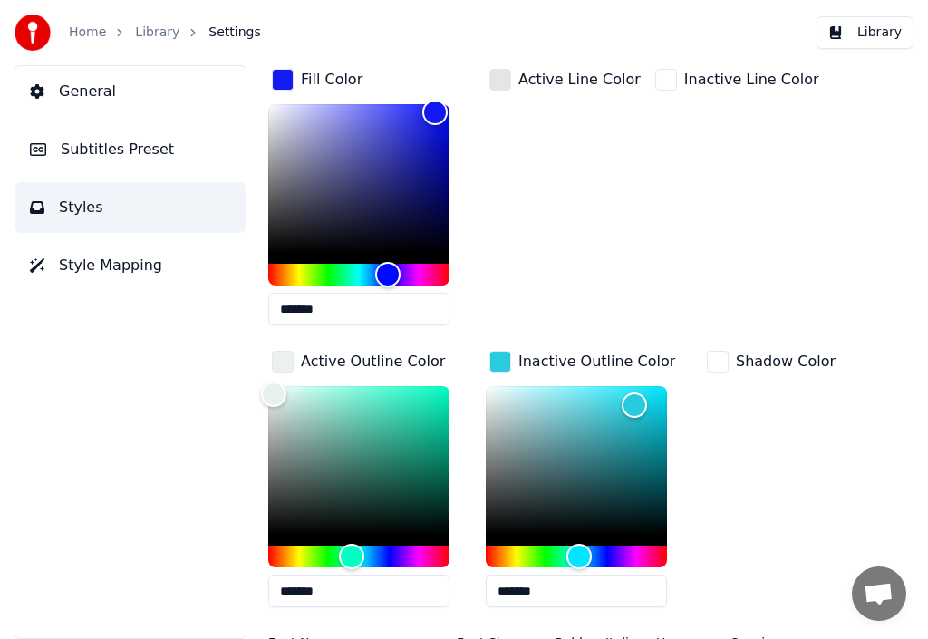
drag, startPoint x: 487, startPoint y: 384, endPoint x: 497, endPoint y: 395, distance: 15.4
click at [492, 395] on div at bounding box center [576, 476] width 181 height 181
type input "*******"
click at [488, 391] on div "Color" at bounding box center [576, 460] width 181 height 149
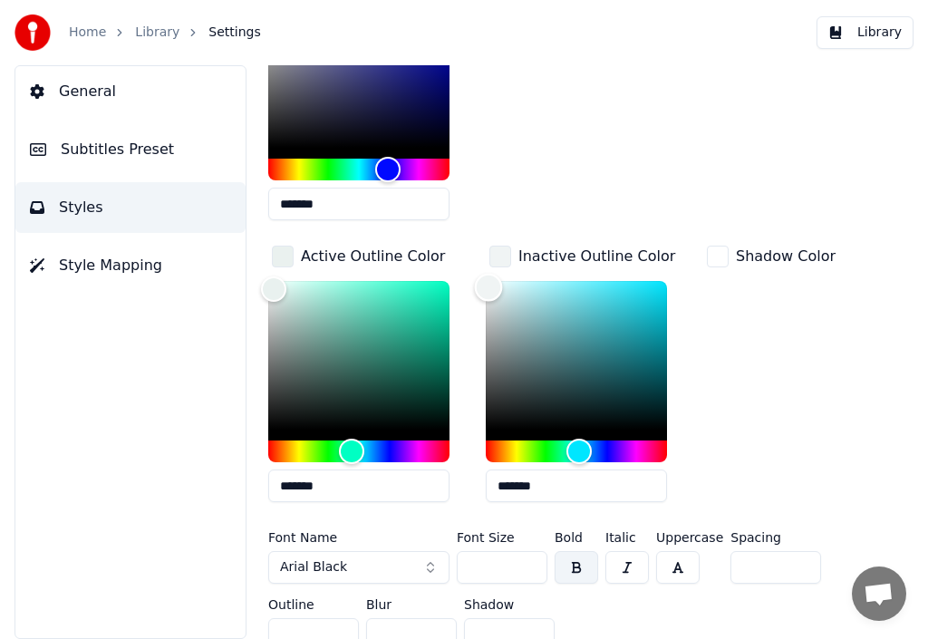
scroll to position [504, 0]
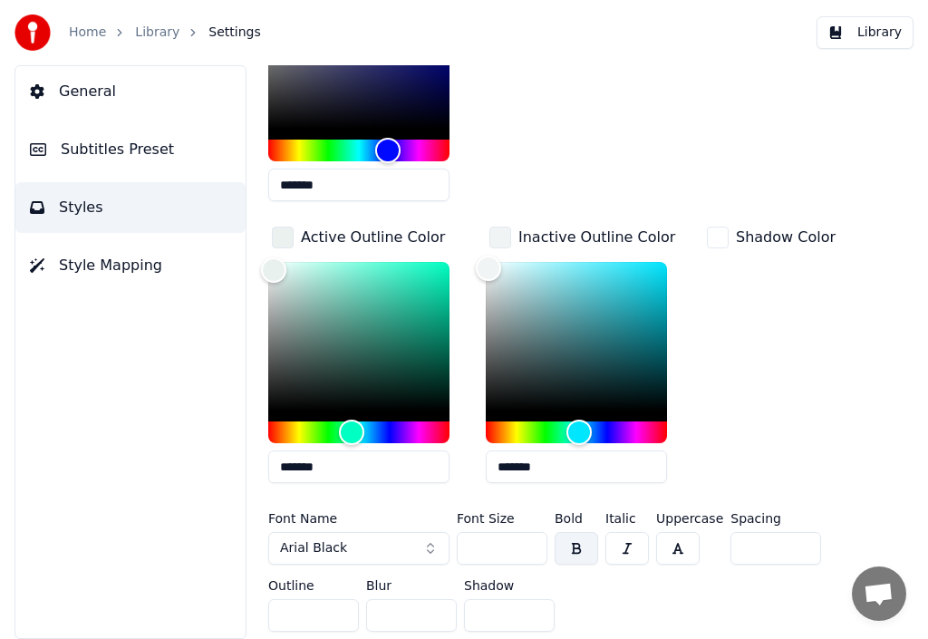
click at [643, 227] on div "Inactive Outline Color" at bounding box center [596, 238] width 157 height 22
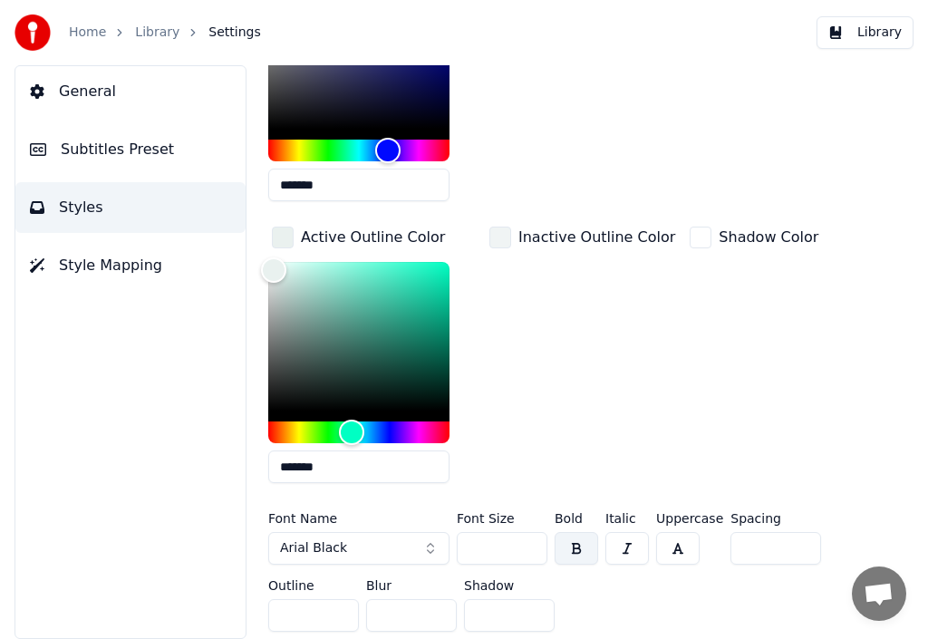
click at [600, 227] on div "Inactive Outline Color" at bounding box center [596, 238] width 157 height 22
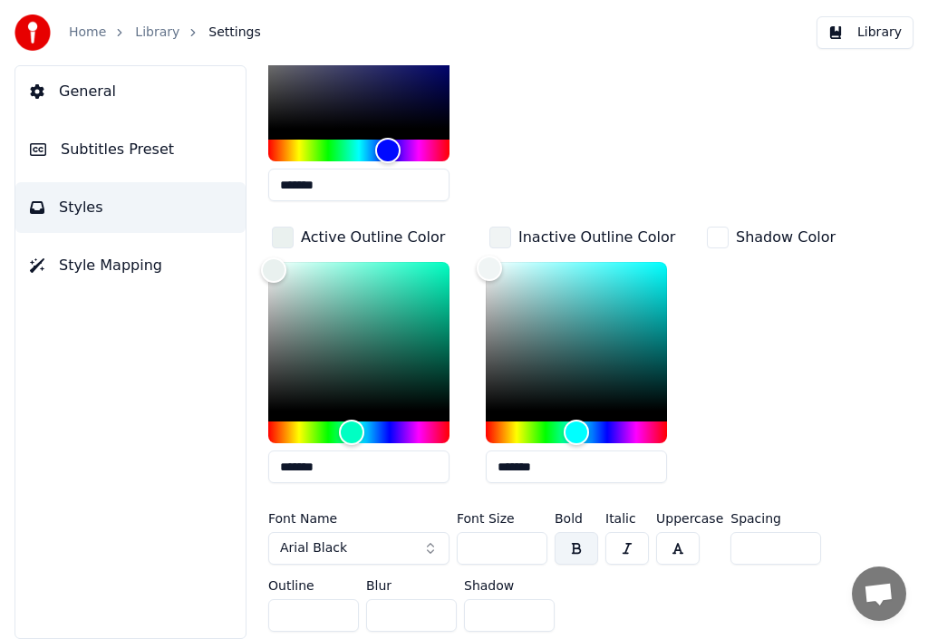
click at [595, 227] on div "Inactive Outline Color" at bounding box center [596, 238] width 157 height 22
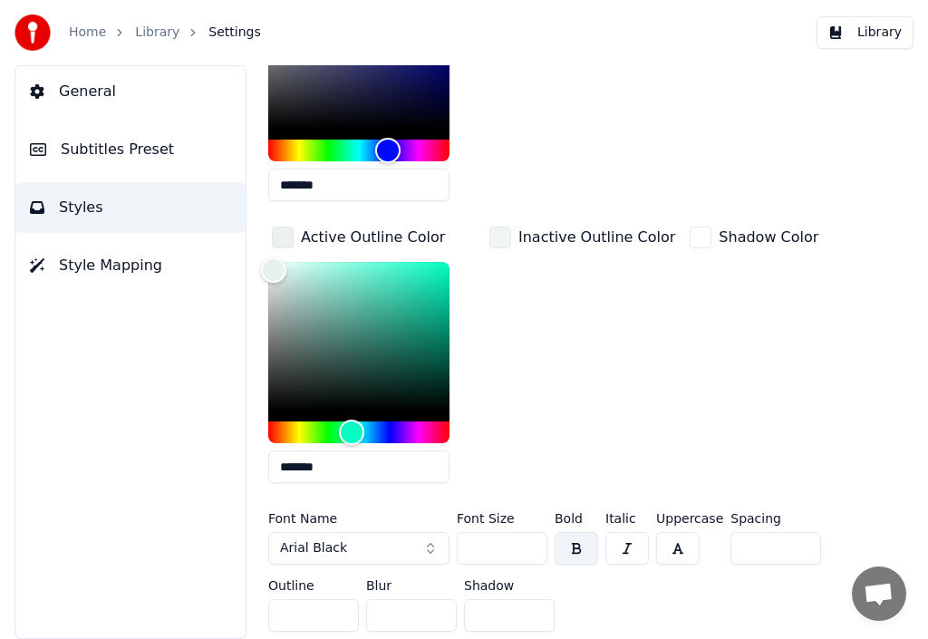
click at [600, 227] on div "Inactive Outline Color" at bounding box center [596, 238] width 157 height 22
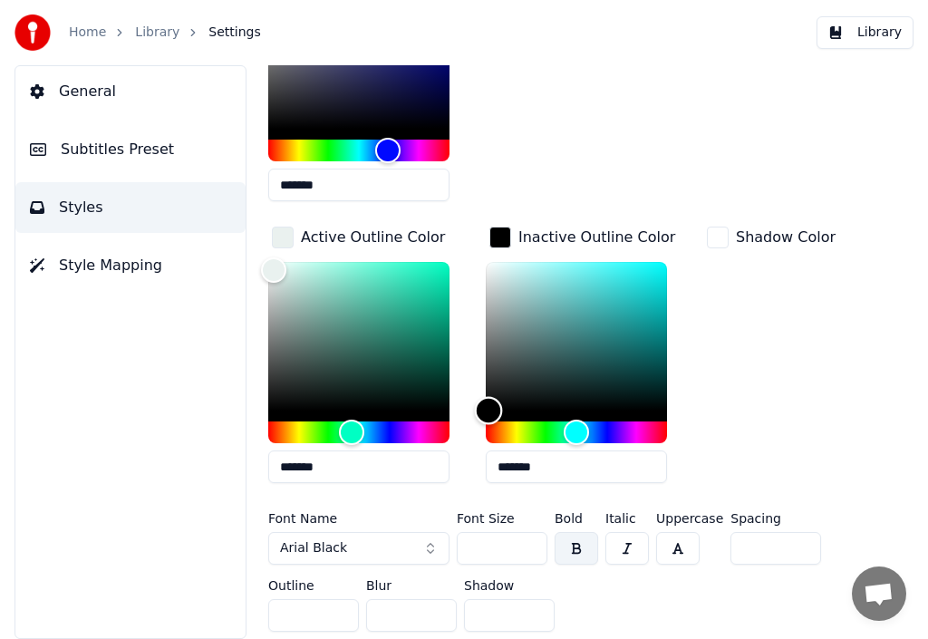
drag, startPoint x: 492, startPoint y: 266, endPoint x: 489, endPoint y: 403, distance: 136.9
click at [488, 404] on div "Color" at bounding box center [489, 411] width 28 height 28
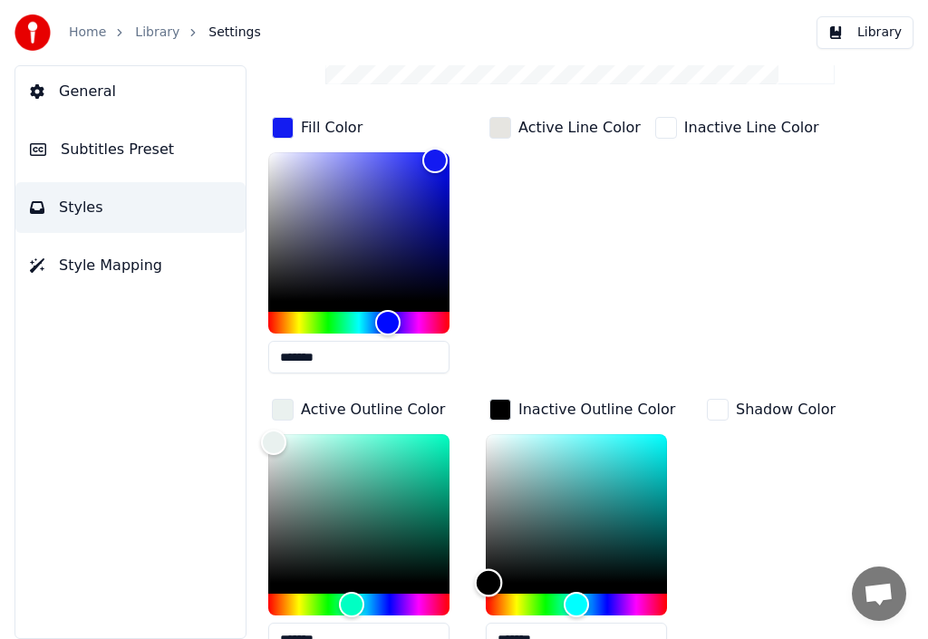
scroll to position [323, 0]
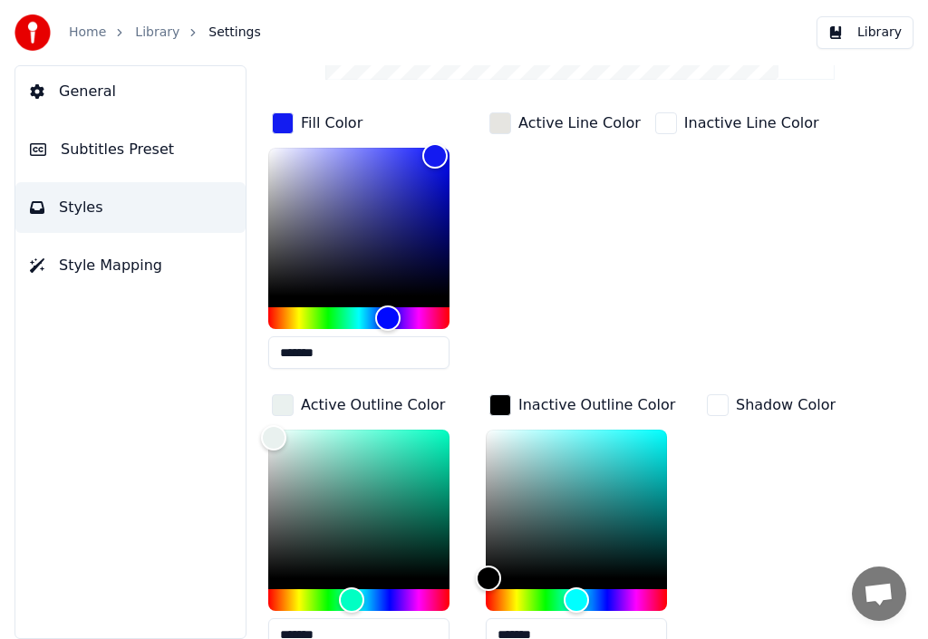
click at [654, 577] on div at bounding box center [576, 509] width 181 height 159
type input "*******"
click at [624, 575] on div "Color" at bounding box center [576, 504] width 181 height 149
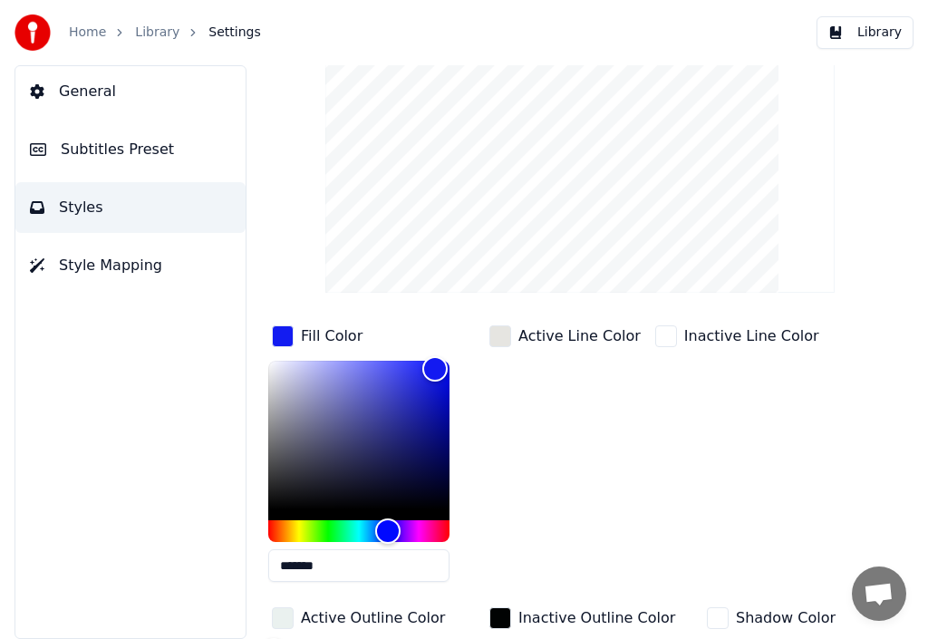
scroll to position [91, 0]
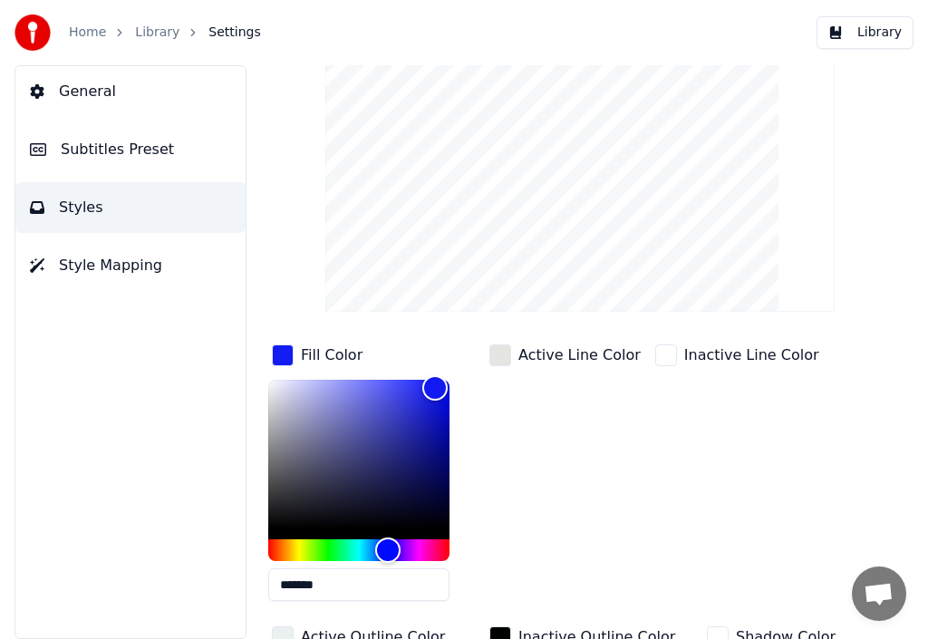
click at [130, 147] on span "Subtitles Preset" at bounding box center [117, 150] width 113 height 22
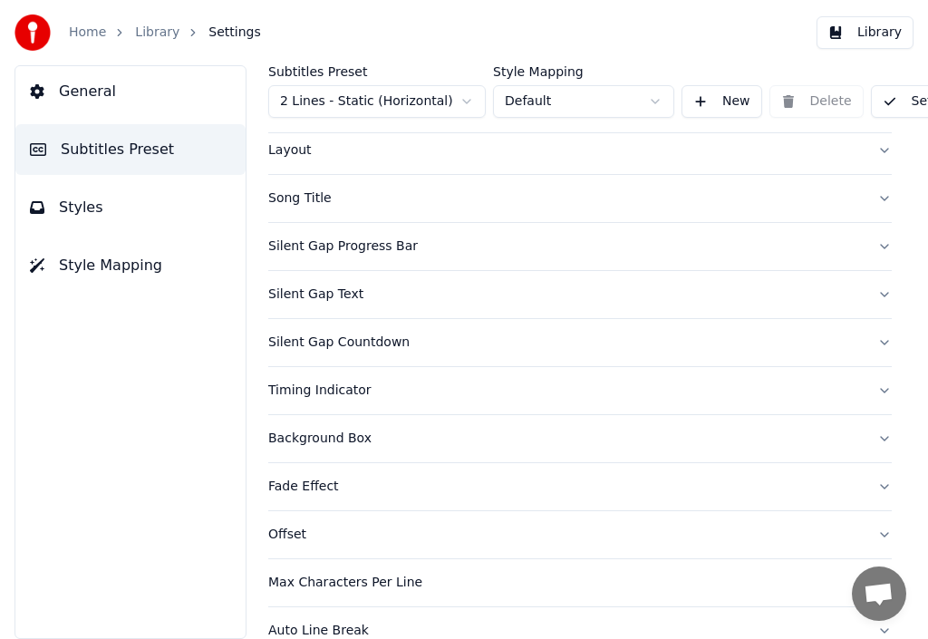
click at [309, 196] on div "Song Title" at bounding box center [565, 198] width 594 height 18
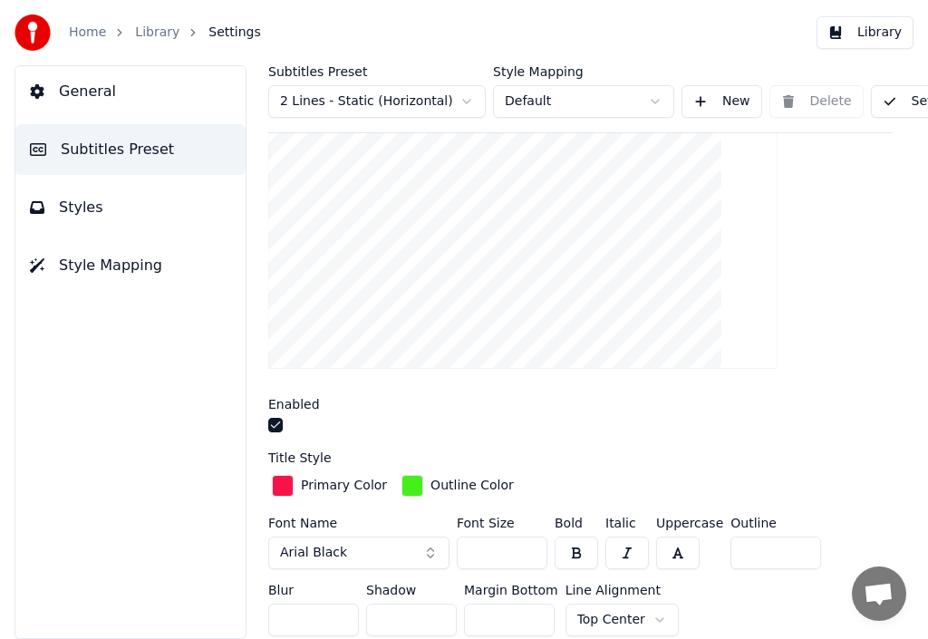
scroll to position [272, 0]
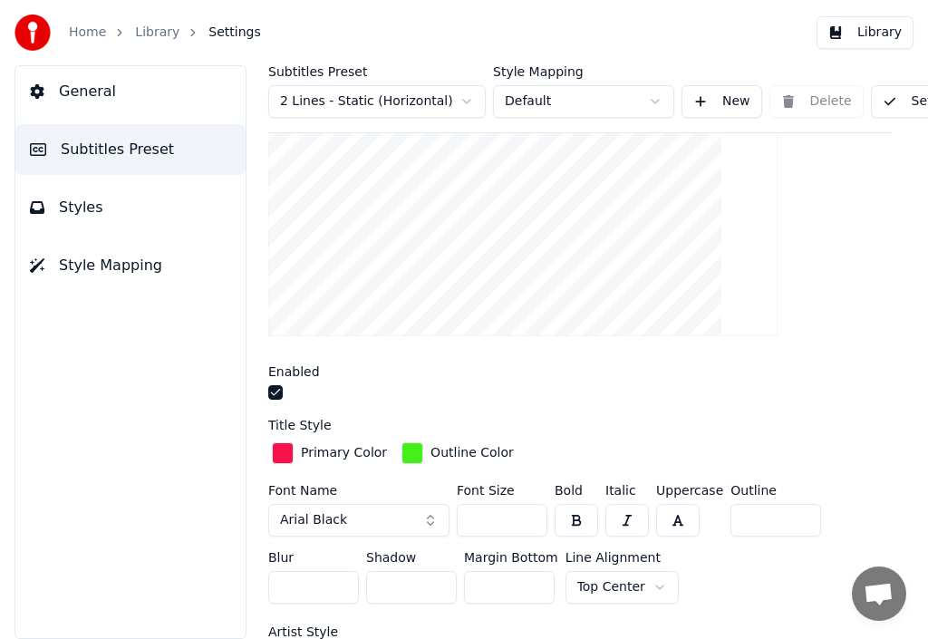
click at [405, 458] on div "button" at bounding box center [412, 453] width 22 height 22
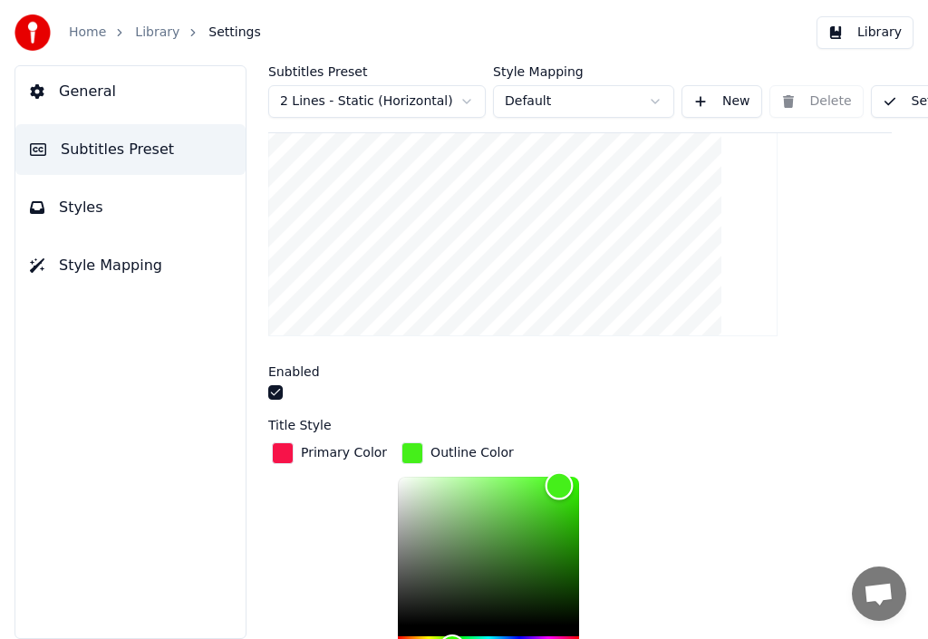
type input "*******"
click at [398, 485] on div "Color" at bounding box center [488, 551] width 181 height 149
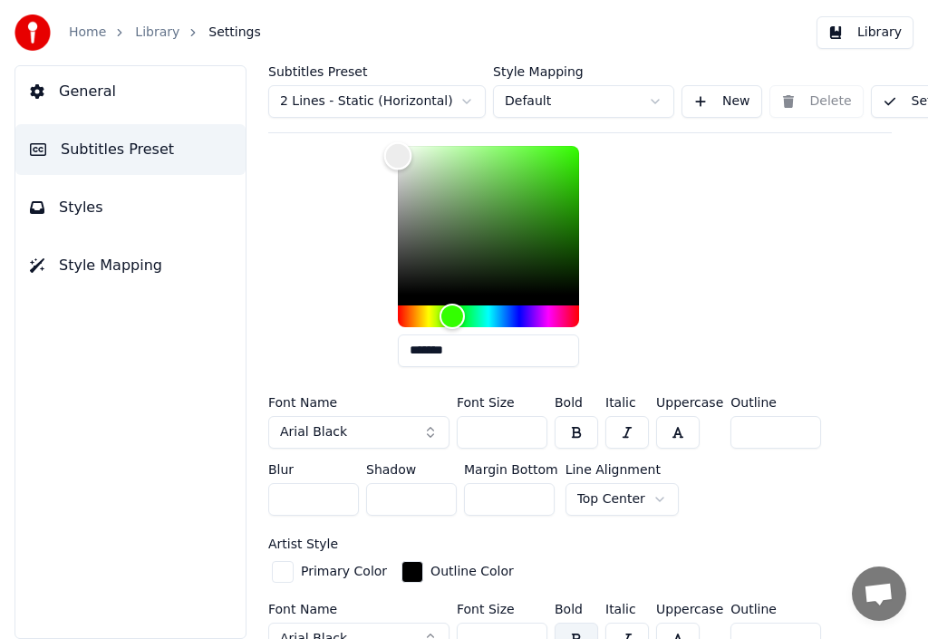
scroll to position [634, 0]
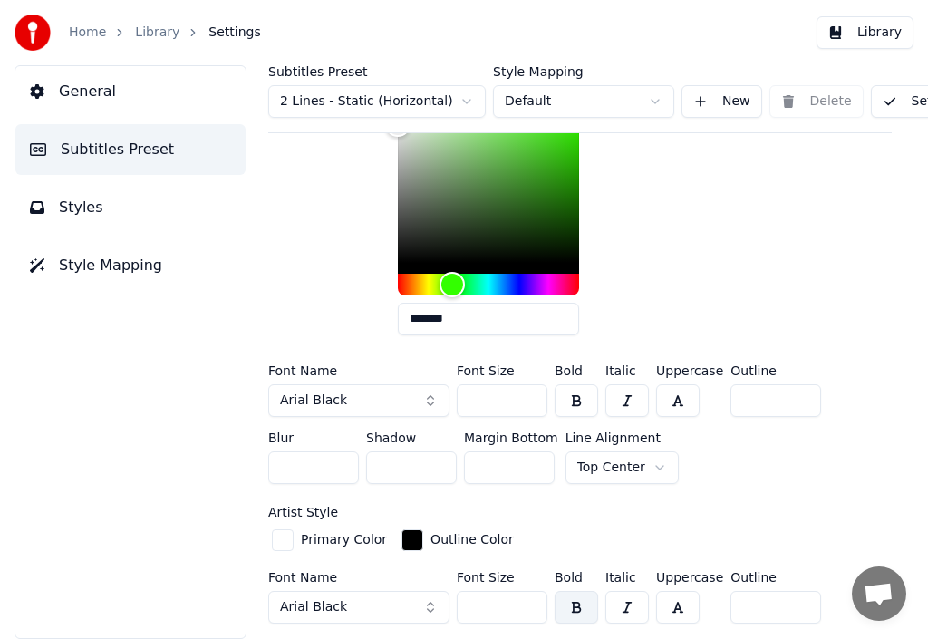
click at [574, 403] on button "button" at bounding box center [576, 400] width 43 height 33
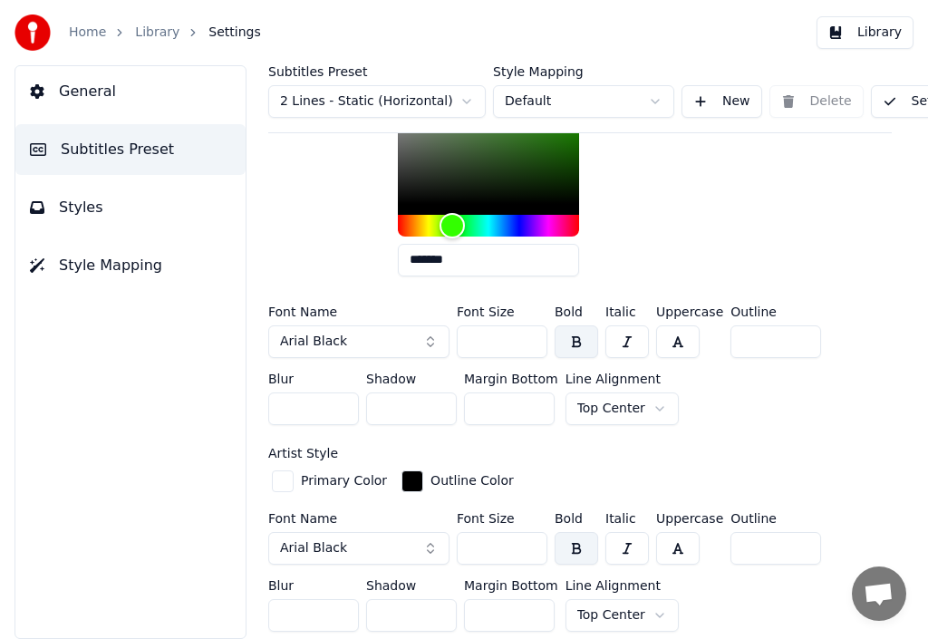
scroll to position [725, 0]
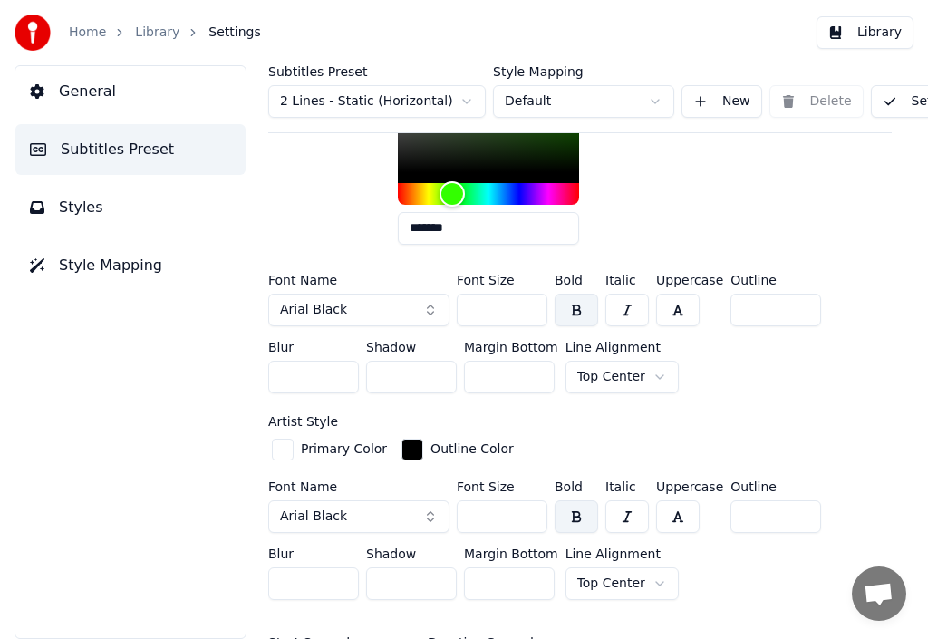
click at [576, 511] on button "button" at bounding box center [576, 516] width 43 height 33
click at [528, 508] on input "***" at bounding box center [502, 516] width 91 height 33
type input "***"
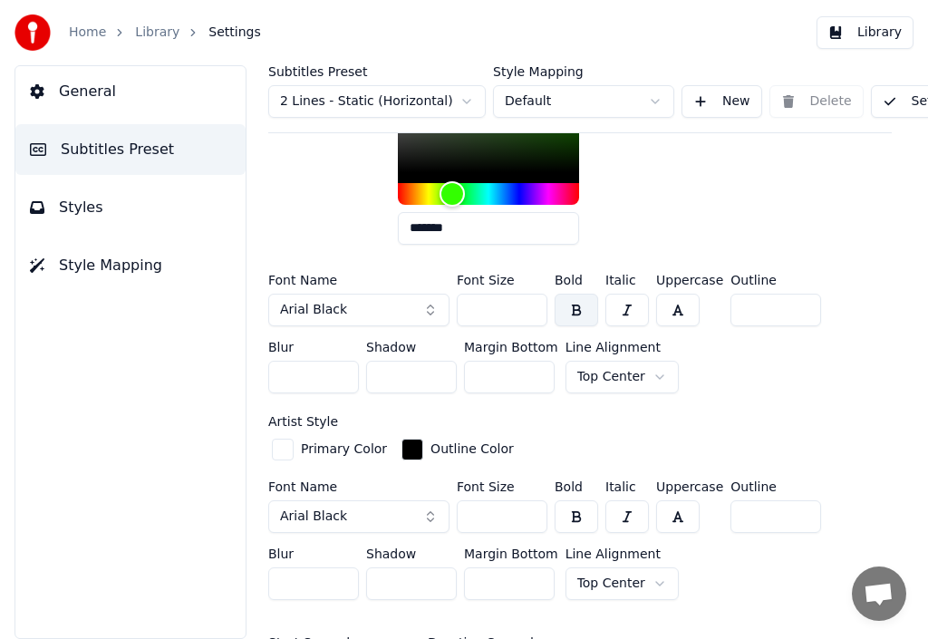
click at [528, 508] on input "***" at bounding box center [502, 516] width 91 height 33
click at [572, 517] on button "button" at bounding box center [576, 516] width 43 height 33
click at [575, 517] on button "button" at bounding box center [576, 516] width 43 height 33
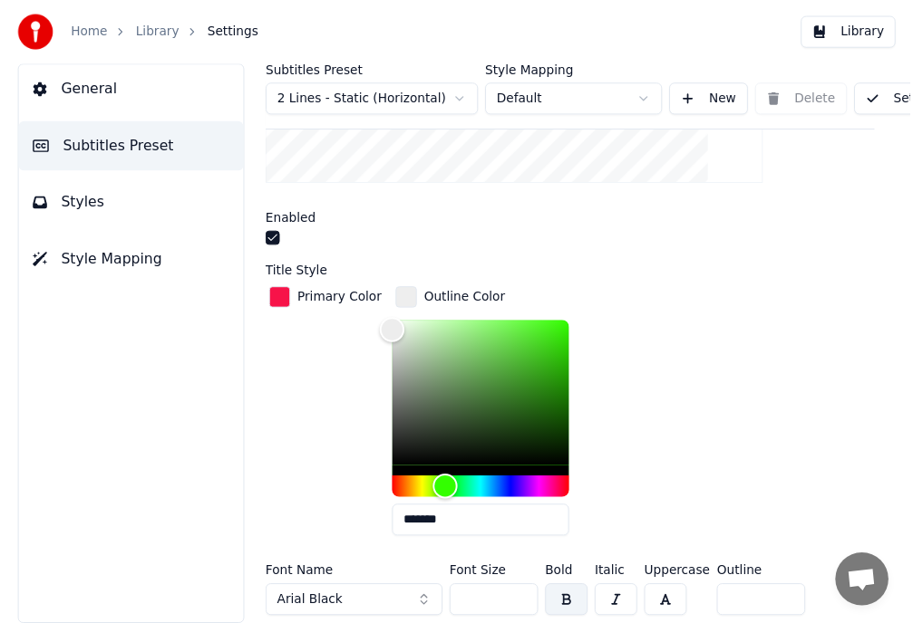
scroll to position [453, 0]
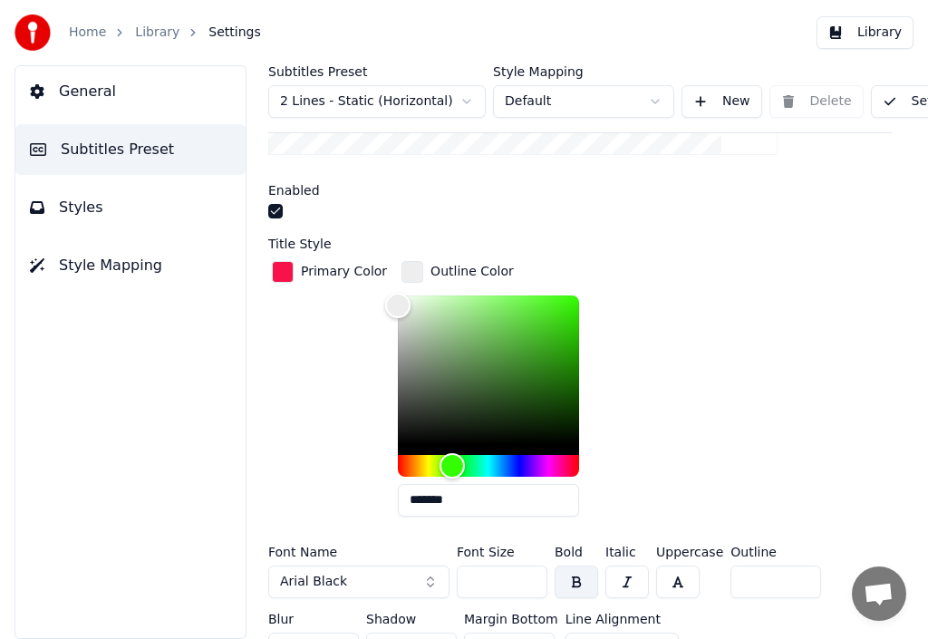
click at [78, 31] on link "Home" at bounding box center [87, 33] width 37 height 18
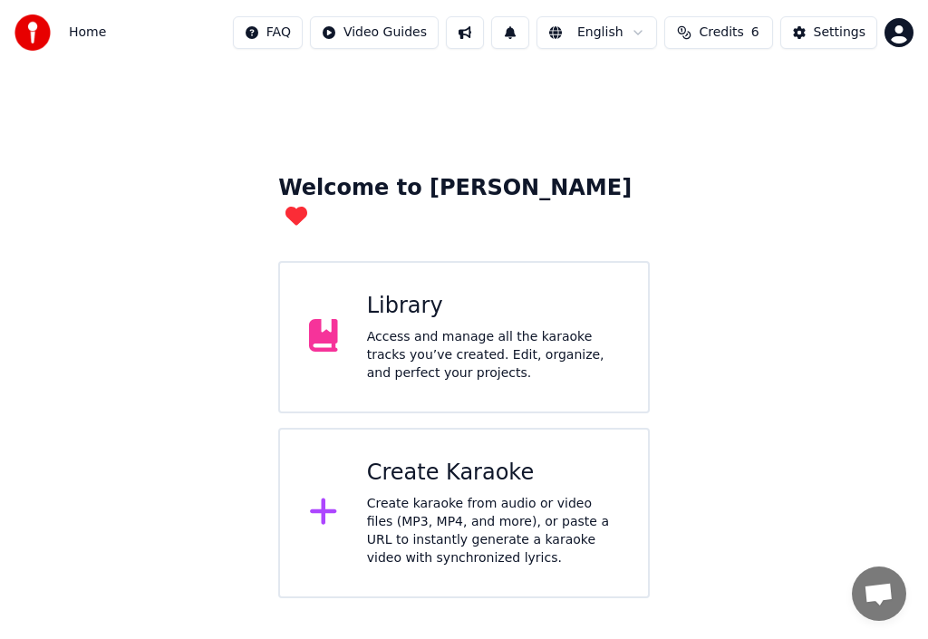
click at [333, 319] on icon at bounding box center [323, 335] width 29 height 33
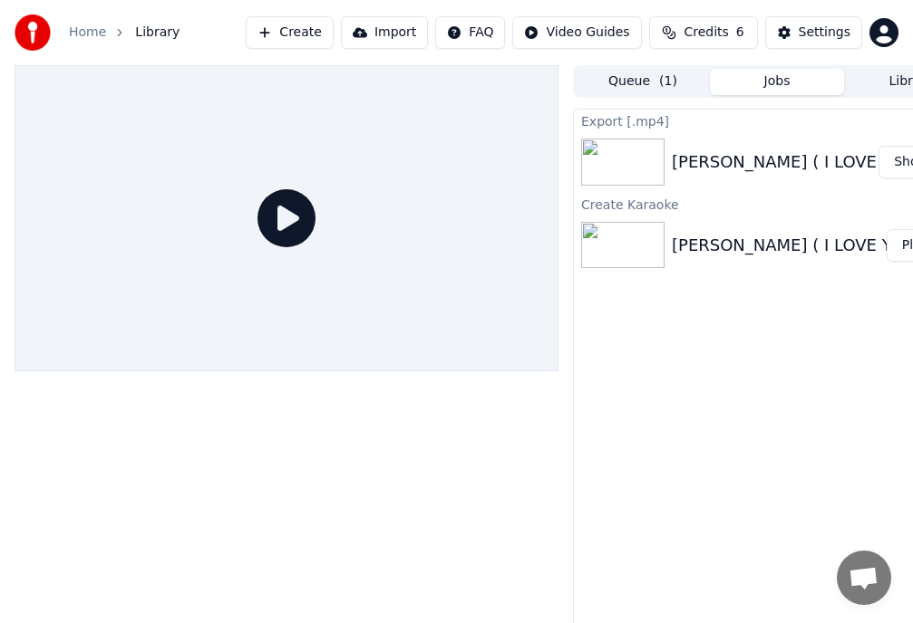
click at [896, 157] on button "Show" at bounding box center [910, 162] width 65 height 33
click at [803, 160] on div "[PERSON_NAME] ( I LOVE YOU )" at bounding box center [799, 162] width 256 height 25
click at [708, 158] on div "[PERSON_NAME] ( I LOVE YOU )" at bounding box center [799, 162] width 256 height 25
click at [285, 210] on icon at bounding box center [286, 218] width 58 height 58
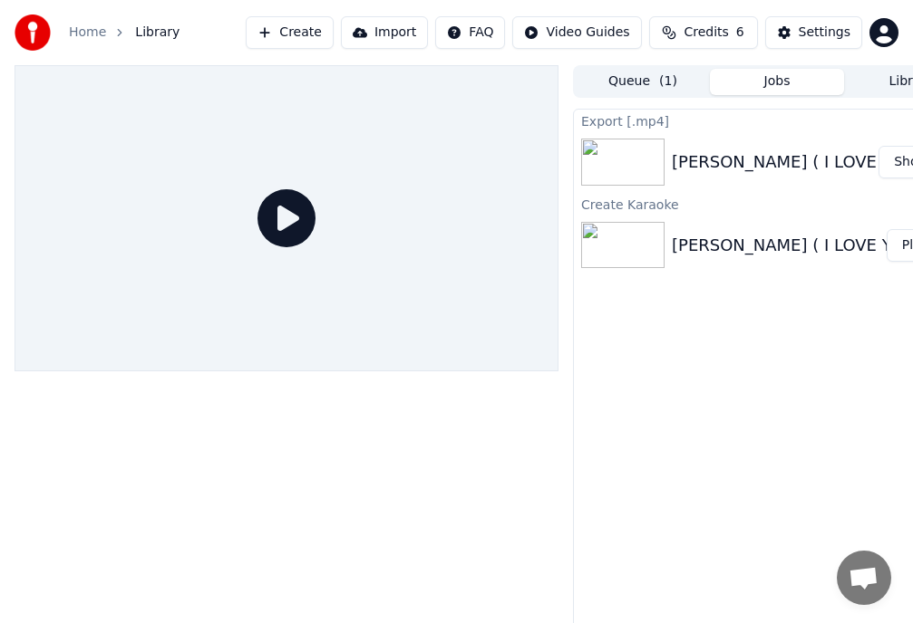
click at [763, 161] on div "[PERSON_NAME] ( I LOVE YOU )" at bounding box center [799, 162] width 256 height 25
click at [832, 159] on div "[PERSON_NAME] ( I LOVE YOU )" at bounding box center [799, 162] width 256 height 25
click at [615, 146] on img at bounding box center [622, 162] width 83 height 47
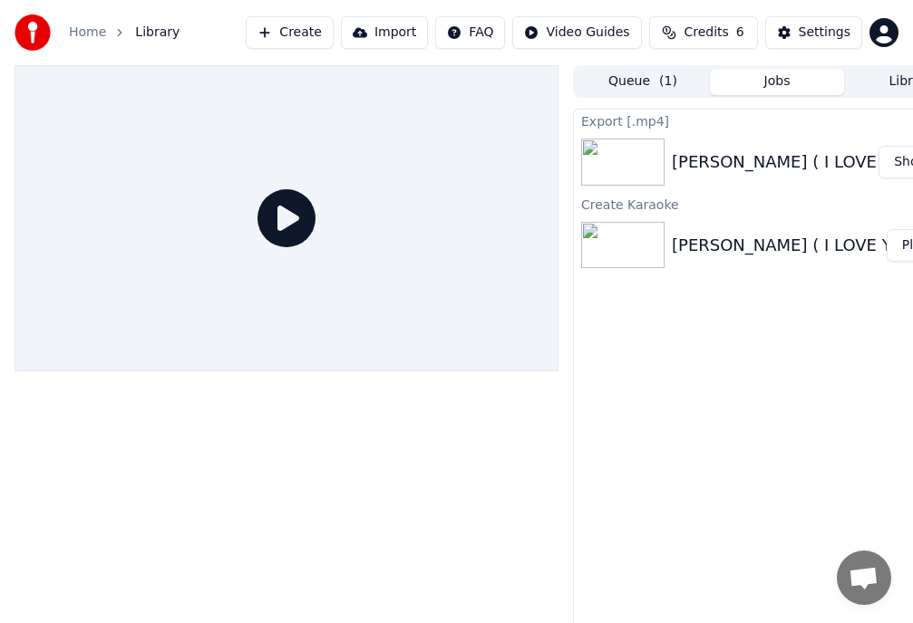
click at [285, 217] on icon at bounding box center [286, 218] width 58 height 58
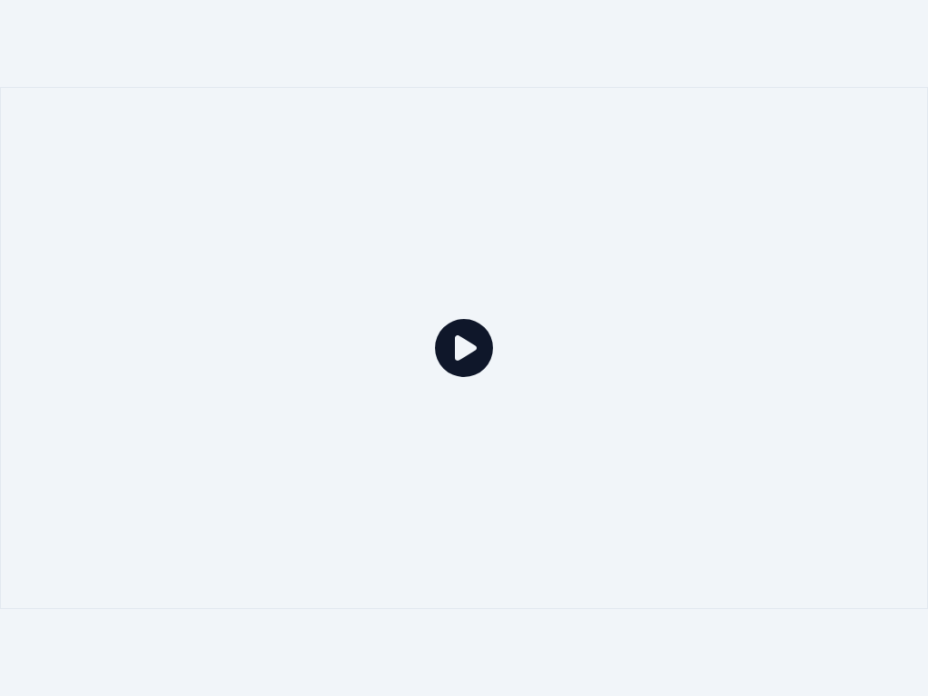
click at [455, 344] on icon at bounding box center [464, 348] width 58 height 58
click at [855, 34] on div at bounding box center [464, 348] width 928 height 696
drag, startPoint x: 896, startPoint y: 0, endPoint x: 899, endPoint y: 78, distance: 78.0
click at [894, 23] on div at bounding box center [464, 348] width 928 height 696
drag, startPoint x: 816, startPoint y: 667, endPoint x: 817, endPoint y: 653, distance: 13.7
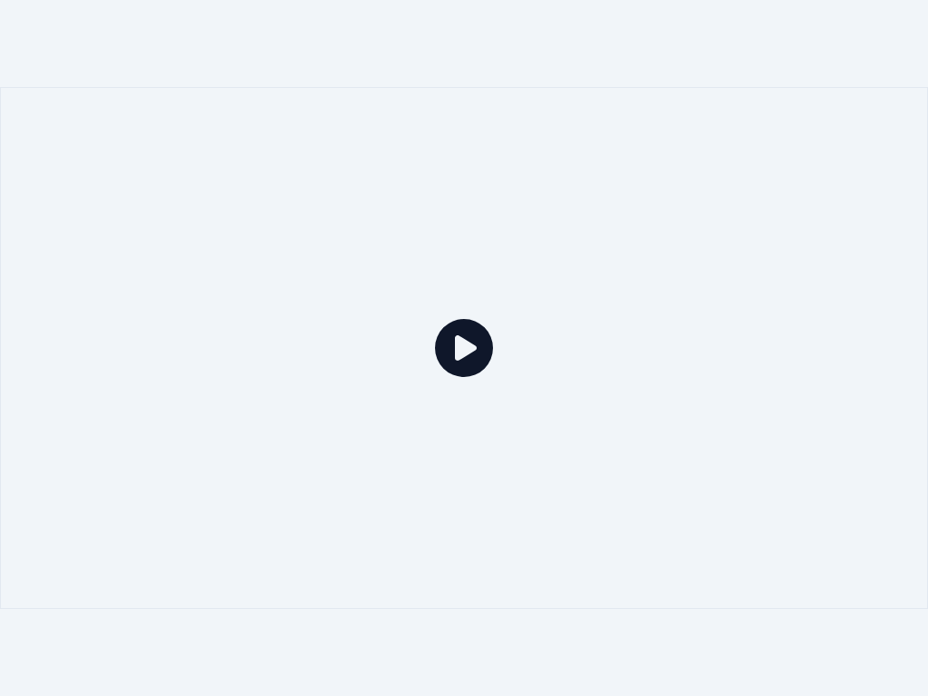
click at [816, 638] on div at bounding box center [464, 348] width 928 height 696
click at [11, 1] on div at bounding box center [464, 348] width 928 height 696
click at [470, 351] on icon at bounding box center [464, 348] width 58 height 58
click at [479, 345] on icon at bounding box center [464, 348] width 58 height 58
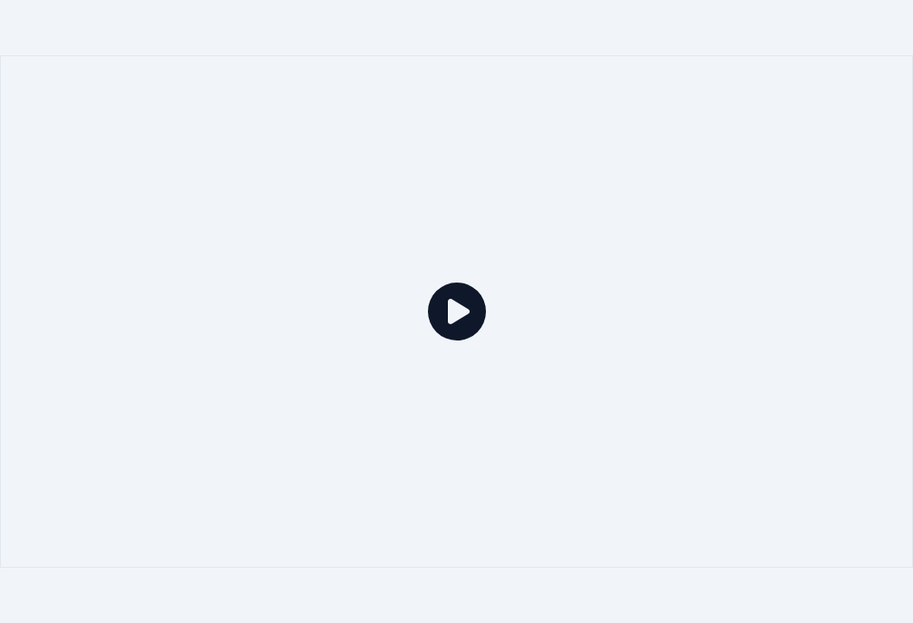
click at [612, 34] on html "Home Library Create Import FAQ Video Guides Credits 6 Settings Queue ( 1 ) Jobs…" at bounding box center [456, 311] width 913 height 623
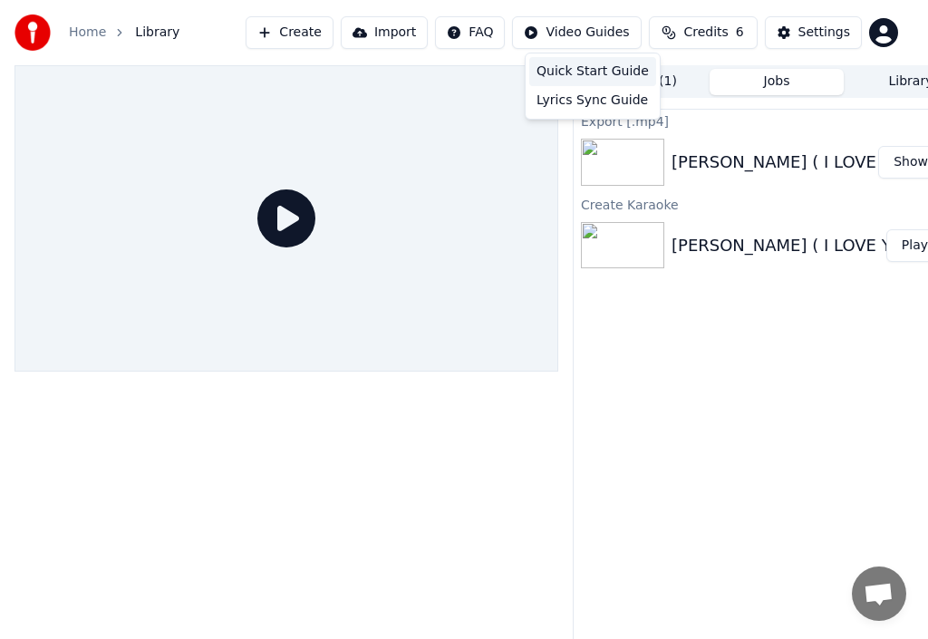
click at [607, 68] on div "Quick Start Guide" at bounding box center [592, 71] width 127 height 29
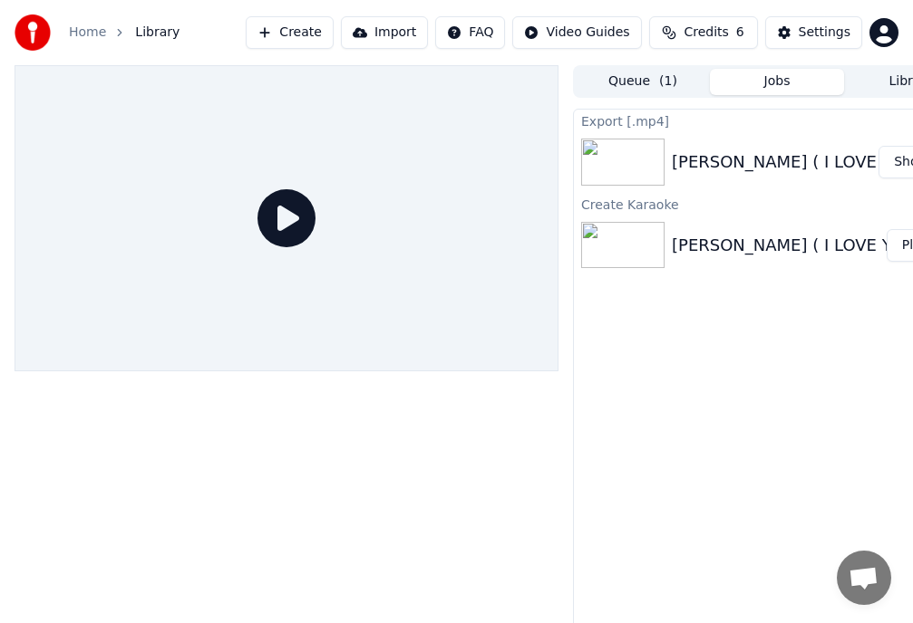
click at [754, 162] on div "[PERSON_NAME] ( I LOVE YOU )" at bounding box center [799, 162] width 256 height 25
click at [608, 121] on div "Export [.mp4]" at bounding box center [777, 121] width 406 height 22
click at [904, 243] on button "Play" at bounding box center [914, 245] width 57 height 33
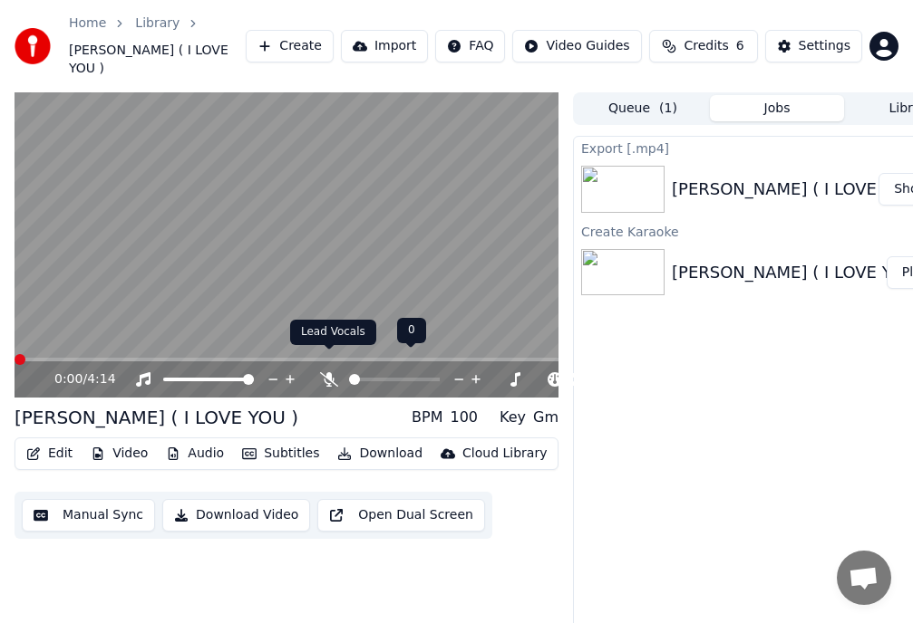
click at [343, 371] on div at bounding box center [402, 380] width 164 height 18
click at [339, 372] on icon at bounding box center [338, 379] width 18 height 14
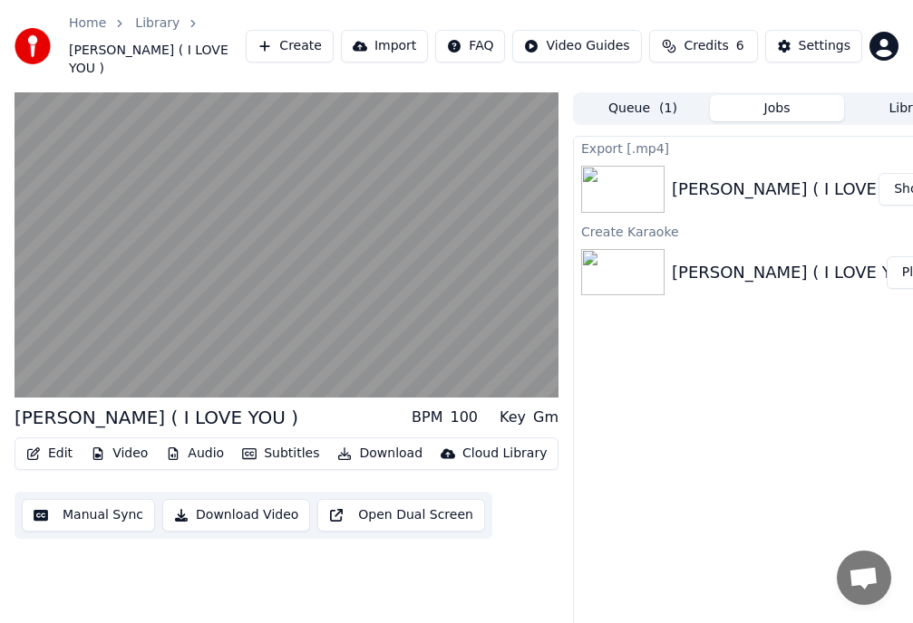
click at [224, 499] on button "Download Video" at bounding box center [236, 515] width 148 height 33
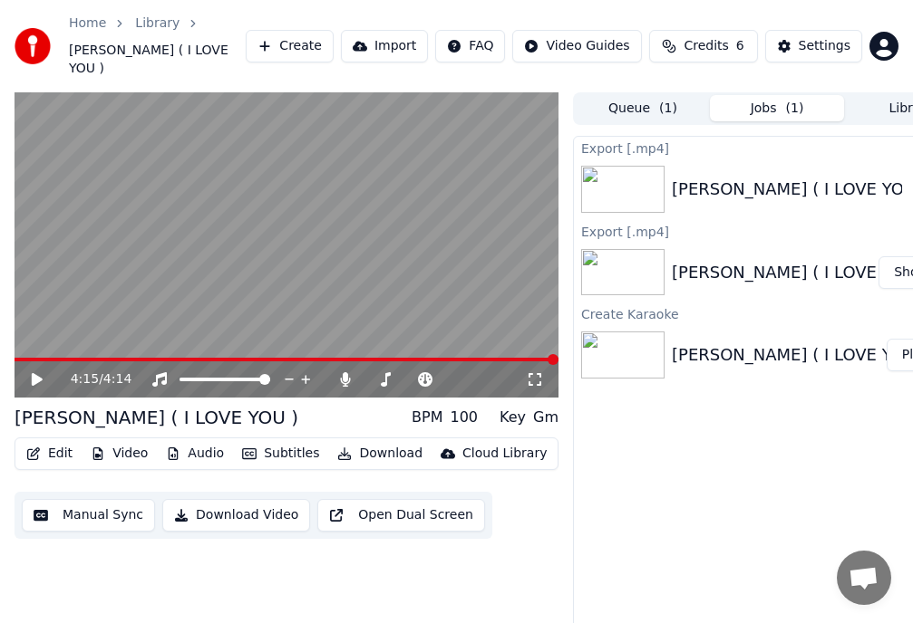
click at [44, 372] on icon at bounding box center [50, 379] width 42 height 14
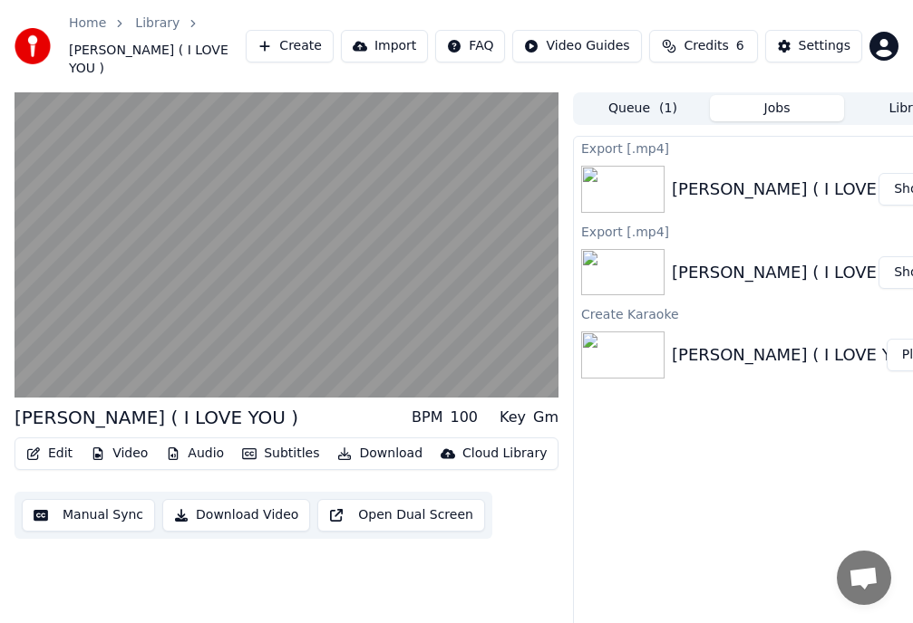
click at [903, 173] on button "Show" at bounding box center [910, 189] width 65 height 33
